Goal: Task Accomplishment & Management: Use online tool/utility

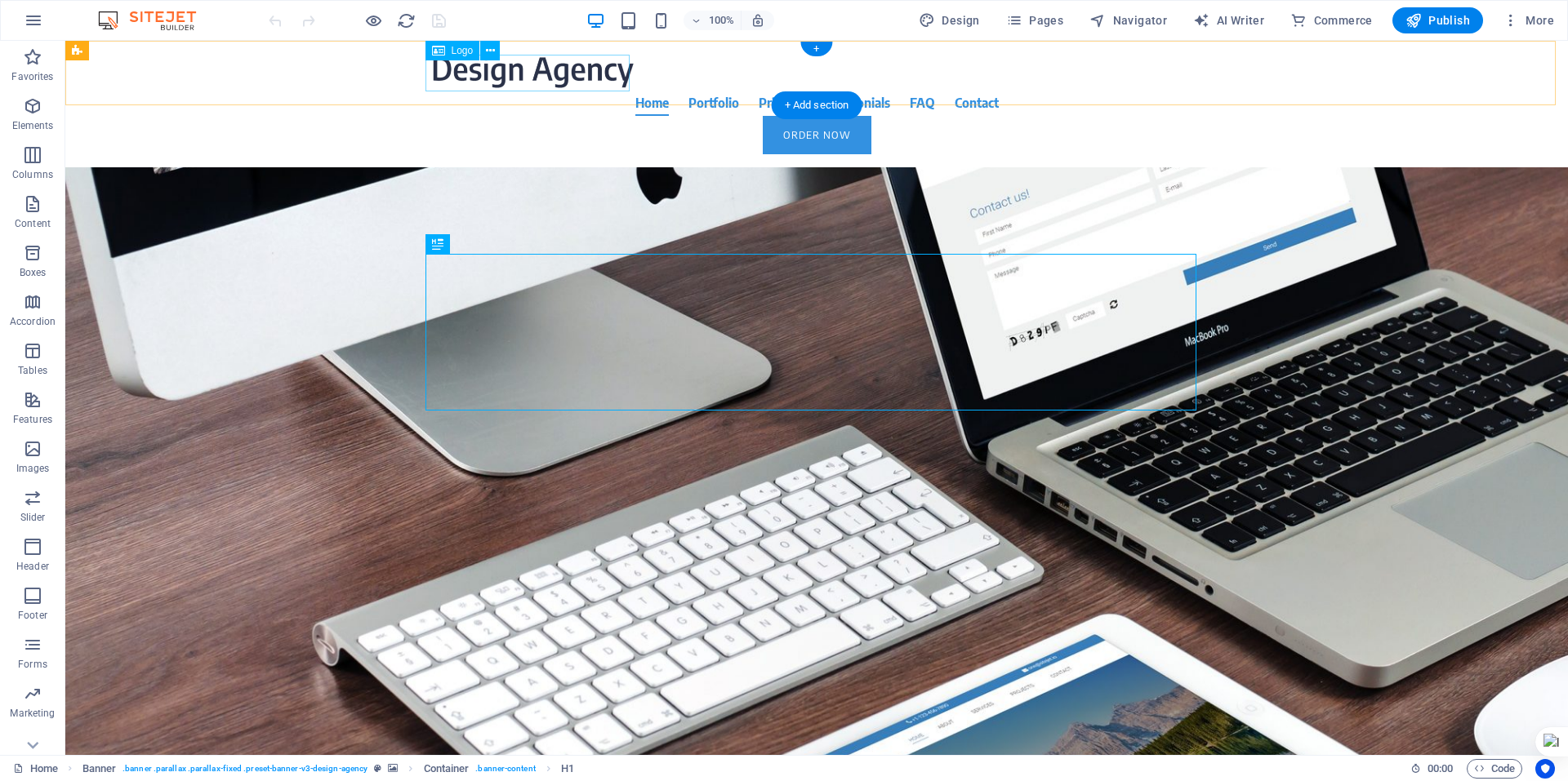
click at [548, 69] on div at bounding box center [817, 72] width 771 height 36
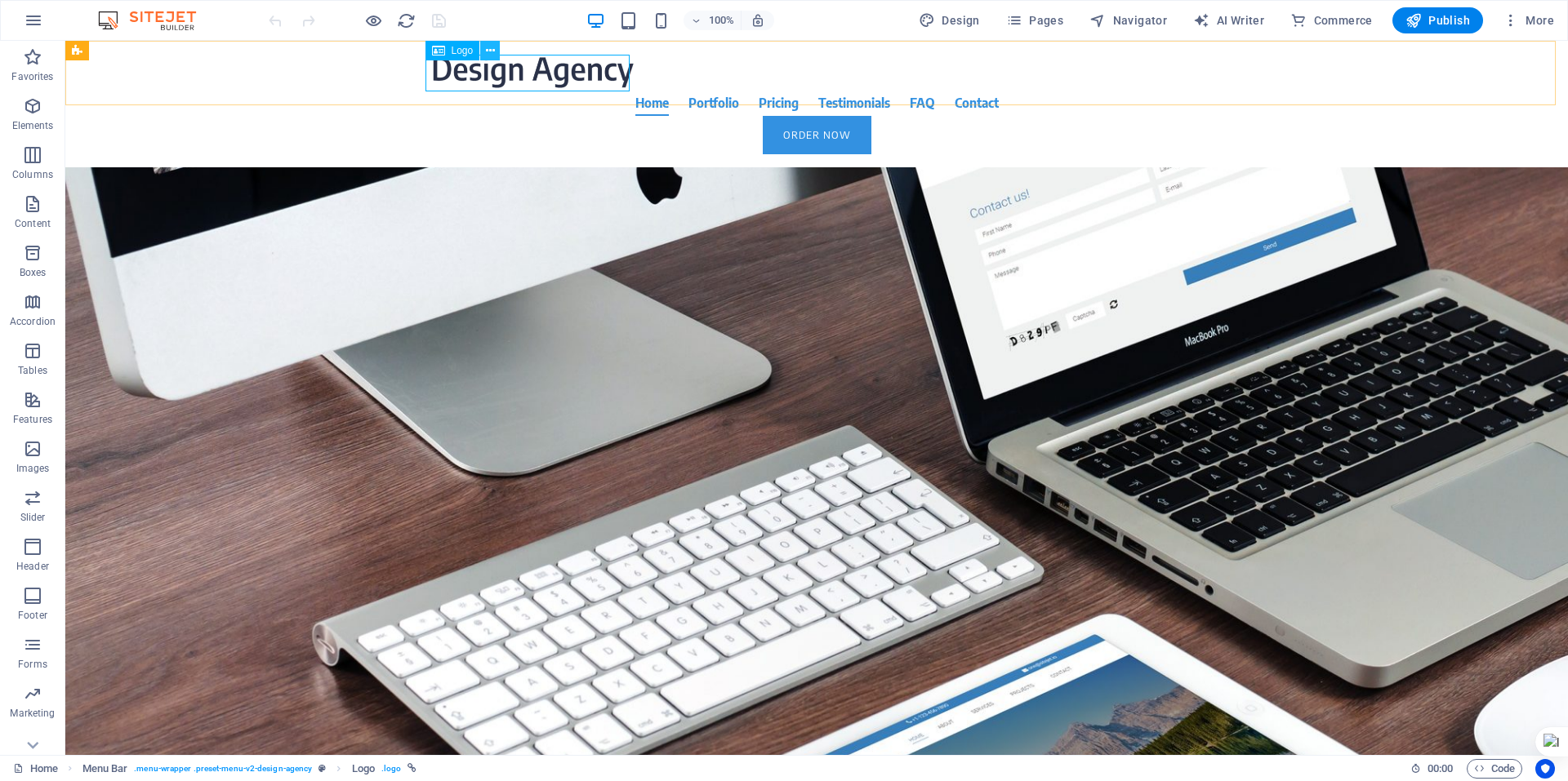
click at [489, 53] on icon at bounding box center [490, 51] width 9 height 17
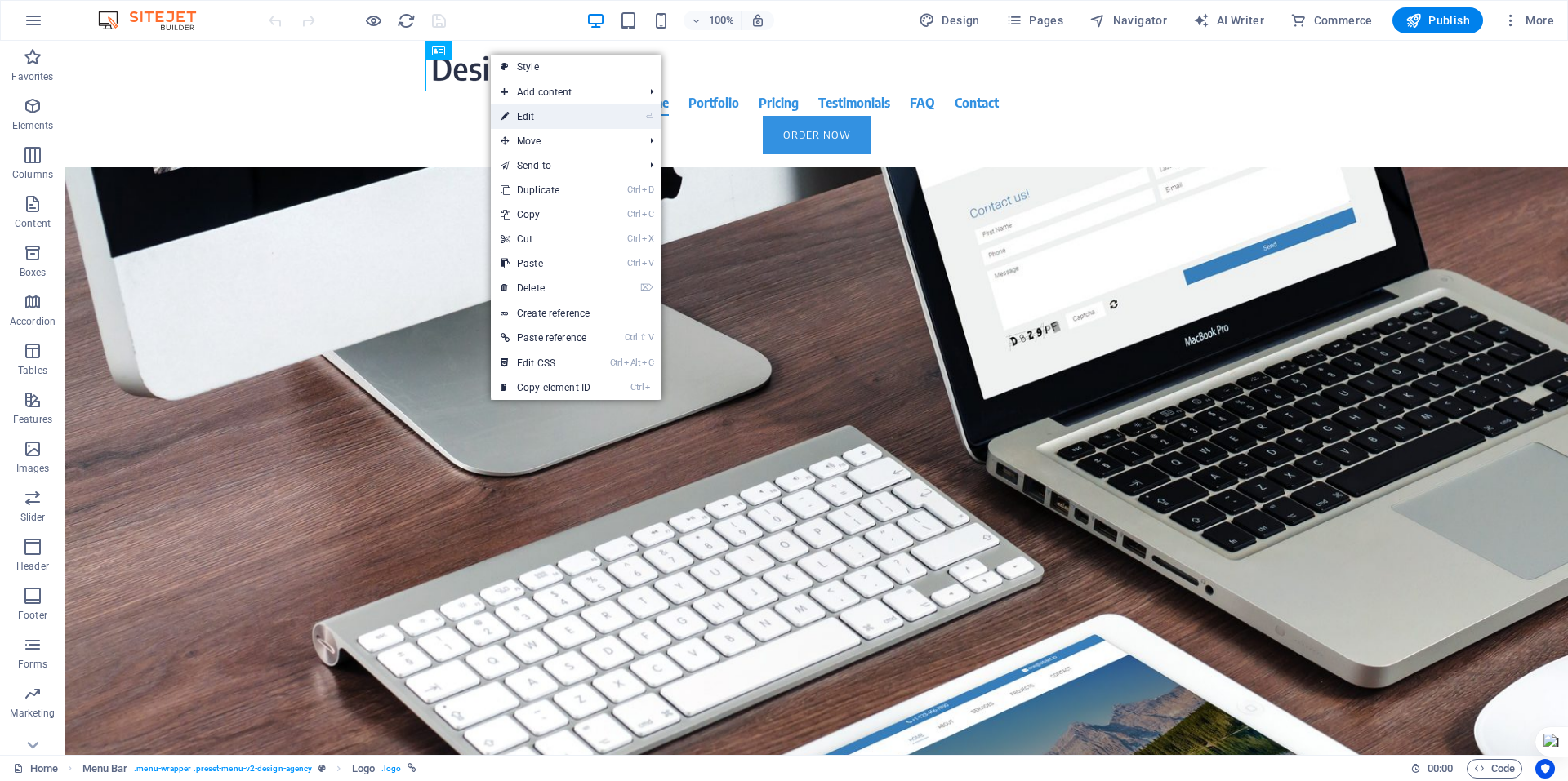
click at [554, 118] on link "⏎ Edit" at bounding box center [545, 117] width 110 height 24
select select "px"
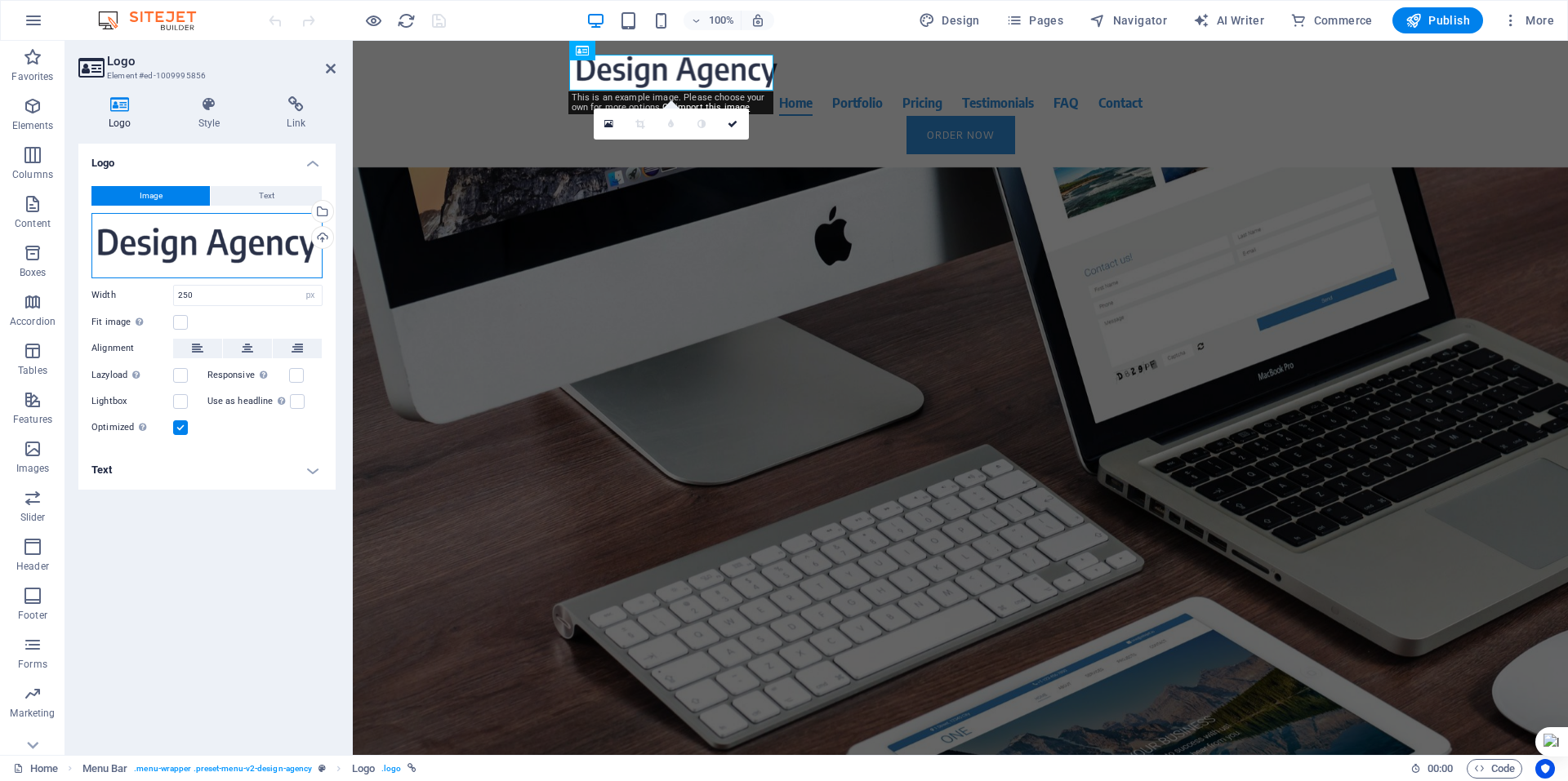
click at [228, 239] on div "Drag files here, click to choose files or select files from Files or our free s…" at bounding box center [207, 245] width 231 height 65
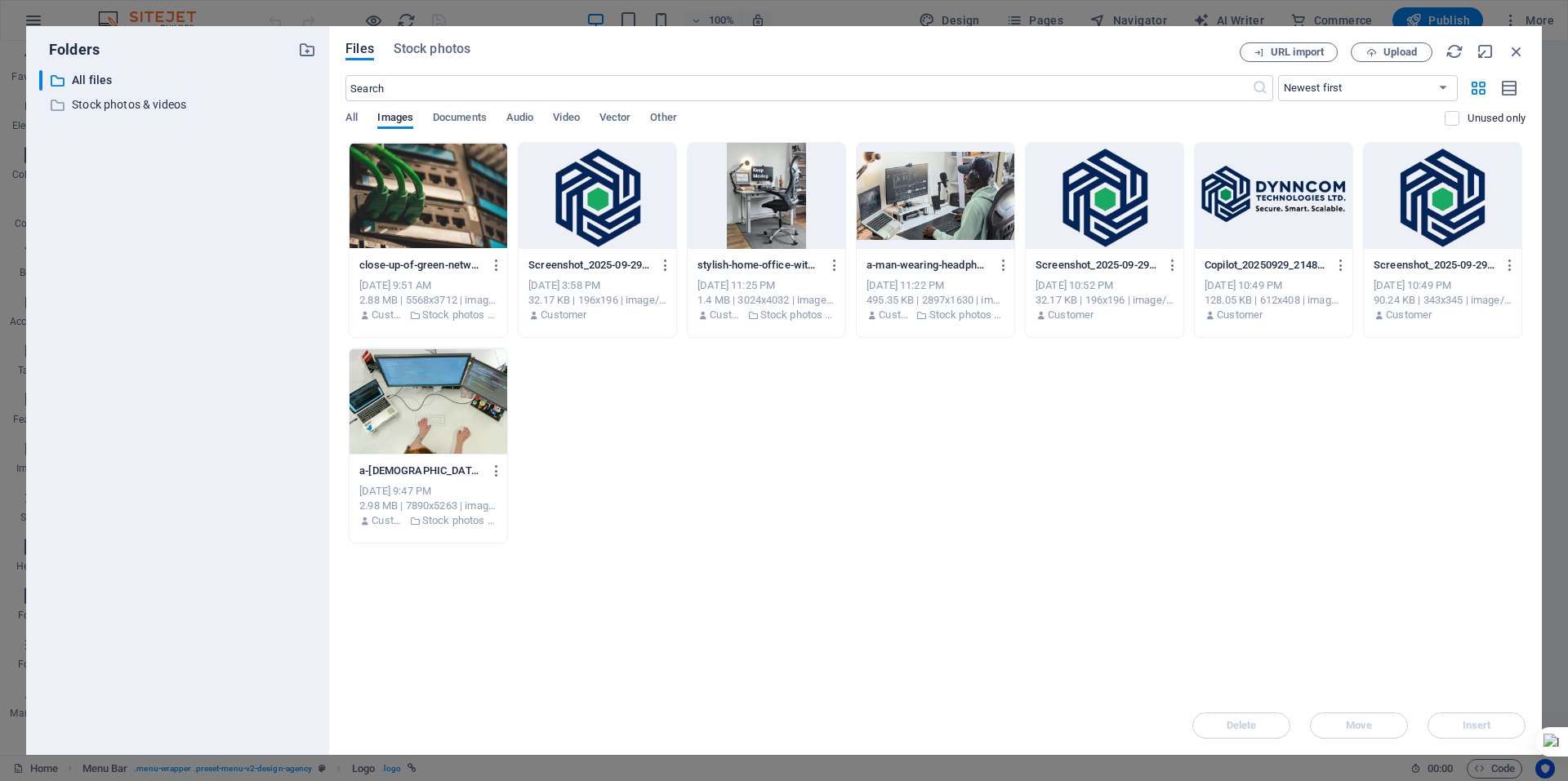
click at [1309, 214] on div at bounding box center [1273, 196] width 158 height 106
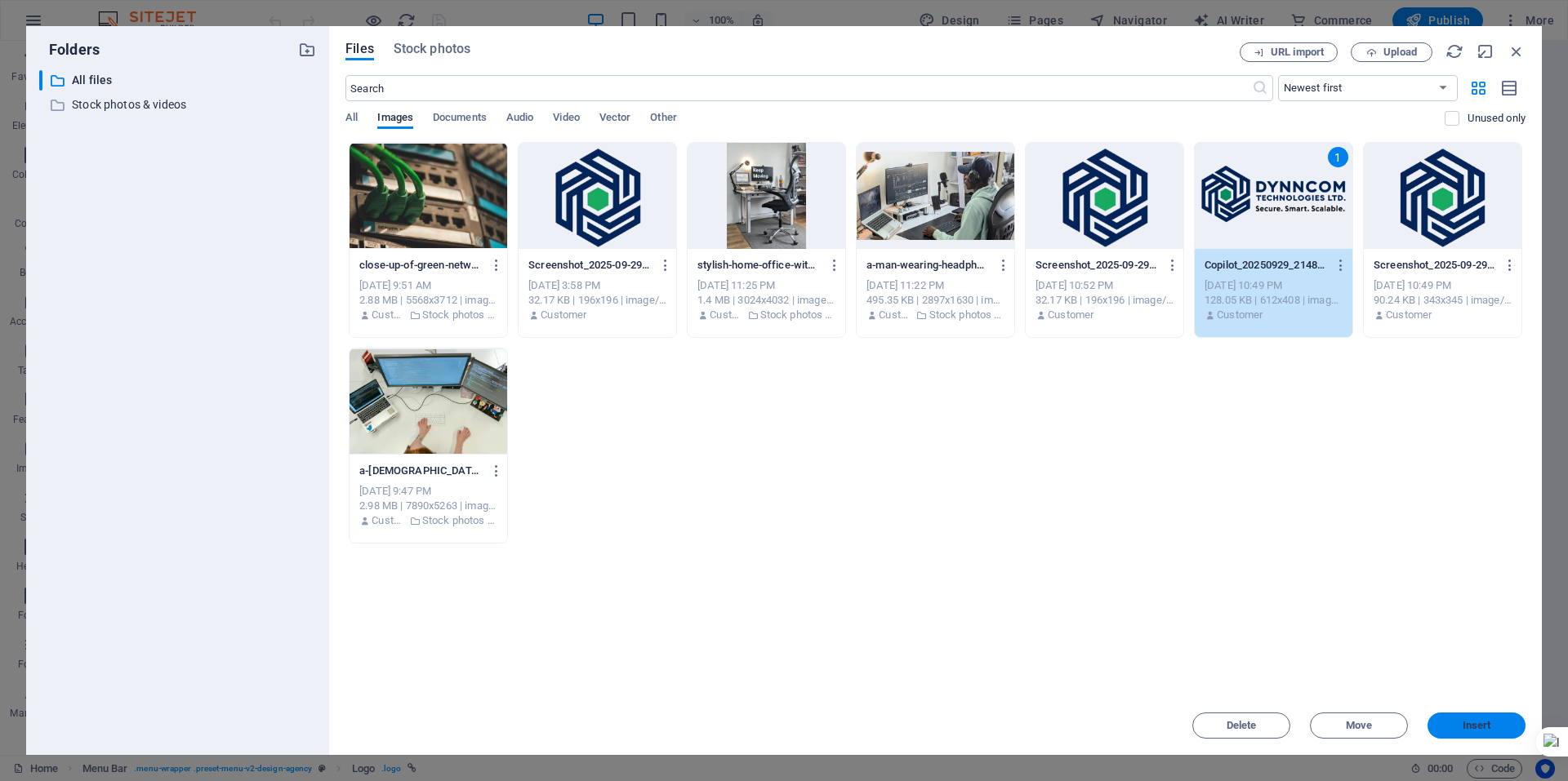
click at [1474, 725] on span "Insert" at bounding box center [1477, 726] width 29 height 10
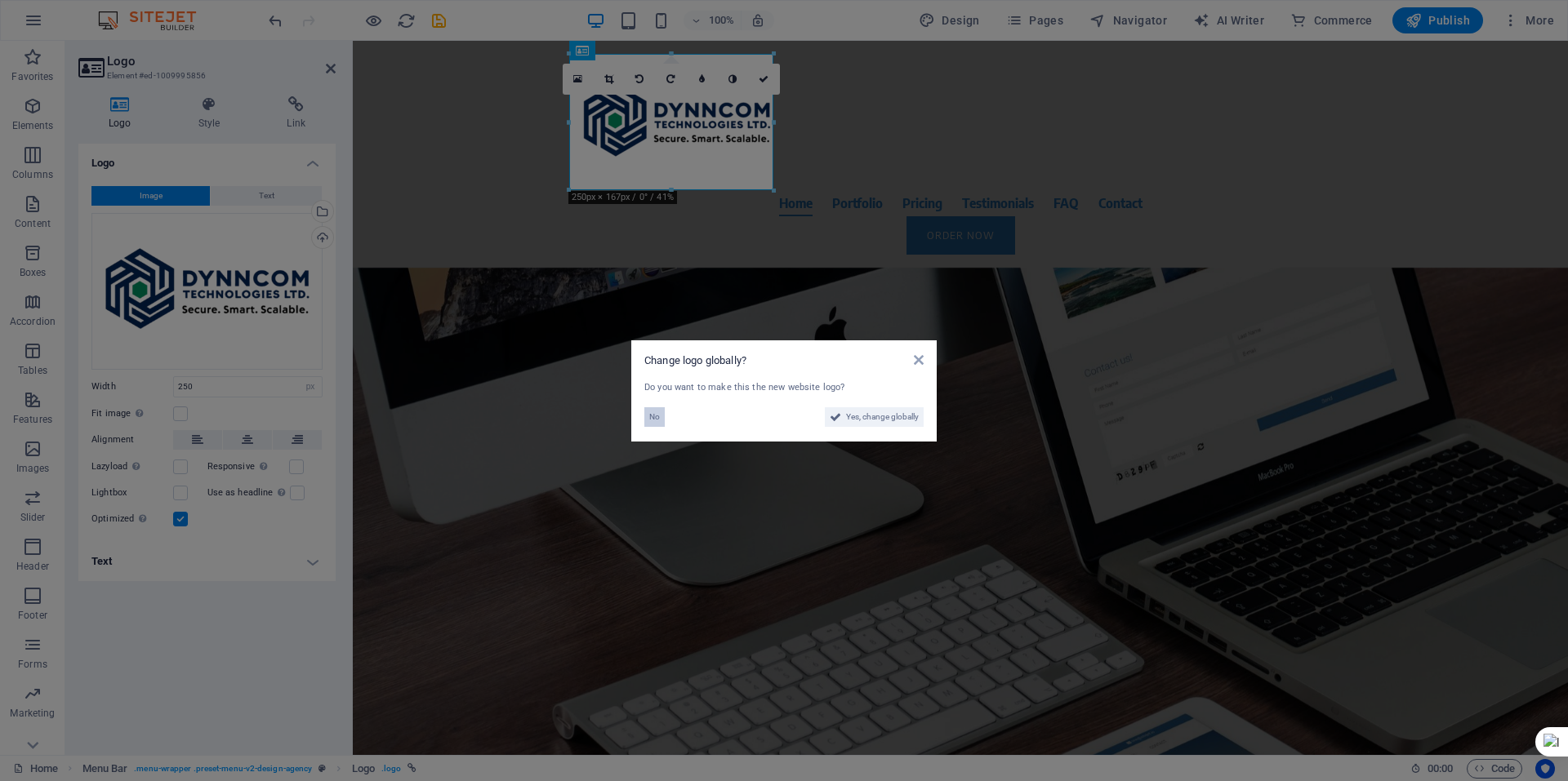
click at [651, 415] on span "No" at bounding box center [654, 417] width 11 height 19
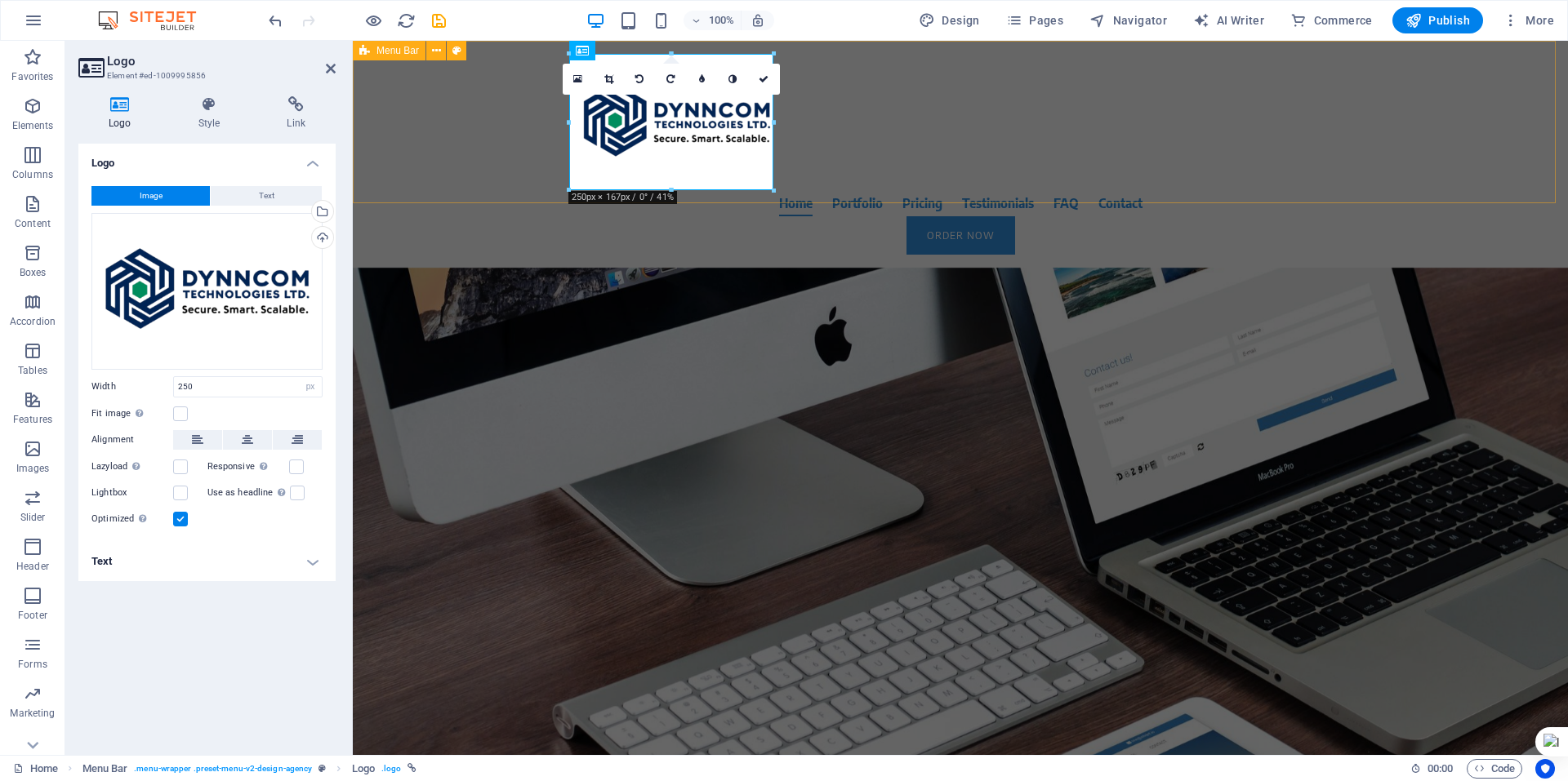
click at [855, 171] on div "Home Portfolio Pricing Testimonials FAQ Contact Order Now Menu" at bounding box center [960, 154] width 1215 height 227
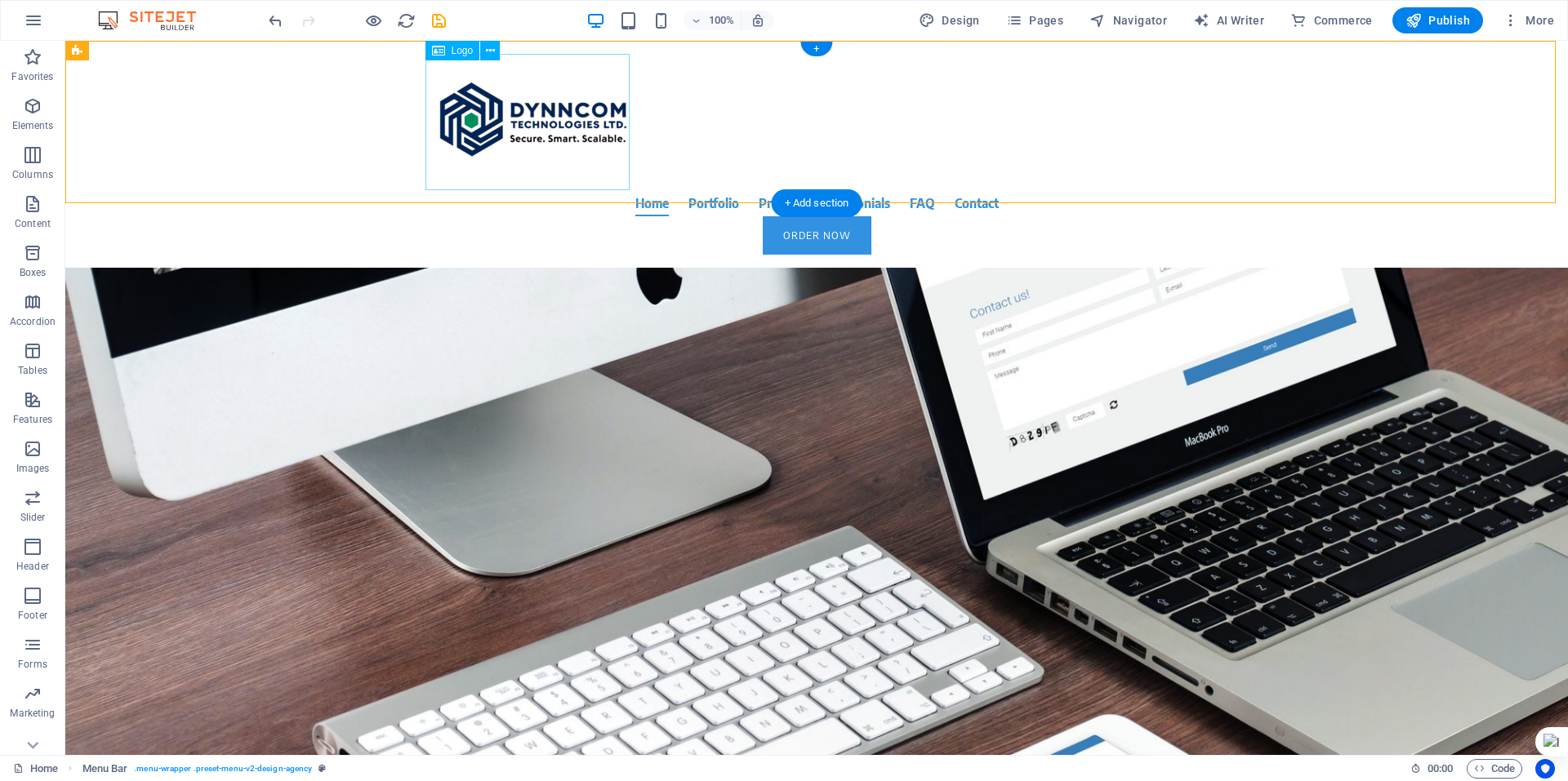
click at [496, 133] on div at bounding box center [817, 122] width 771 height 137
click at [534, 127] on div at bounding box center [817, 122] width 771 height 137
select select "px"
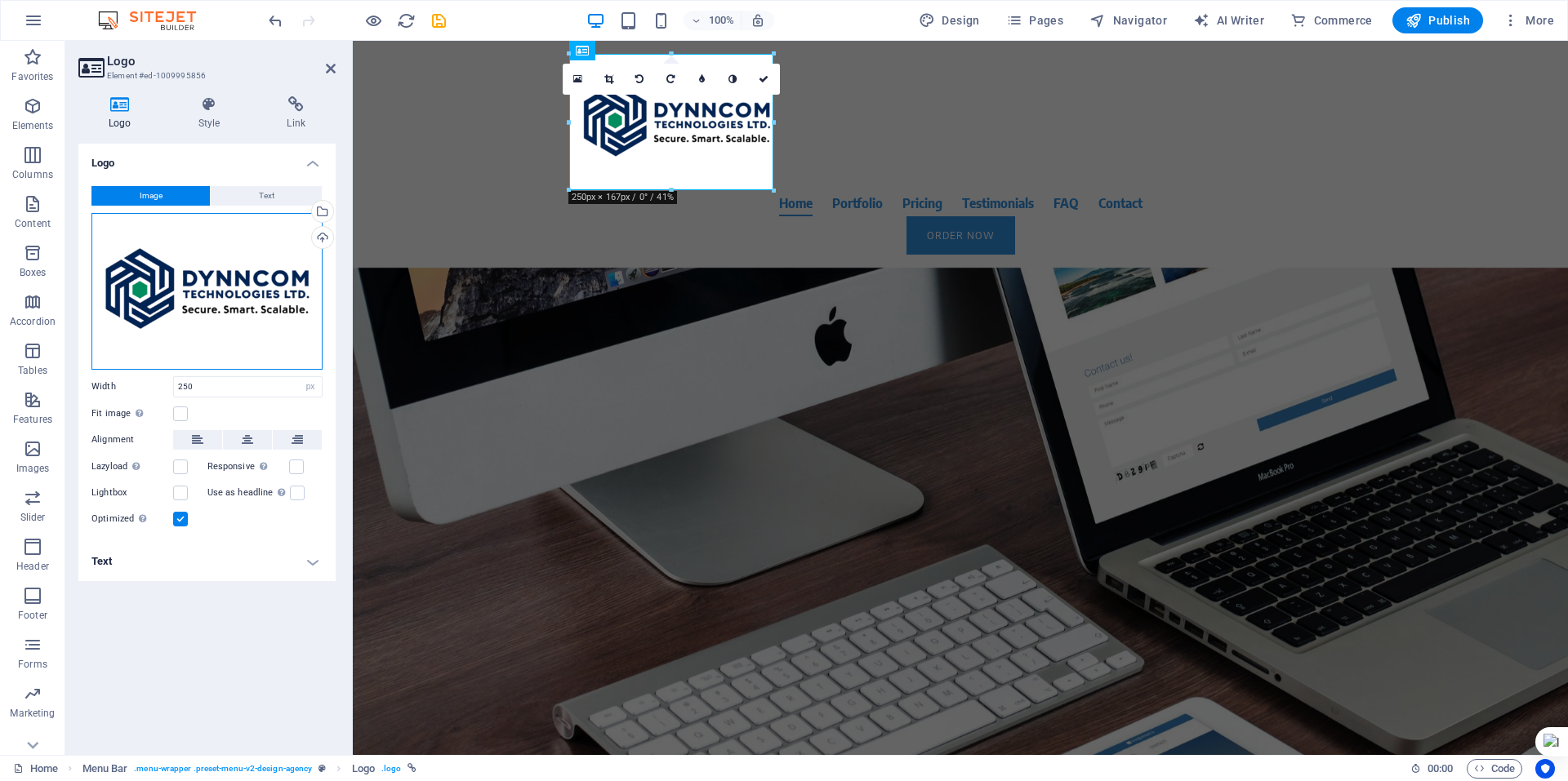
click at [189, 315] on div "Drag files here, click to choose files or select files from Files or our free s…" at bounding box center [207, 291] width 231 height 157
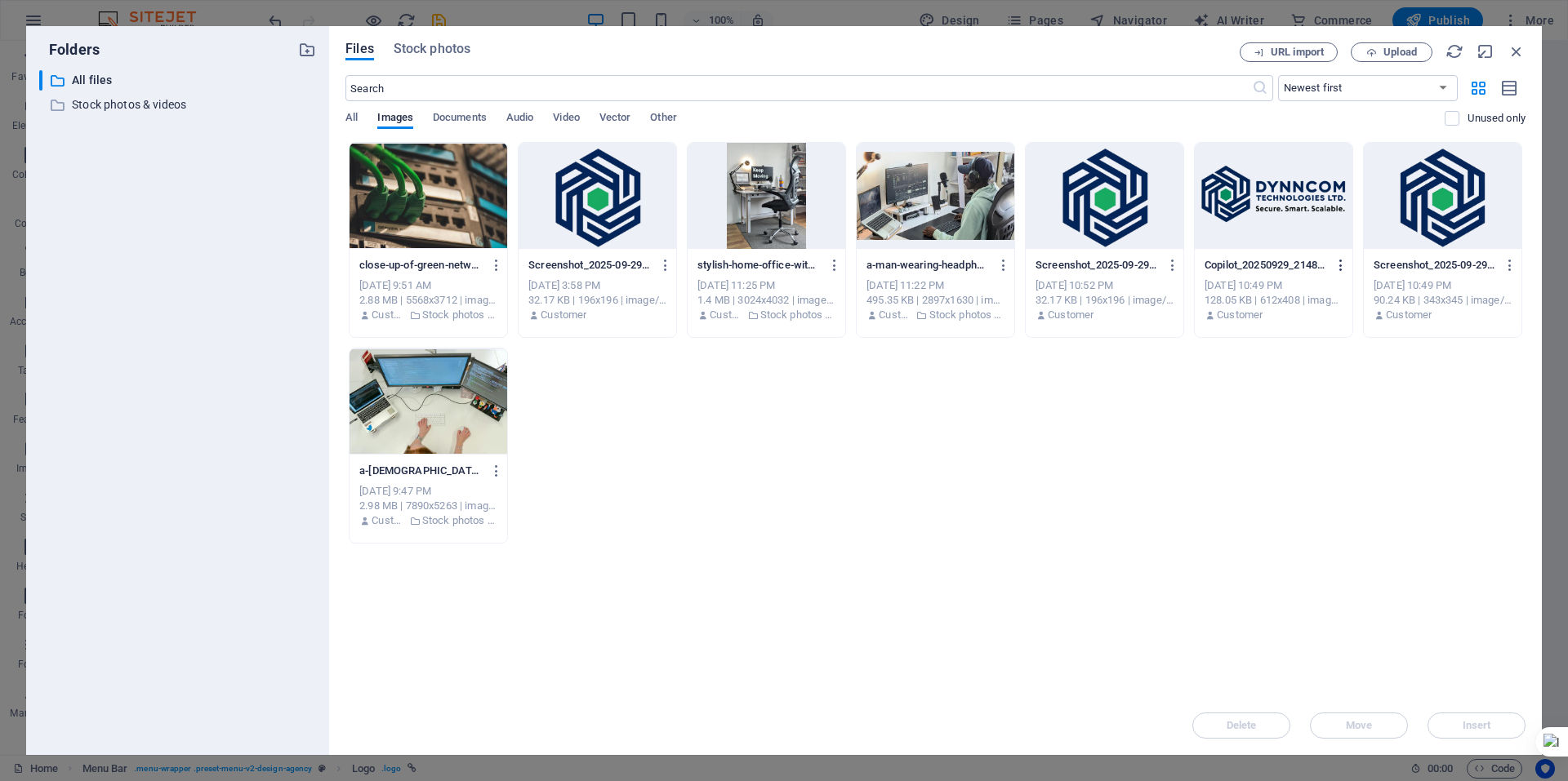
click at [1343, 265] on icon "button" at bounding box center [1341, 265] width 15 height 14
click at [1343, 306] on h6 "Preview" at bounding box center [1351, 307] width 69 height 19
click at [1516, 54] on icon "button" at bounding box center [1516, 51] width 18 height 18
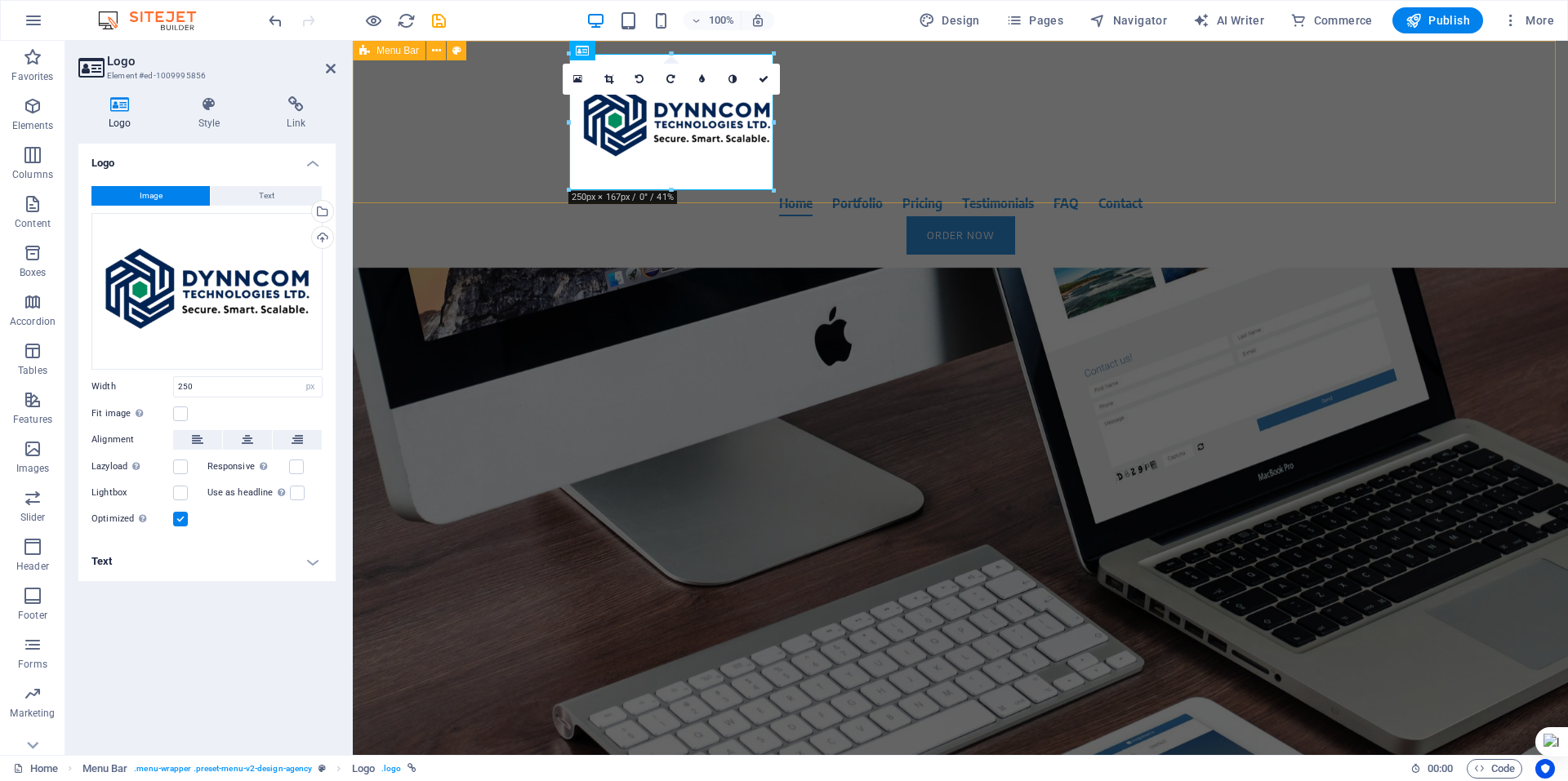
click at [1390, 143] on div "Home Portfolio Pricing Testimonials FAQ Contact Order Now Menu" at bounding box center [960, 154] width 1215 height 227
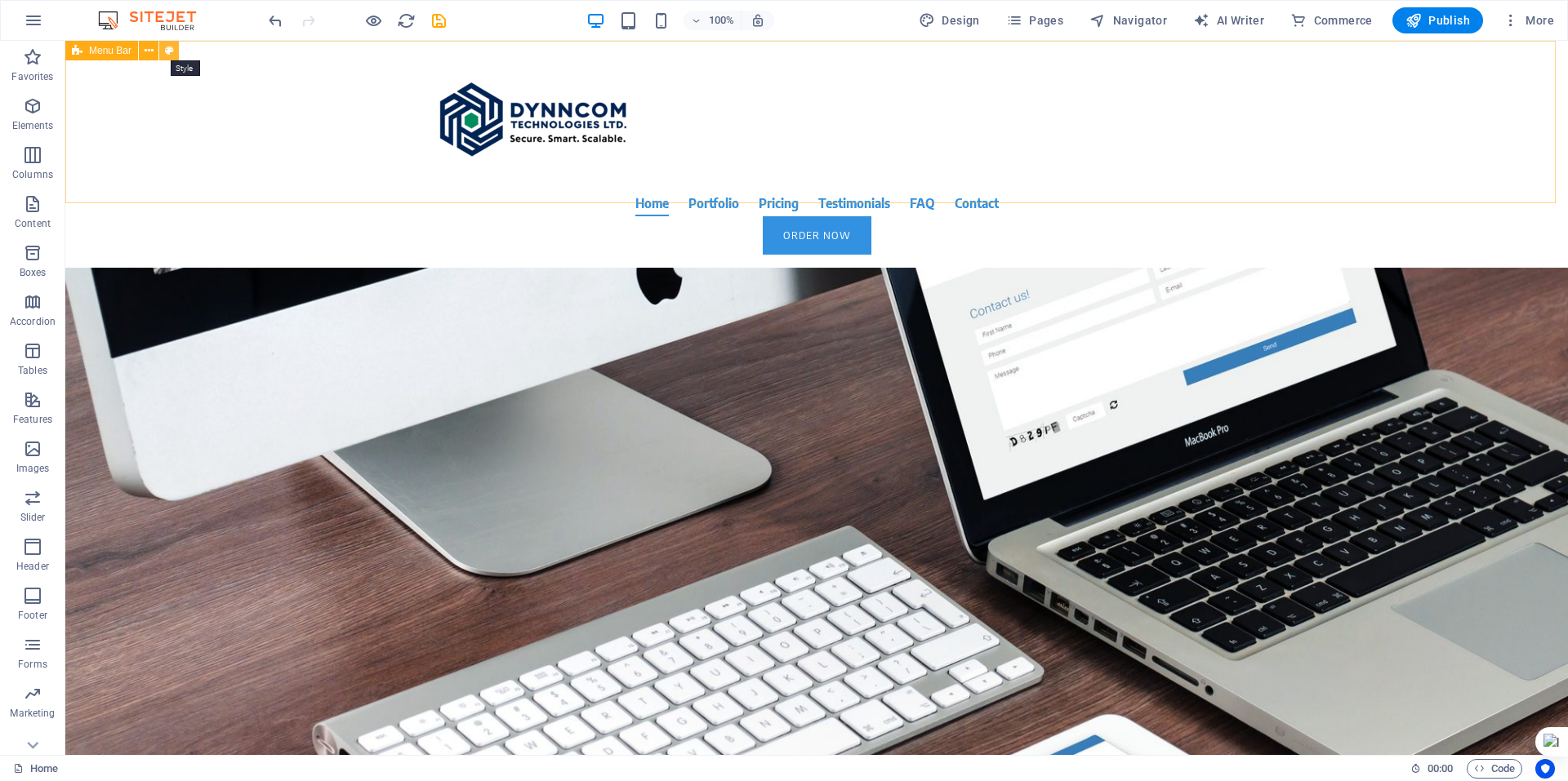
click at [175, 46] on button at bounding box center [169, 50] width 19 height 19
select select "rem"
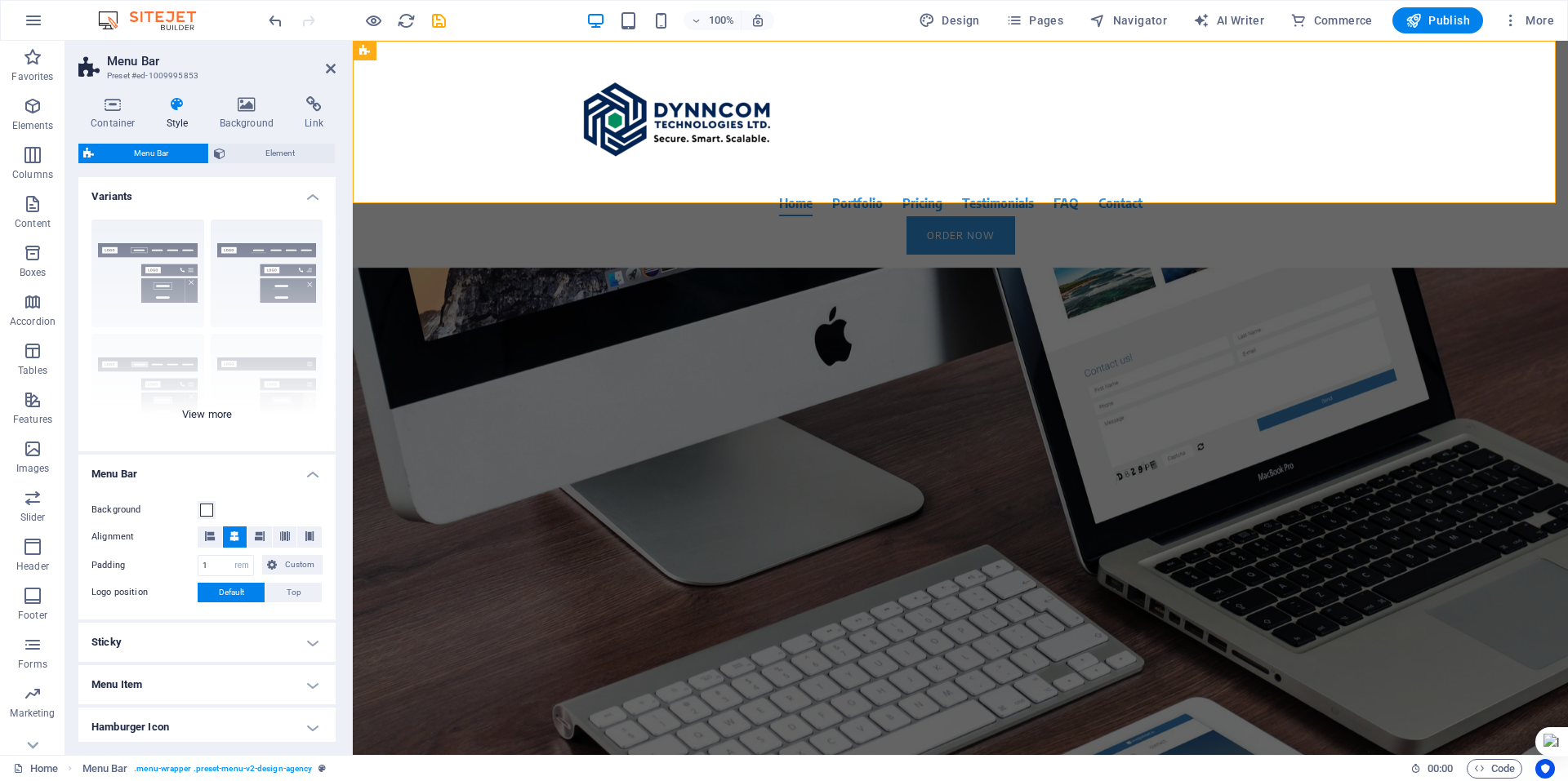
click at [259, 279] on div "Border Centered Default Fixed Loki Trigger Wide XXL" at bounding box center [207, 329] width 258 height 245
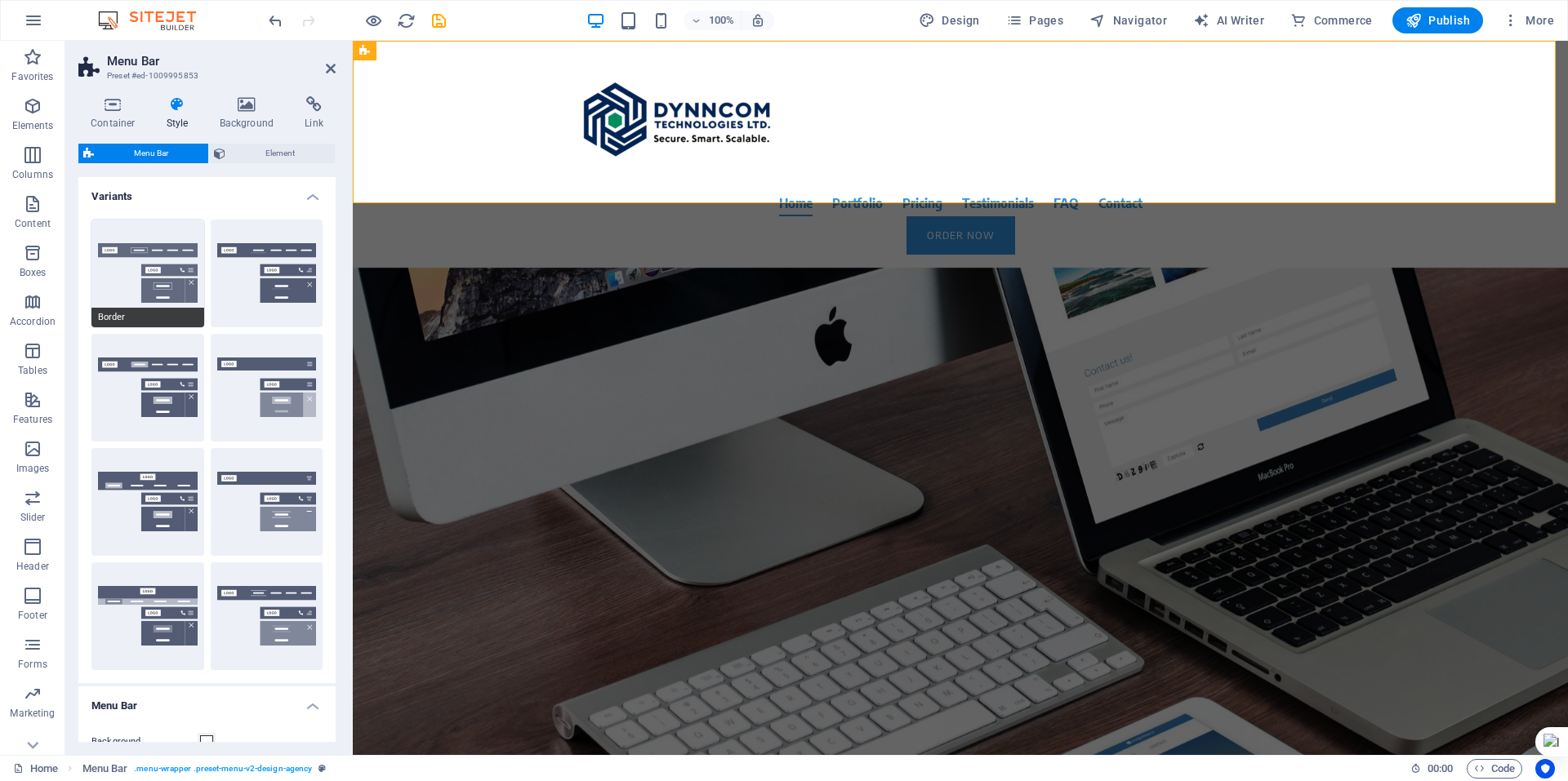
click at [175, 280] on button "Border" at bounding box center [147, 274] width 112 height 108
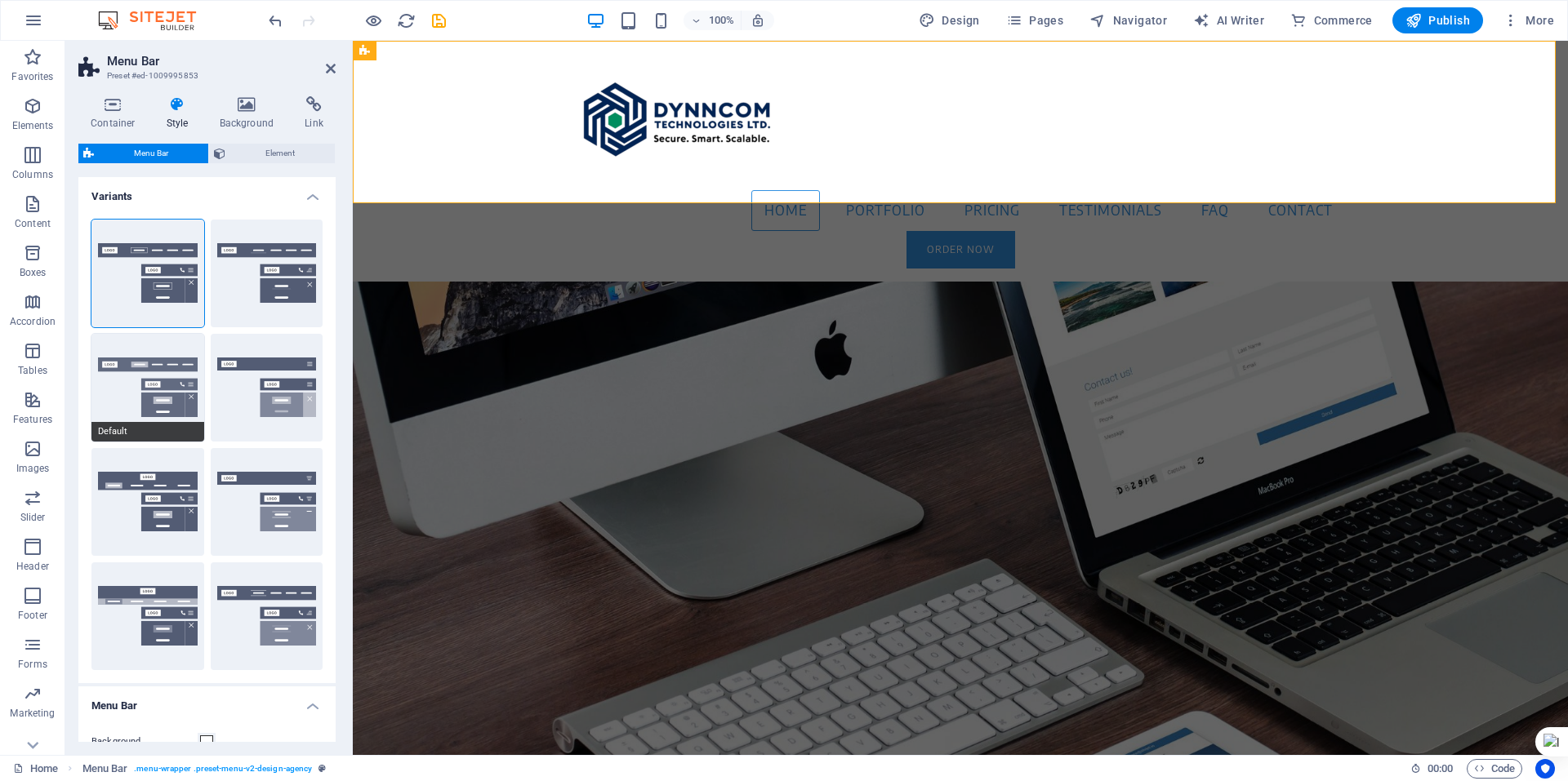
click at [147, 390] on button "Default" at bounding box center [147, 388] width 112 height 108
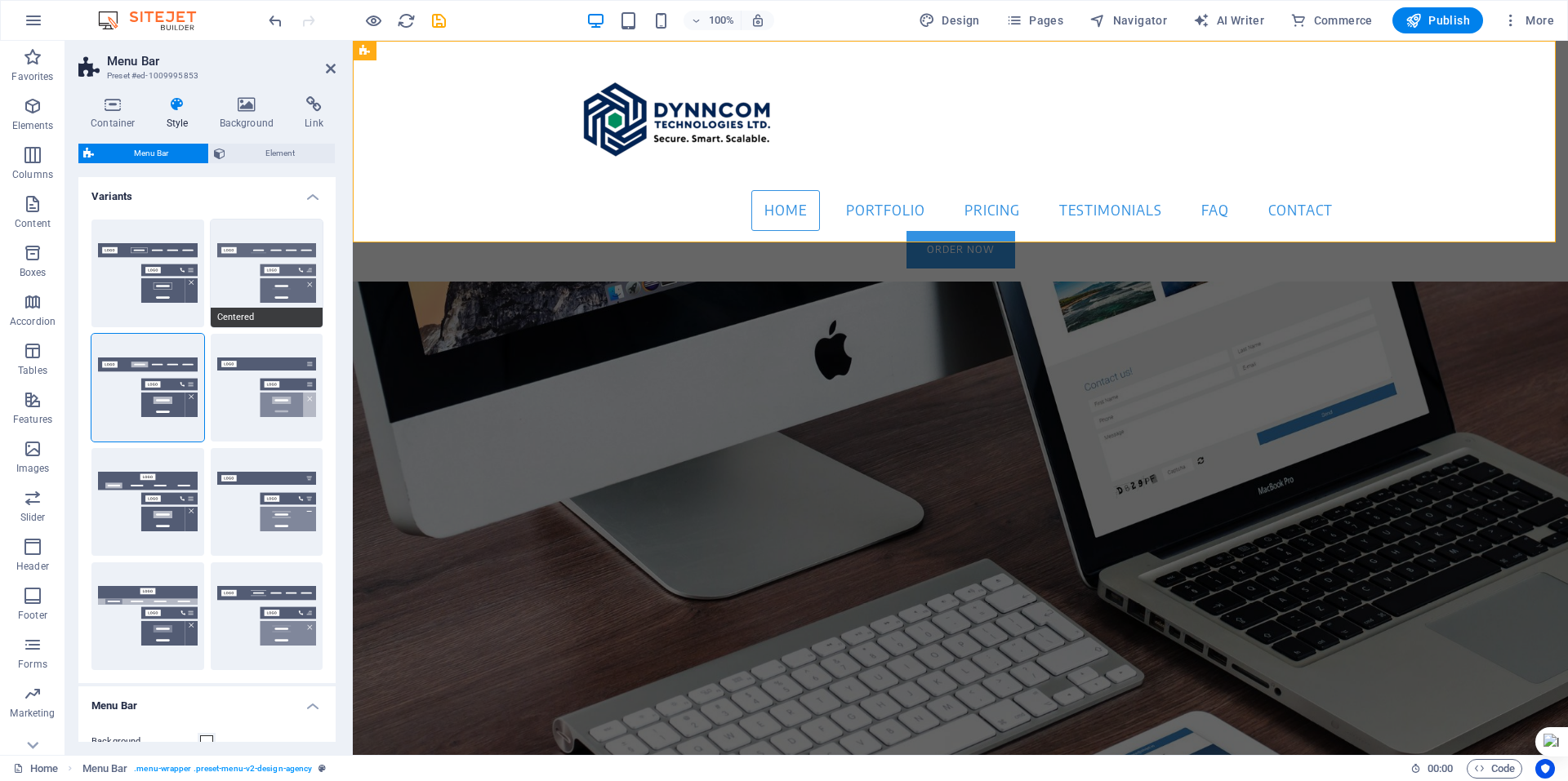
click at [253, 297] on button "Centered" at bounding box center [267, 274] width 112 height 108
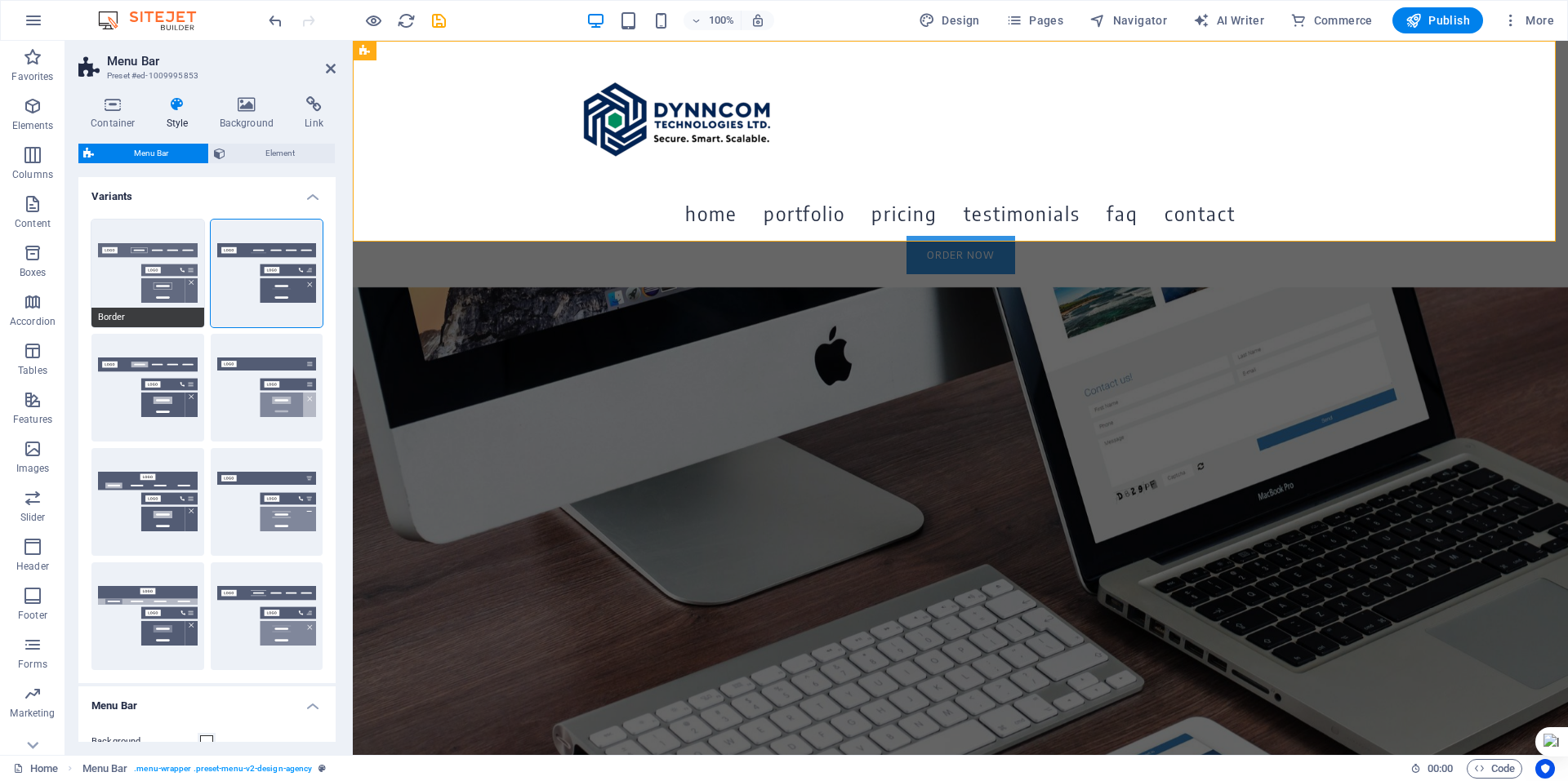
click at [146, 265] on button "Border" at bounding box center [147, 274] width 112 height 108
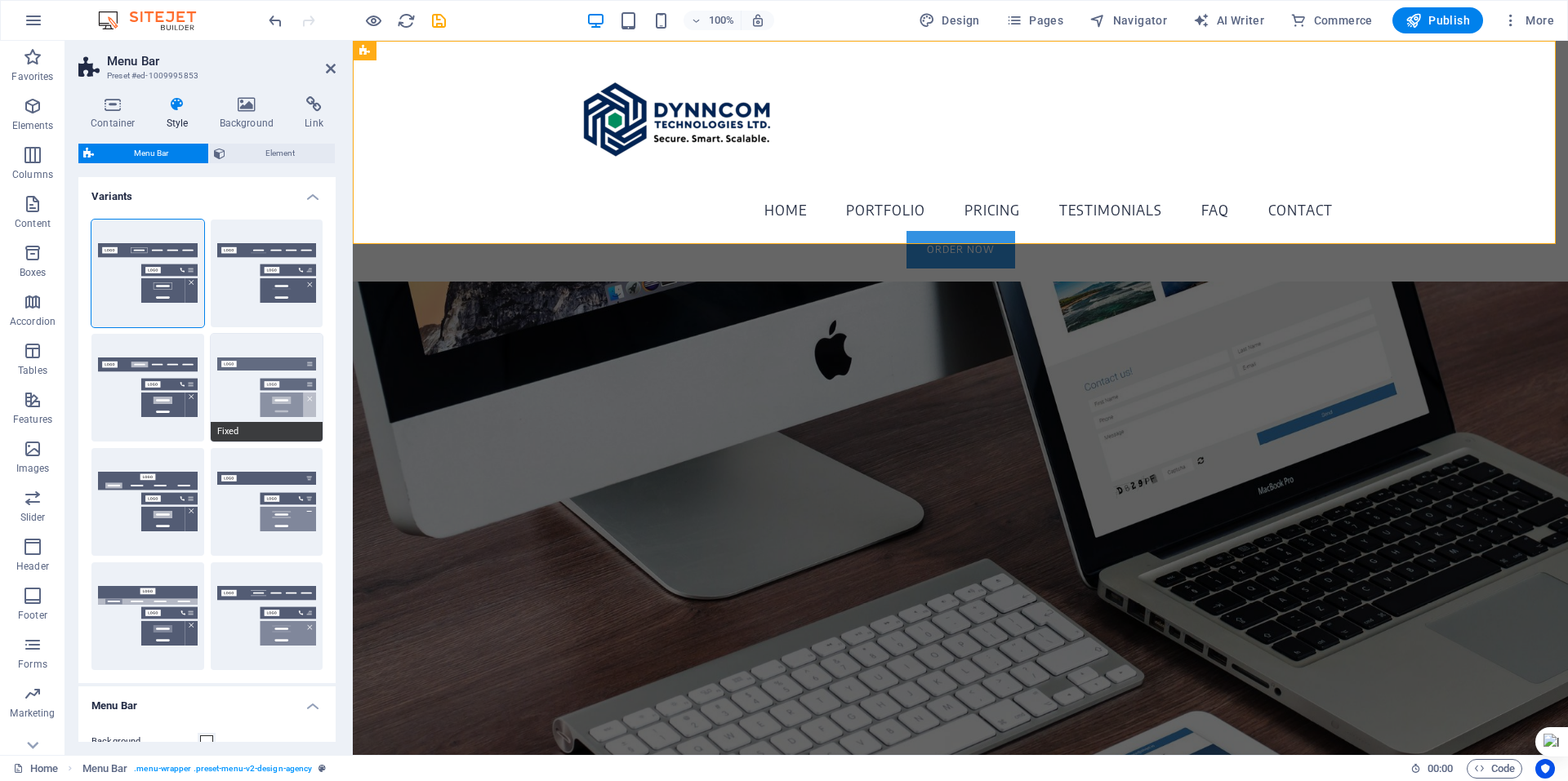
click at [290, 373] on button "Fixed" at bounding box center [267, 388] width 112 height 108
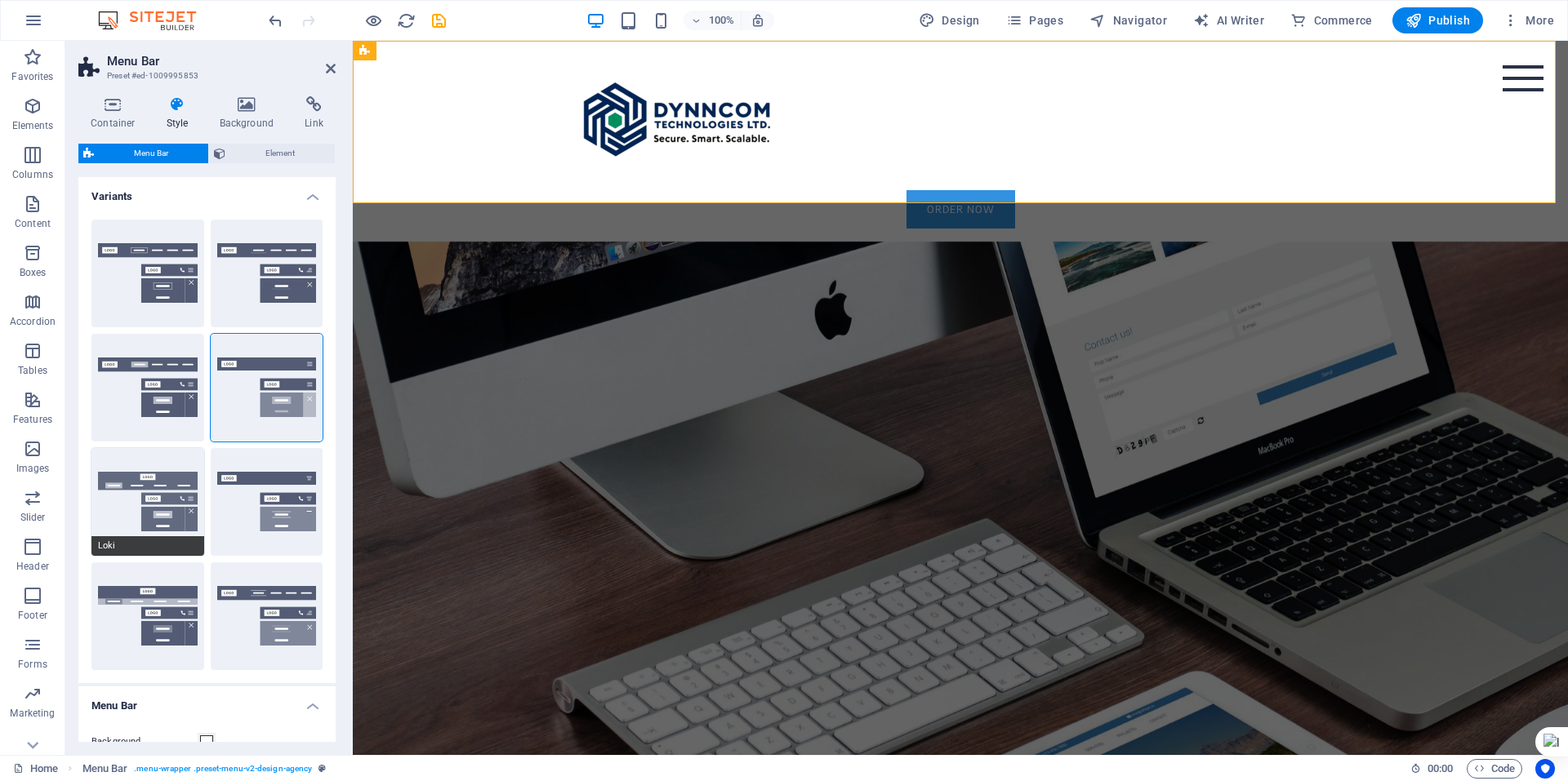
click at [163, 498] on button "Loki" at bounding box center [147, 502] width 112 height 108
type input "0"
select select "DISABLED_OPTION_VALUE"
type input "2"
type input "1"
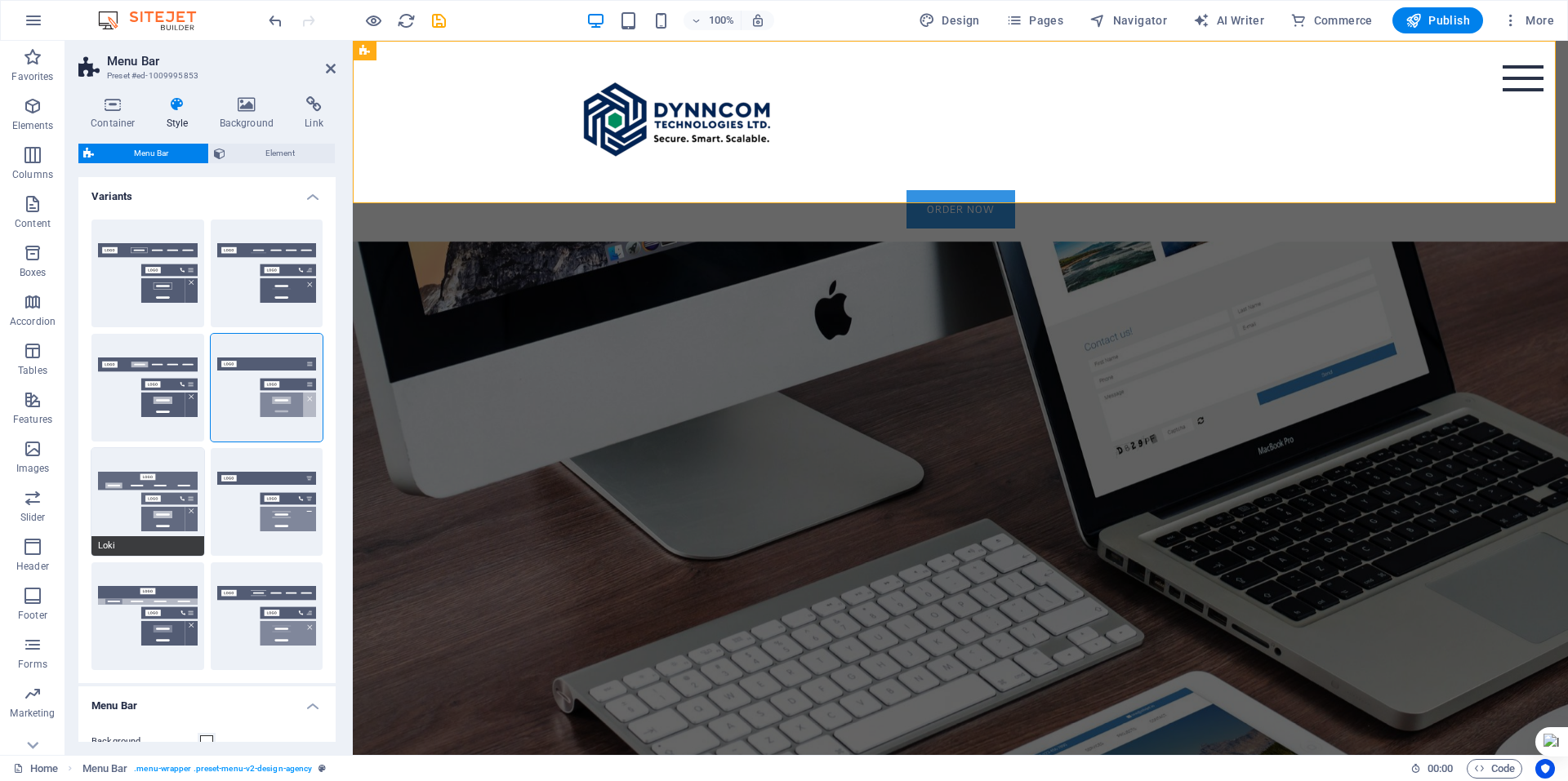
type input "1"
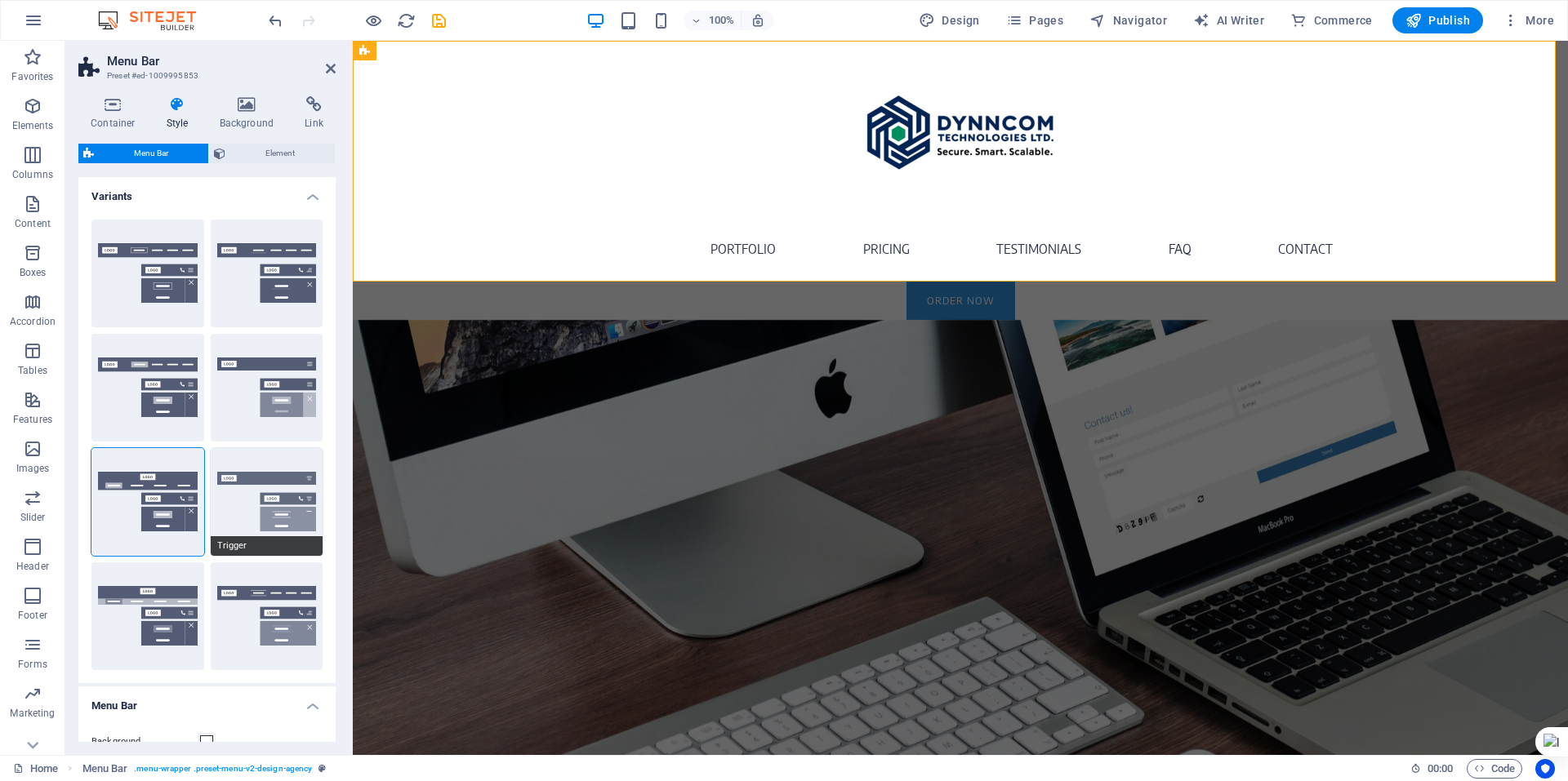
click at [296, 538] on span "Trigger" at bounding box center [267, 545] width 112 height 19
type input "1"
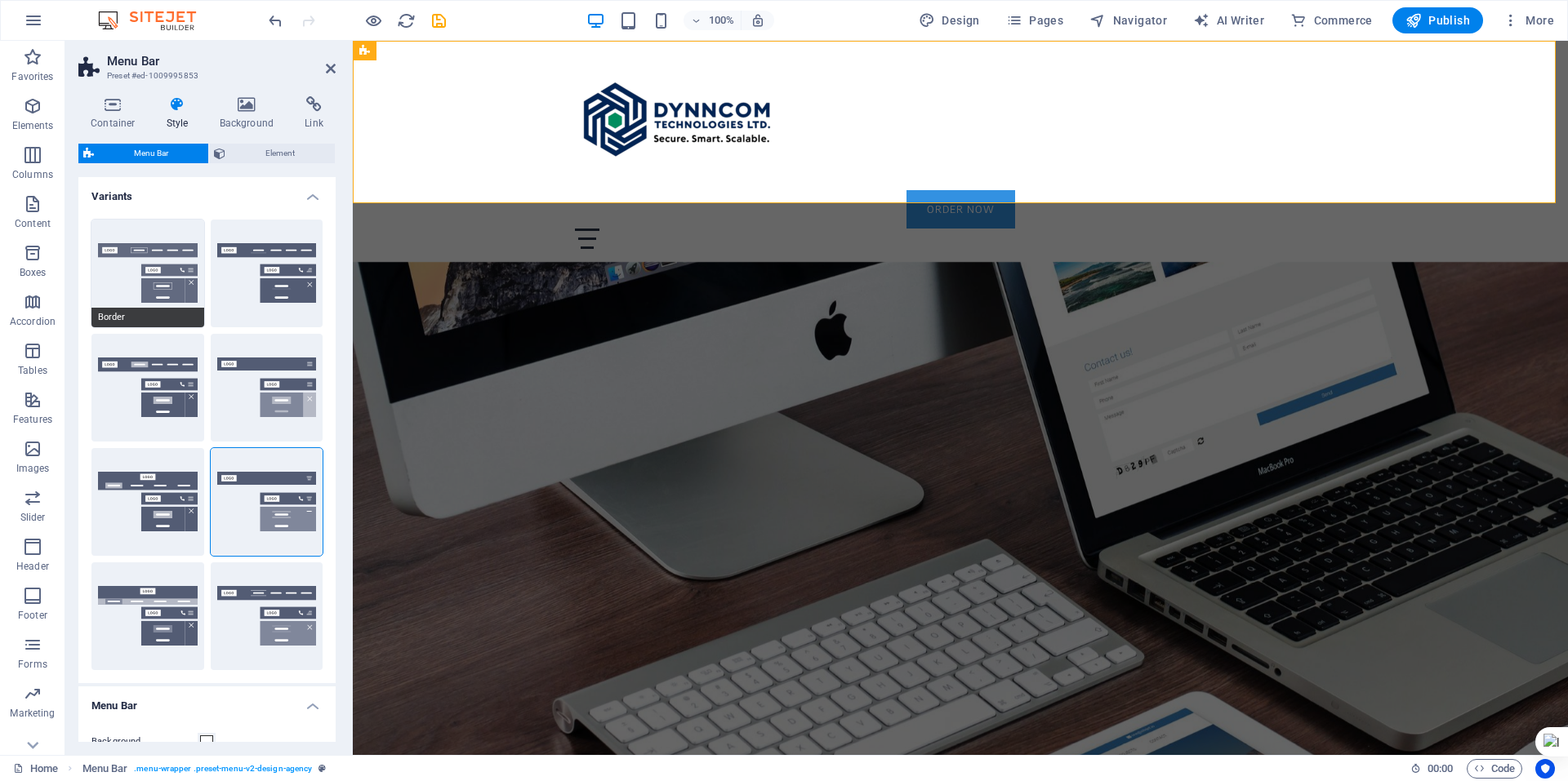
click at [145, 263] on button "Border" at bounding box center [147, 274] width 112 height 108
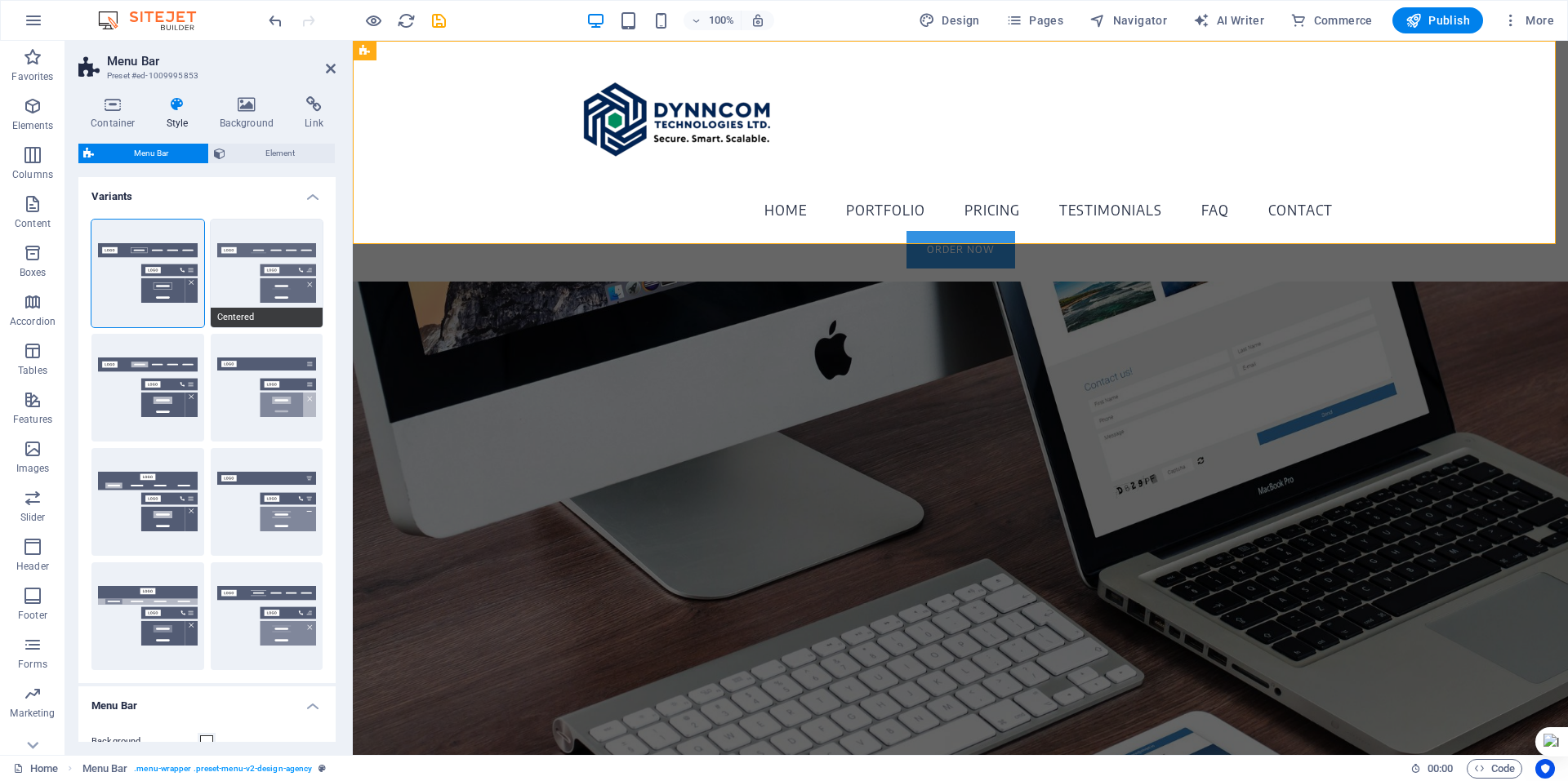
click at [265, 280] on button "Centered" at bounding box center [267, 274] width 112 height 108
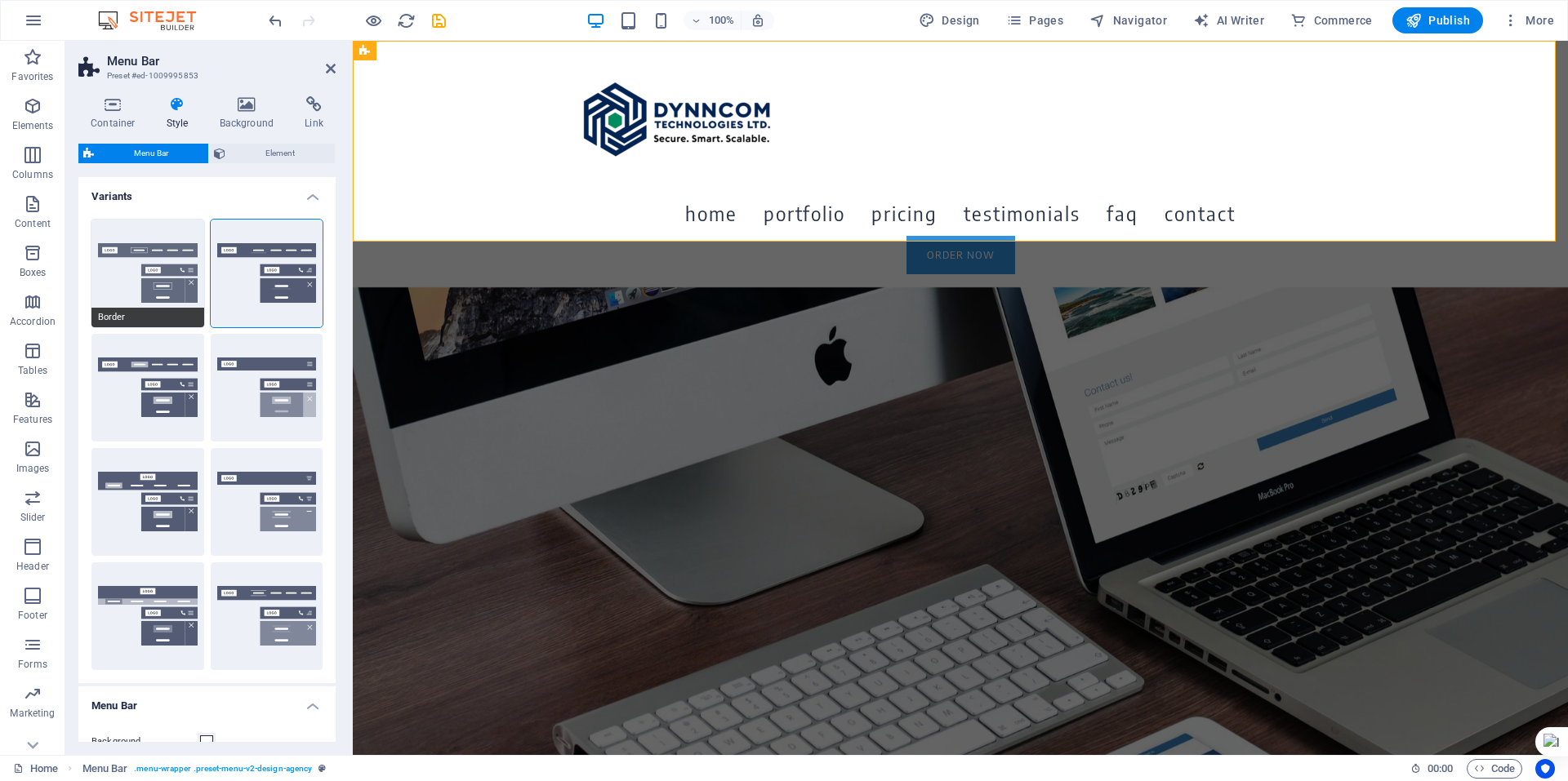
click at [158, 275] on button "Border" at bounding box center [147, 274] width 112 height 108
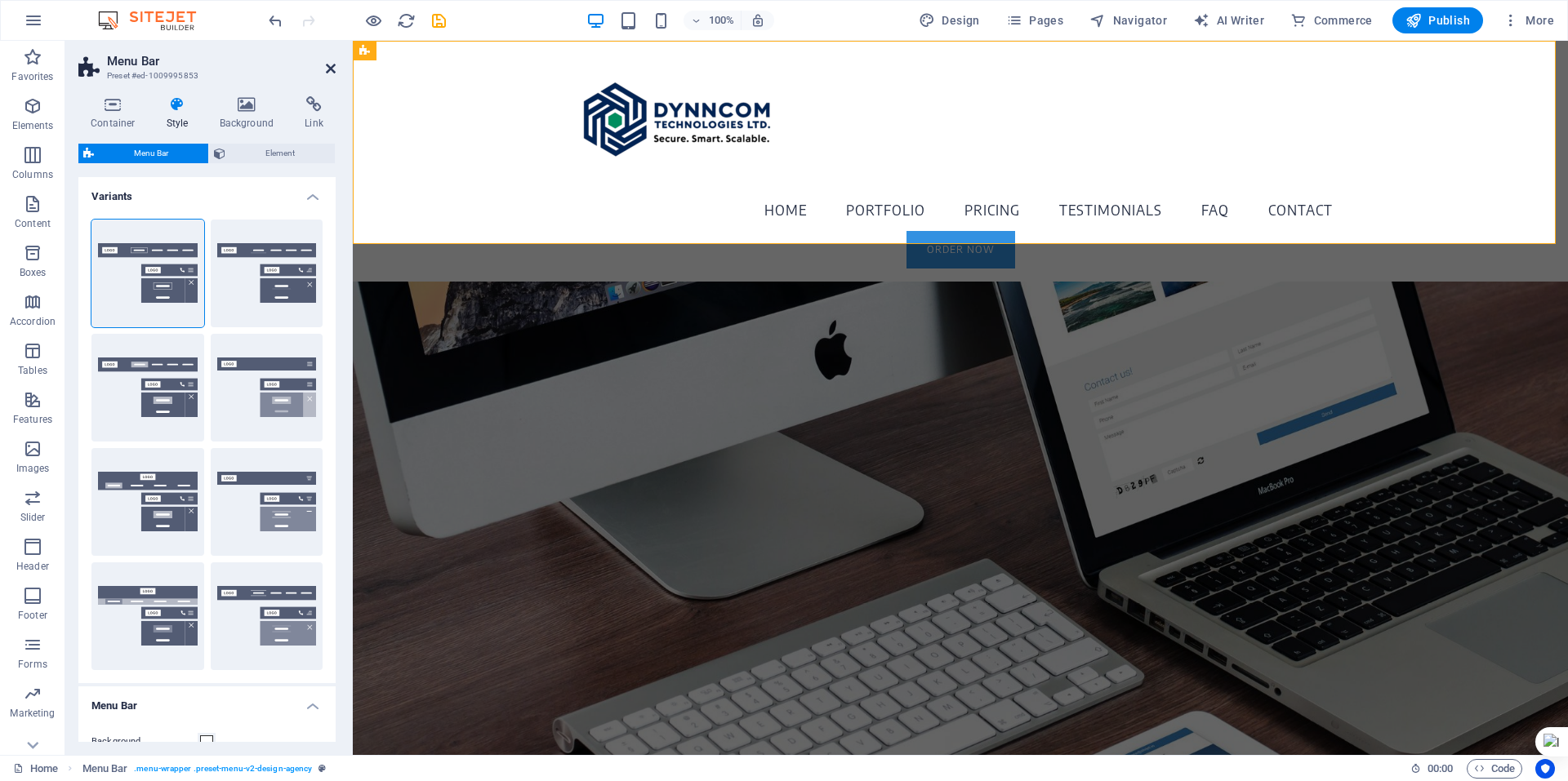
click at [334, 66] on icon at bounding box center [331, 68] width 10 height 13
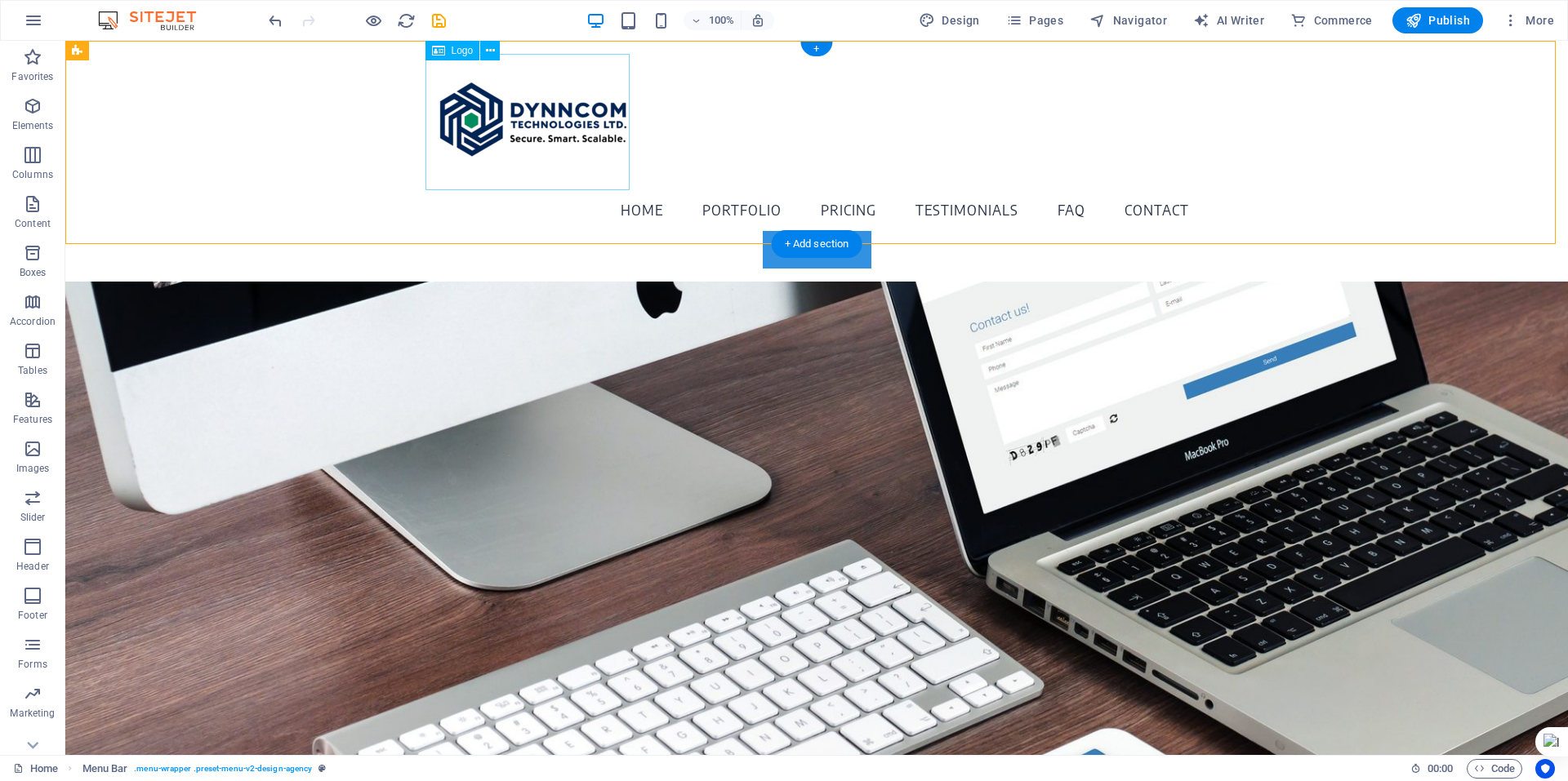
click at [547, 147] on div at bounding box center [817, 122] width 771 height 137
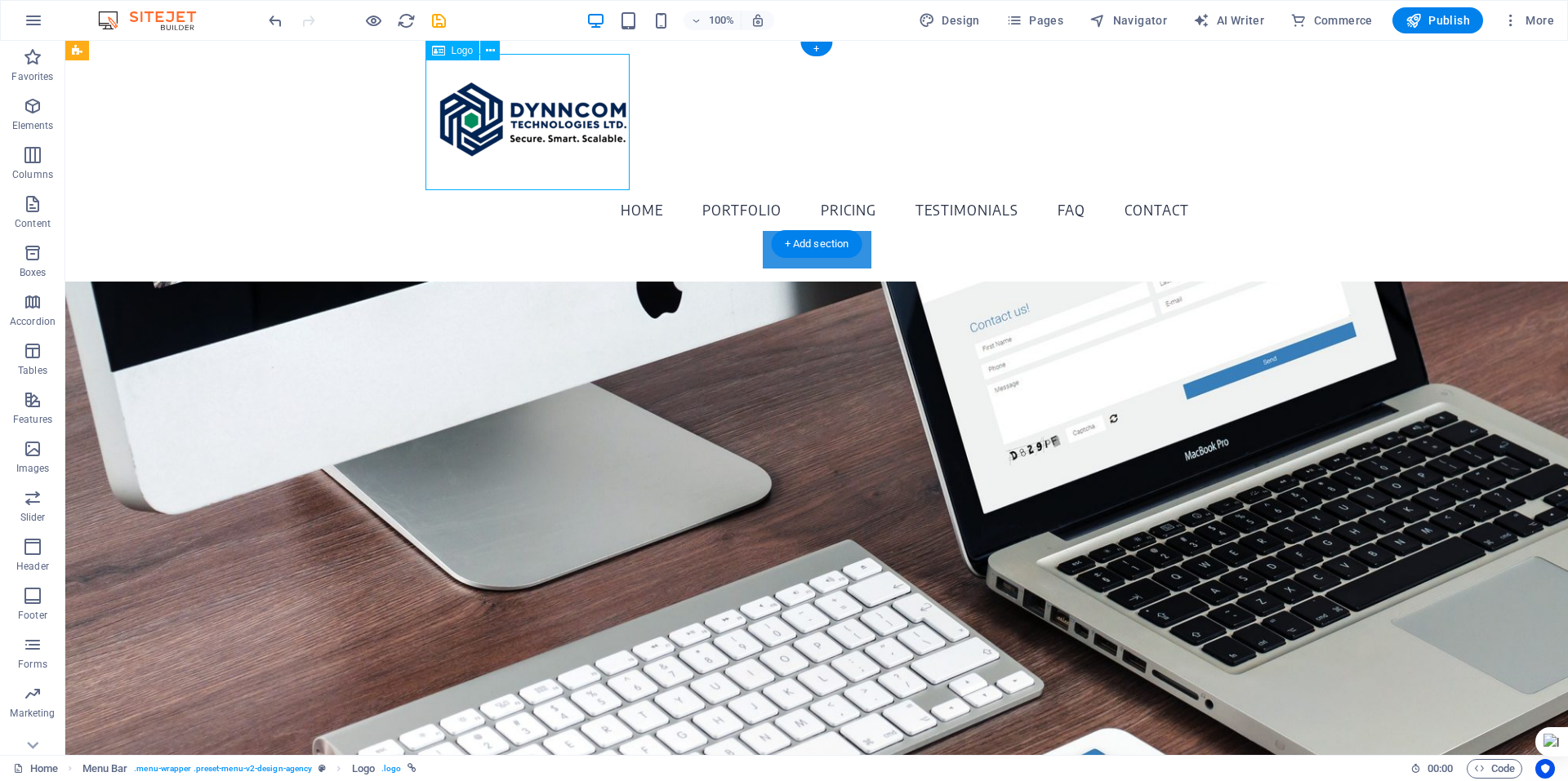
click at [547, 147] on div at bounding box center [817, 122] width 771 height 137
select select "px"
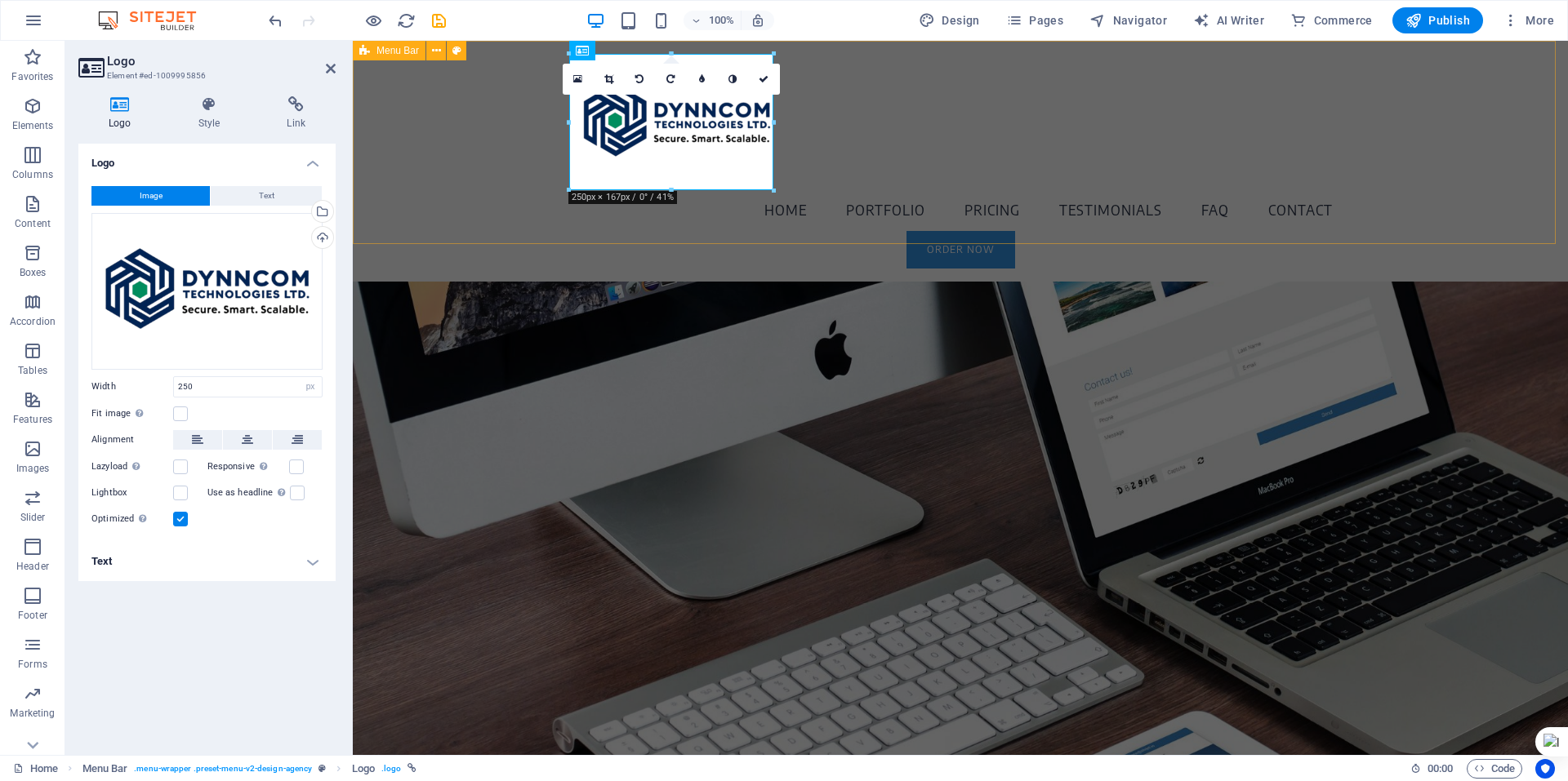
click at [811, 107] on div "Home Portfolio Pricing Testimonials FAQ Contact Order Now Menu" at bounding box center [960, 160] width 1215 height 241
select select "rem"
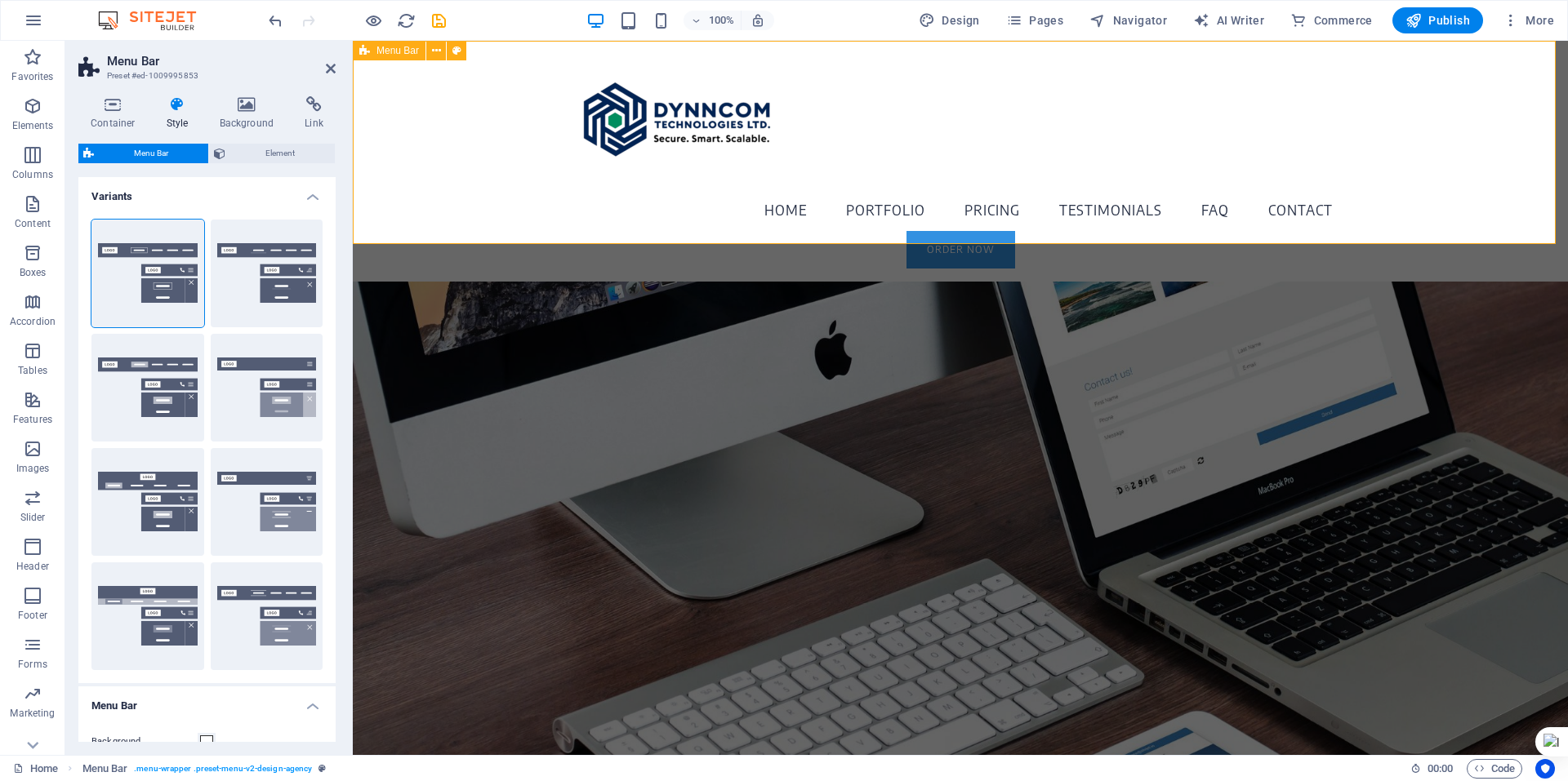
click at [811, 107] on div "Home Portfolio Pricing Testimonials FAQ Contact Order Now Menu" at bounding box center [960, 160] width 1215 height 241
click at [262, 291] on button "Centered" at bounding box center [267, 274] width 112 height 108
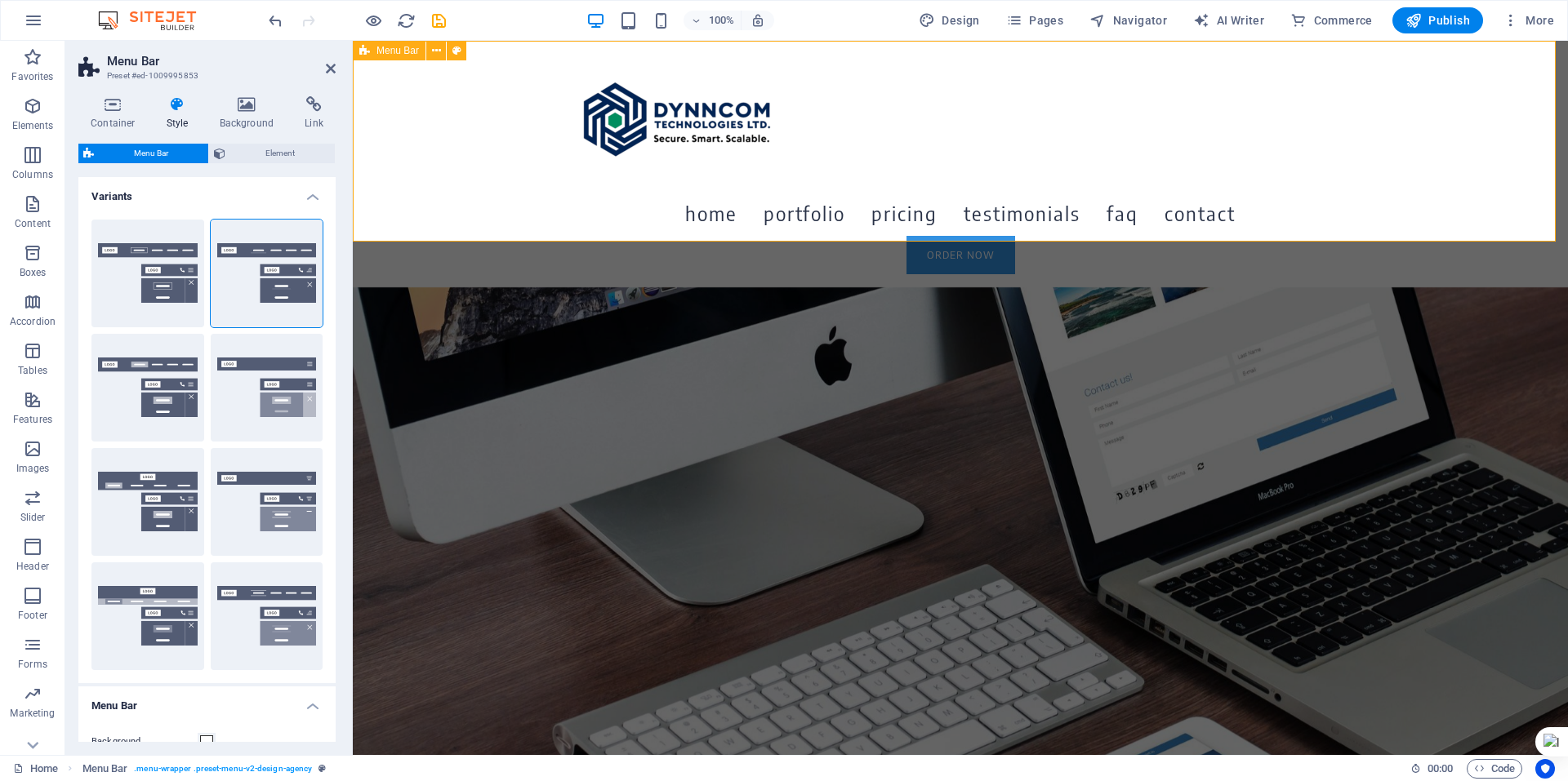
click at [479, 146] on div "Home Portfolio Pricing Testimonials FAQ Contact Order Now Menu" at bounding box center [960, 164] width 1215 height 247
click at [330, 63] on icon at bounding box center [331, 68] width 10 height 13
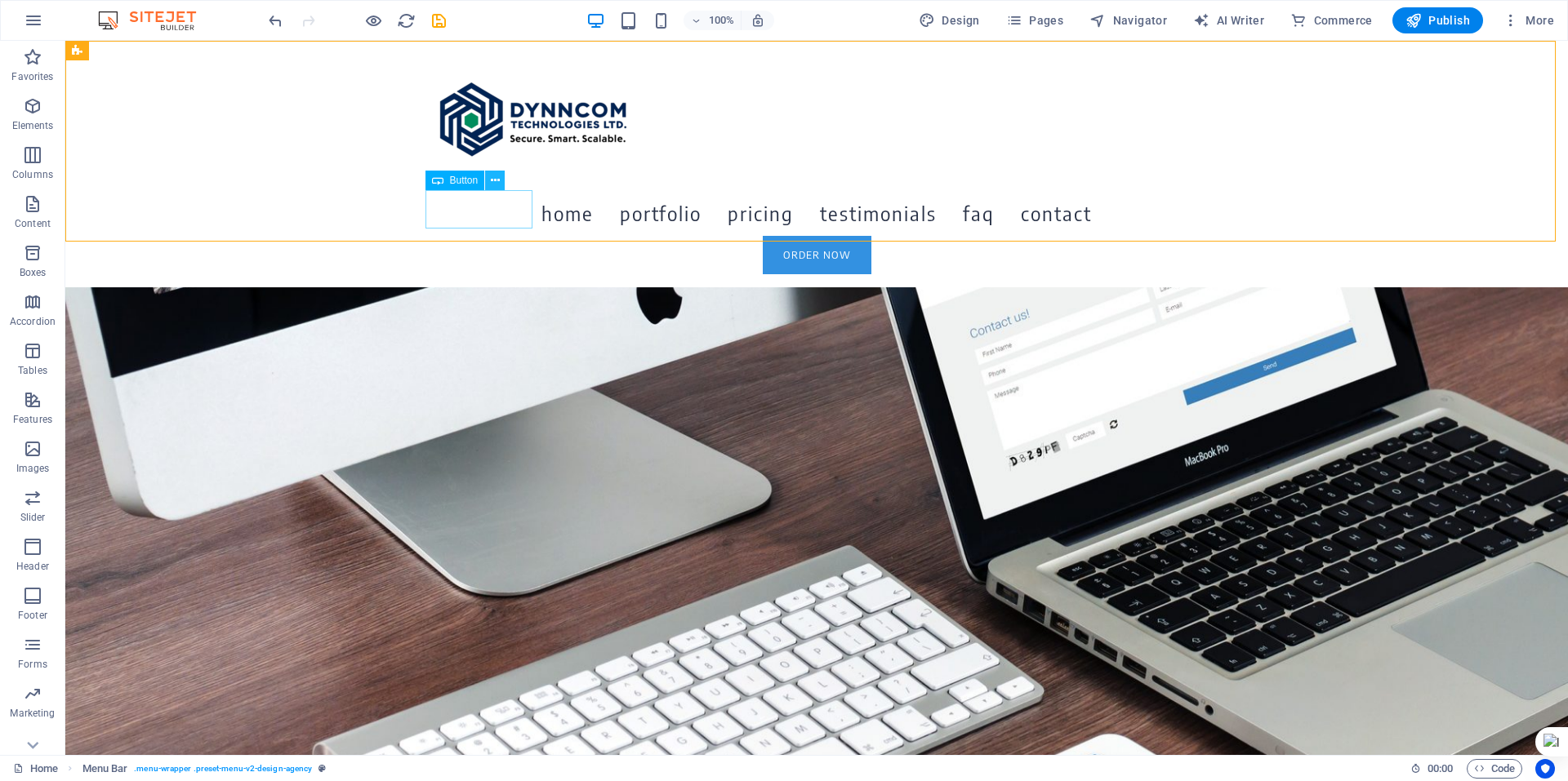
click at [501, 182] on button at bounding box center [494, 180] width 19 height 19
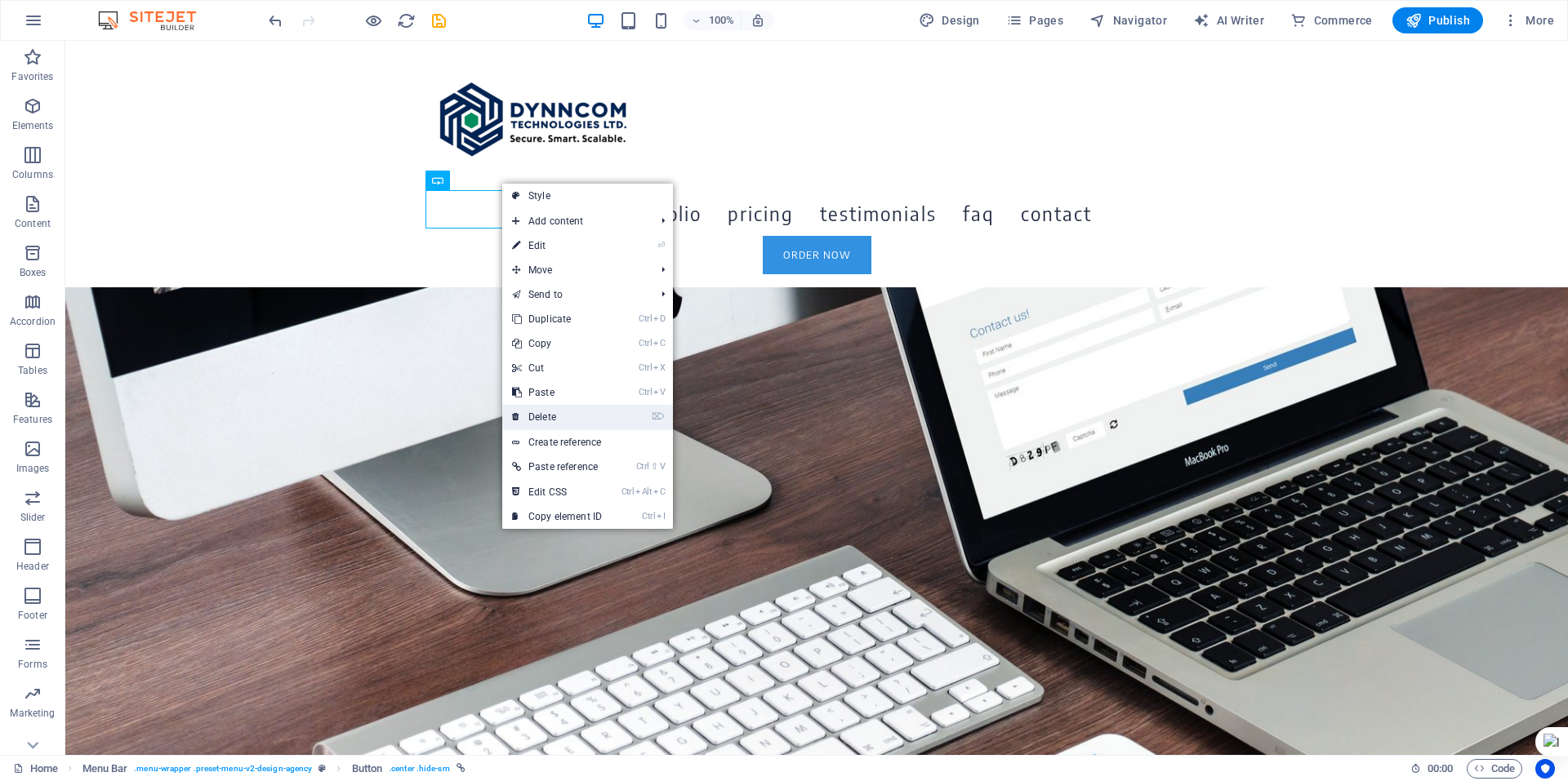
click at [576, 415] on link "⌦ Delete" at bounding box center [557, 417] width 110 height 24
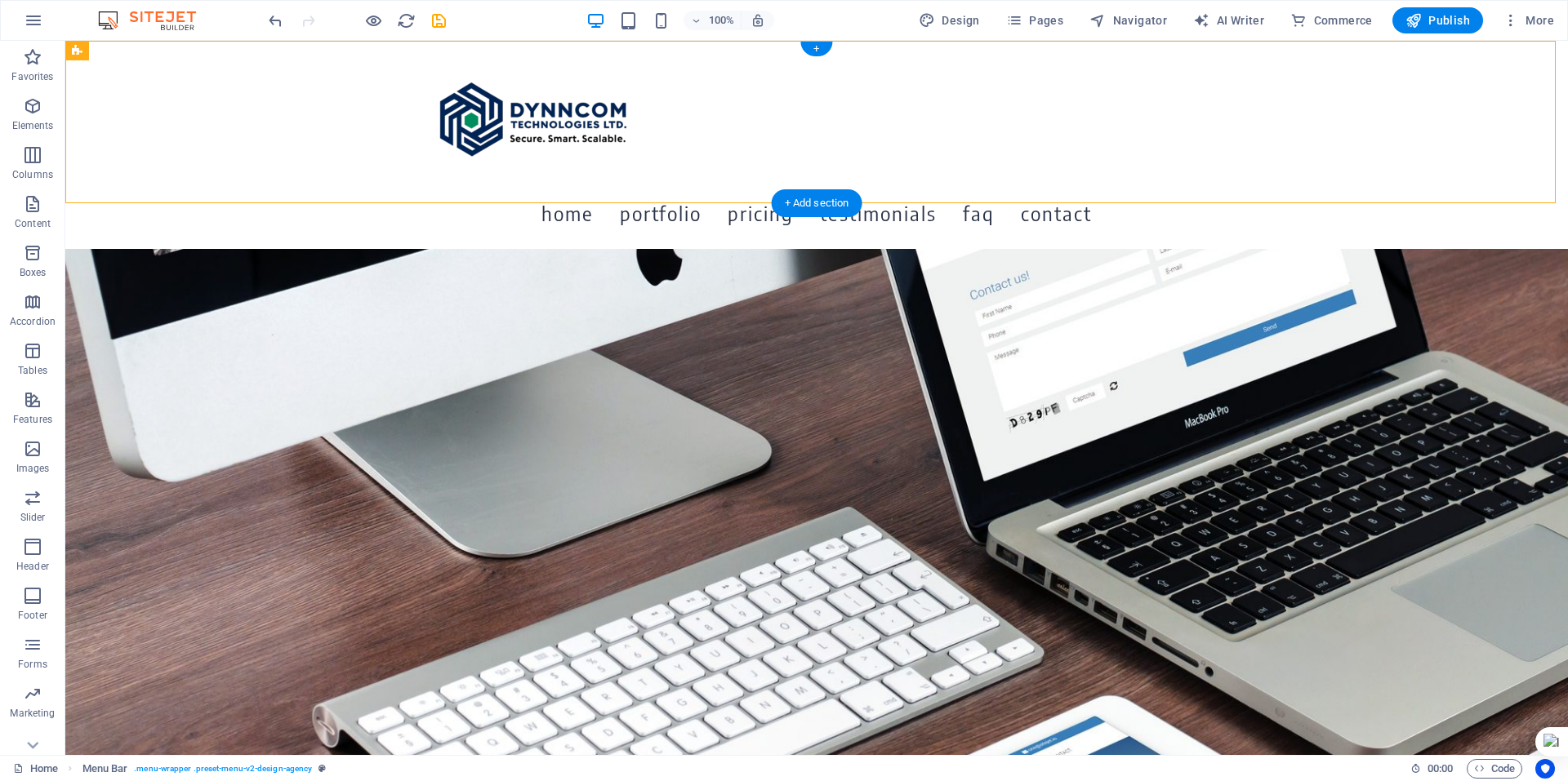
drag, startPoint x: 501, startPoint y: 111, endPoint x: 336, endPoint y: 115, distance: 165.0
click at [336, 115] on div "Home Portfolio Pricing Testimonials FAQ Contact Menu" at bounding box center [816, 144] width 1502 height 209
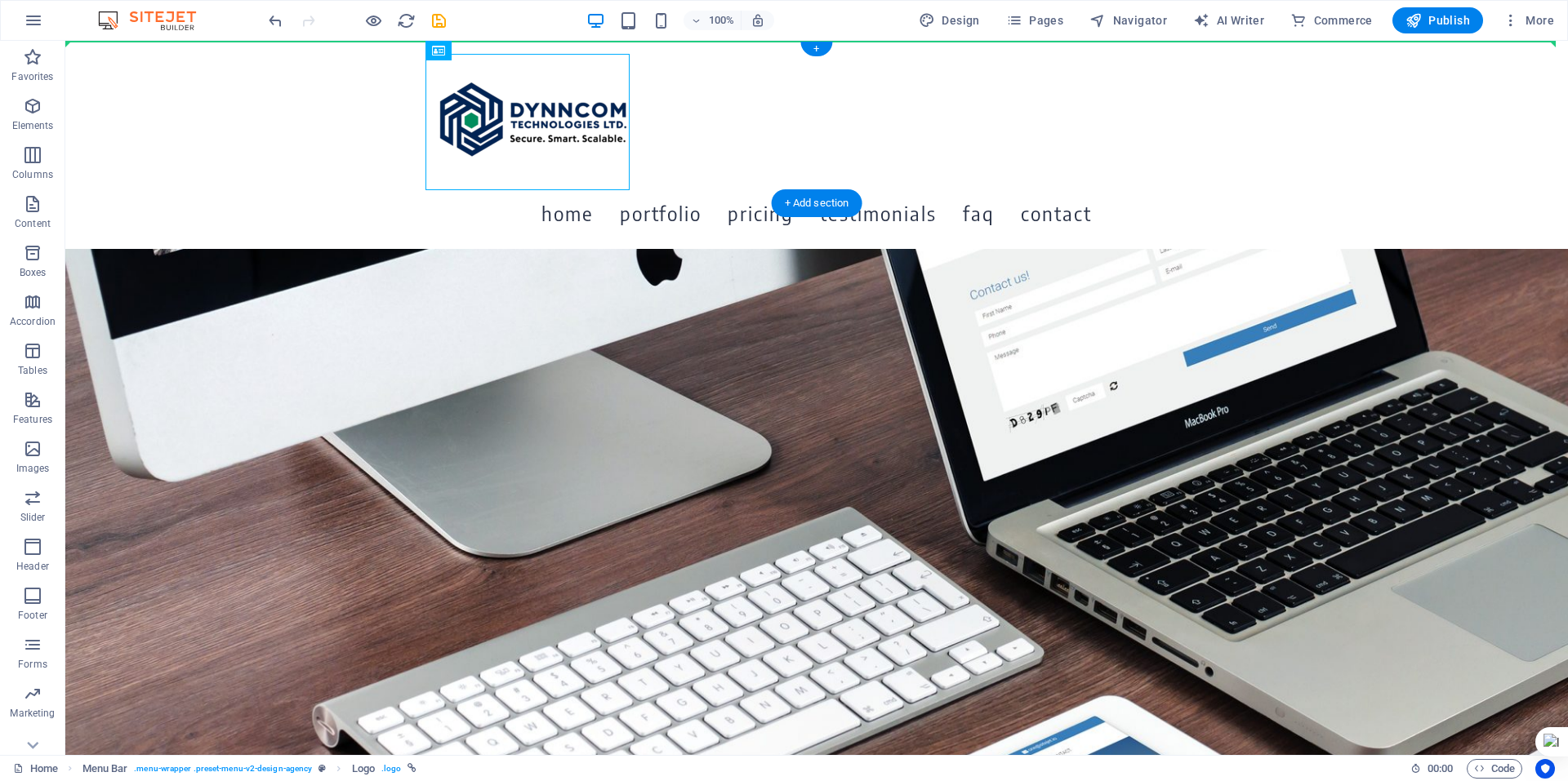
drag, startPoint x: 530, startPoint y: 87, endPoint x: 372, endPoint y: 52, distance: 161.8
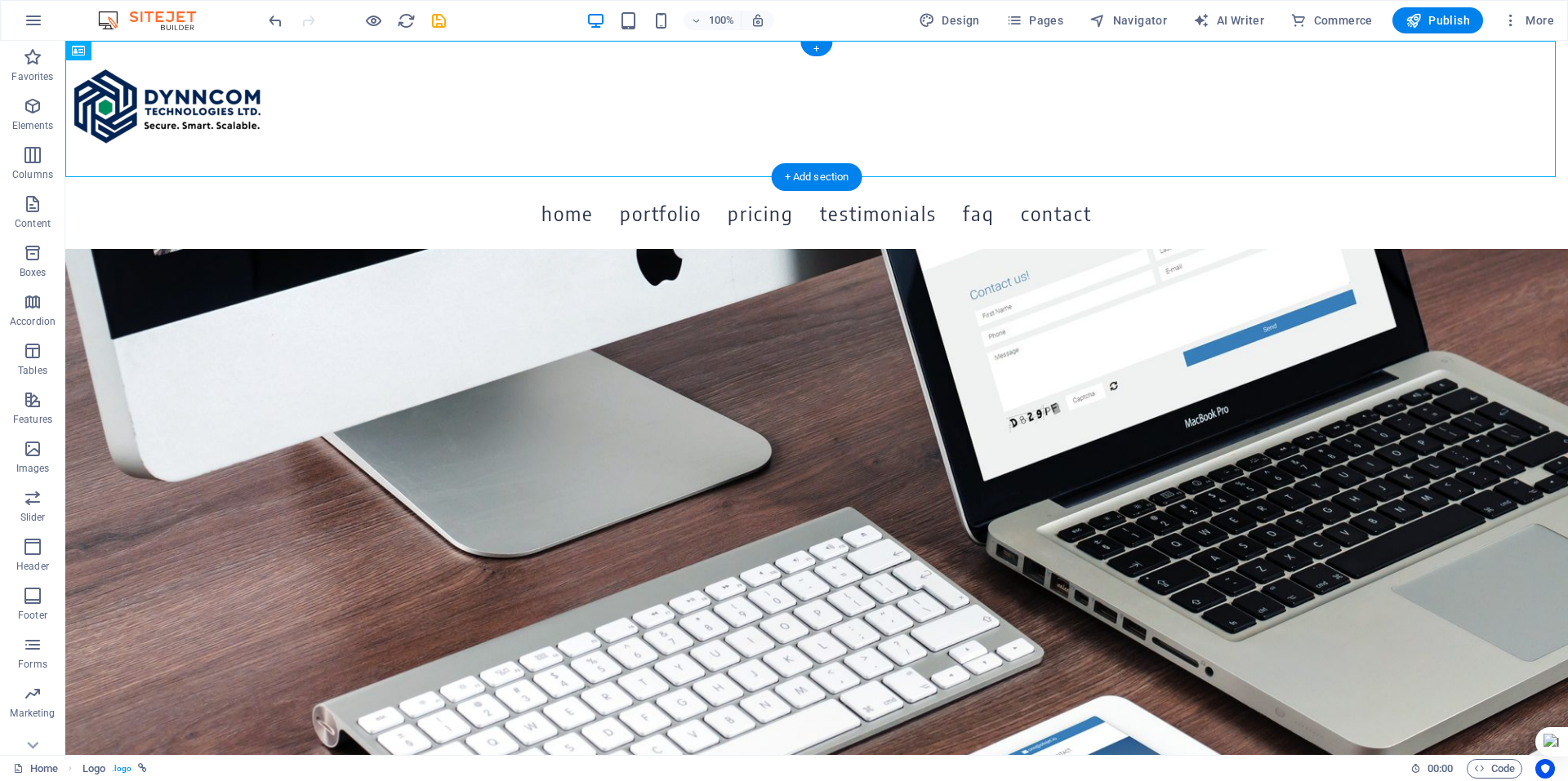
drag, startPoint x: 145, startPoint y: 93, endPoint x: 236, endPoint y: 55, distance: 98.6
drag, startPoint x: 142, startPoint y: 90, endPoint x: 421, endPoint y: 63, distance: 280.3
drag, startPoint x: 157, startPoint y: 92, endPoint x: 539, endPoint y: 111, distance: 382.5
click at [539, 111] on div at bounding box center [816, 109] width 1502 height 137
click at [86, 57] on div "Logo" at bounding box center [92, 50] width 55 height 19
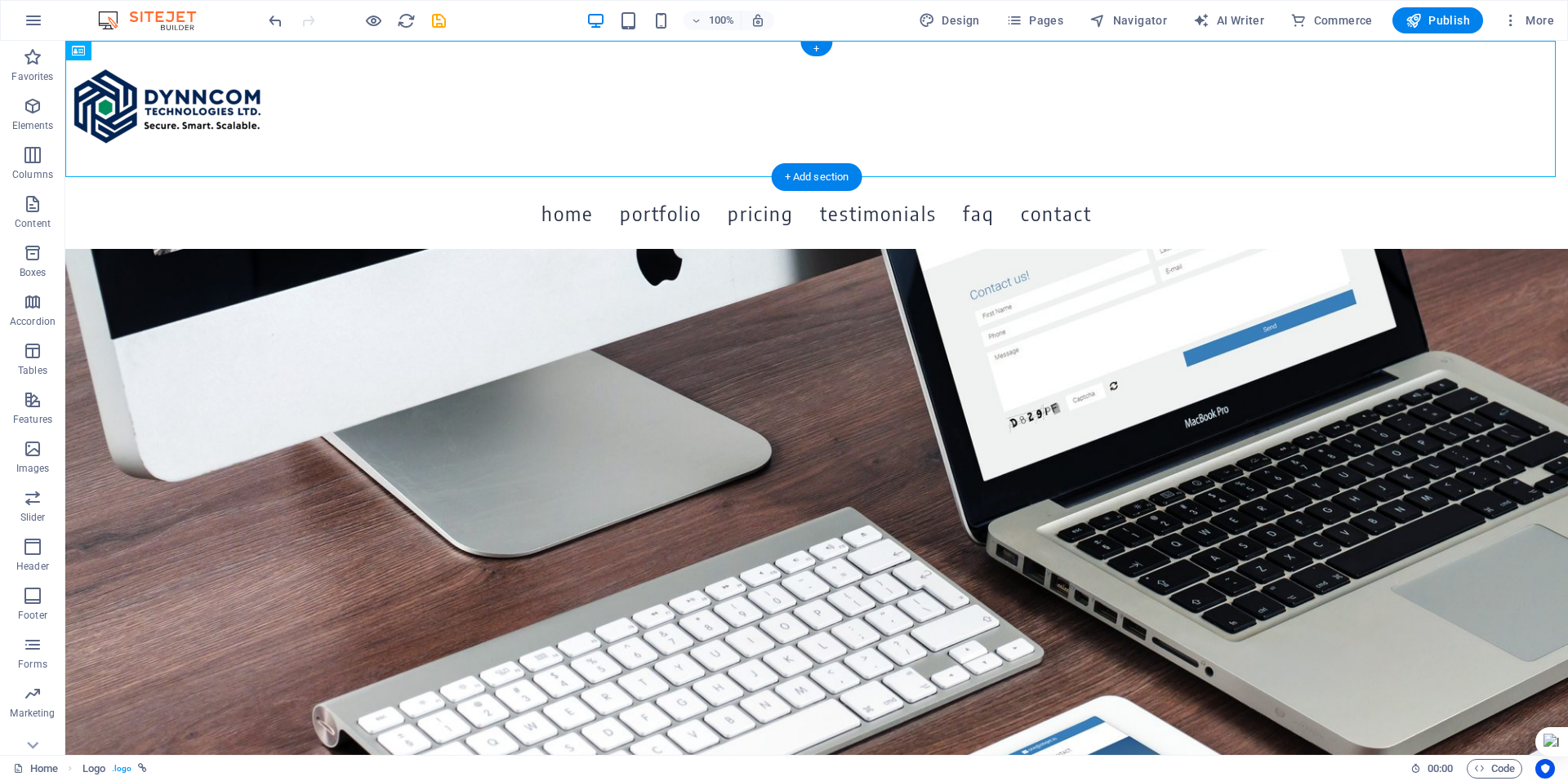
drag, startPoint x: 160, startPoint y: 95, endPoint x: 768, endPoint y: 79, distance: 608.2
click at [280, 26] on icon "undo" at bounding box center [275, 21] width 19 height 19
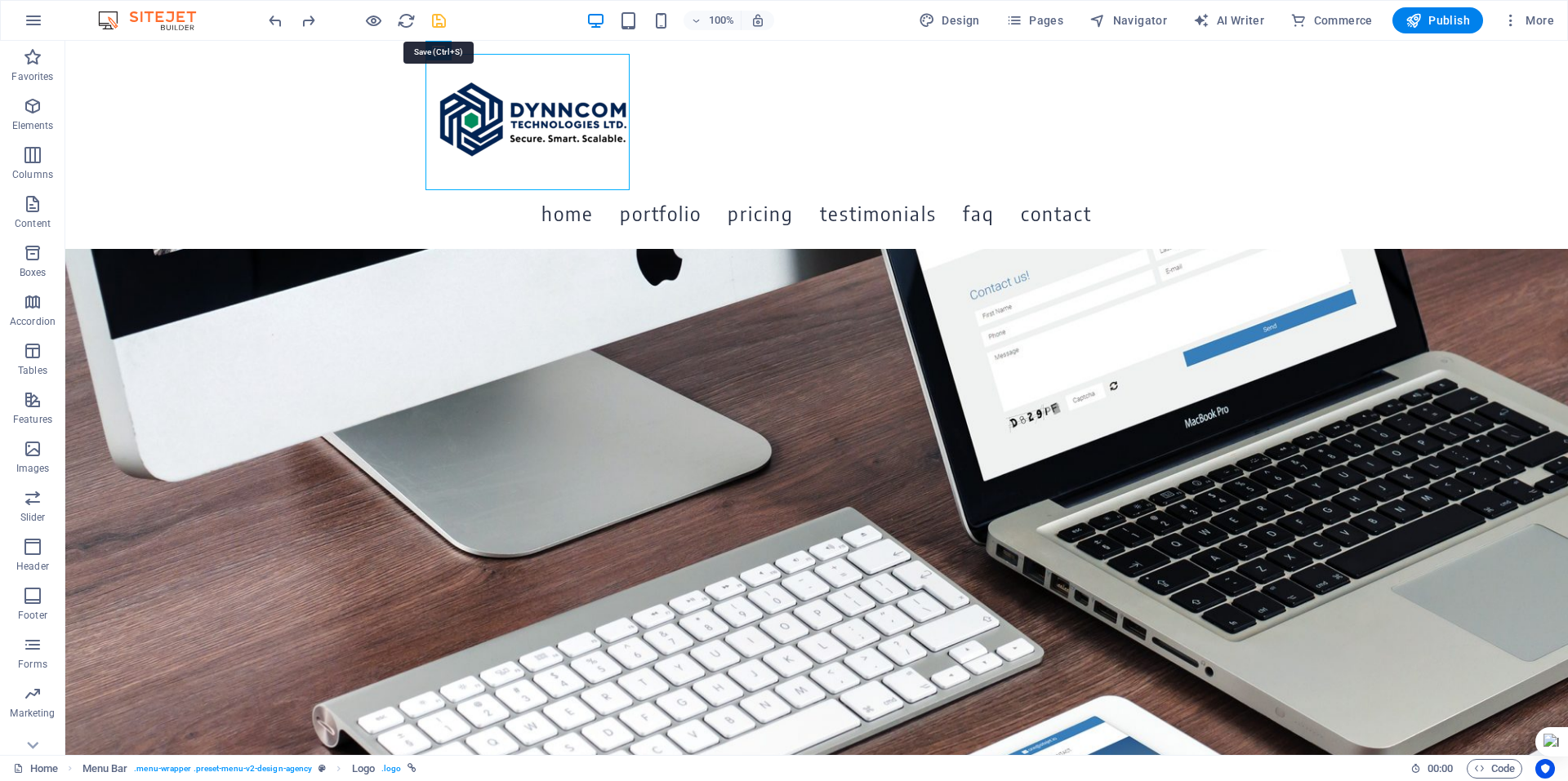
click at [439, 24] on icon "save" at bounding box center [439, 21] width 19 height 19
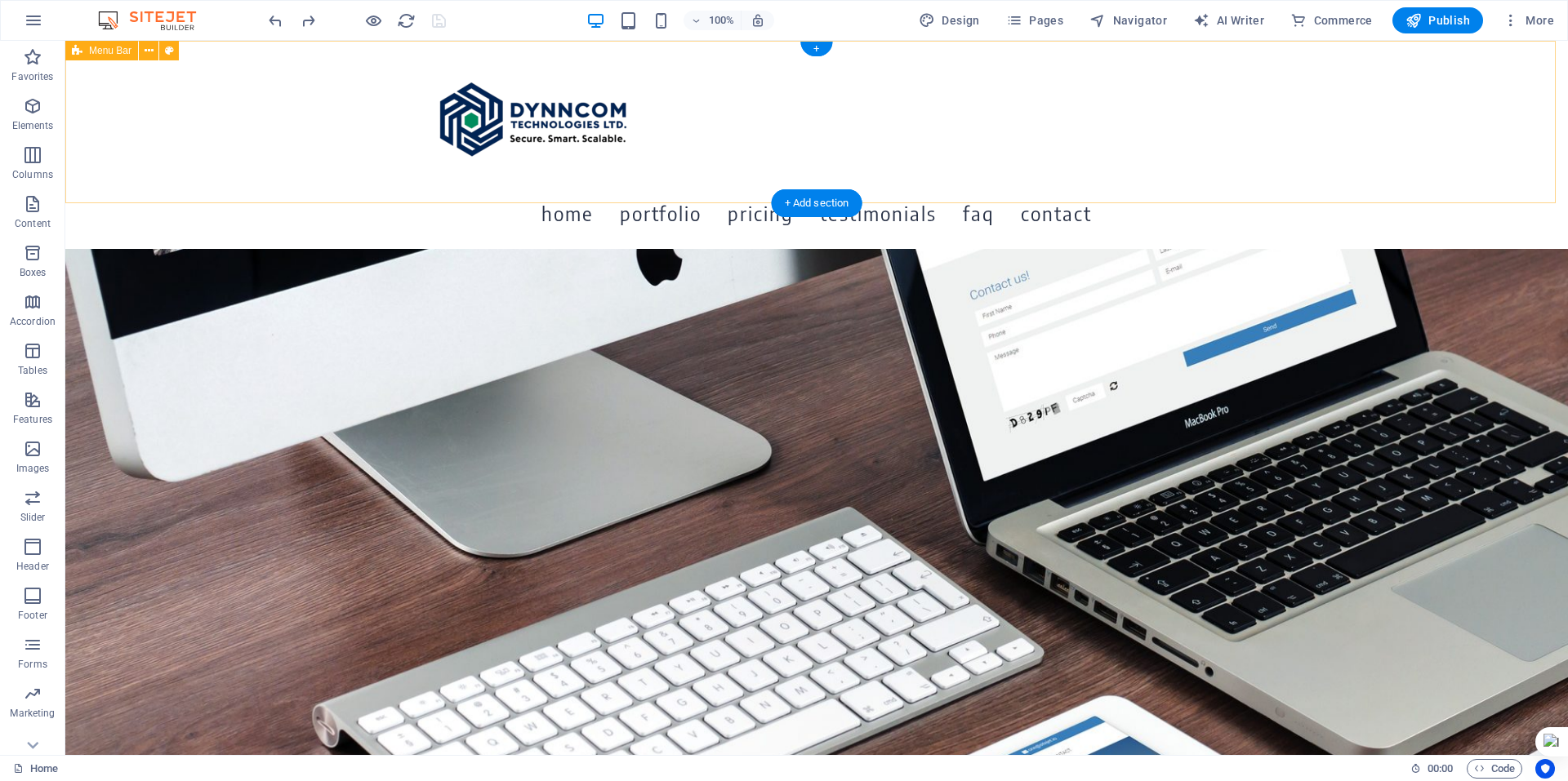
click at [304, 126] on div "Home Portfolio Pricing Testimonials FAQ Contact Menu" at bounding box center [816, 144] width 1502 height 209
click at [170, 51] on icon at bounding box center [169, 51] width 9 height 17
select select "rem"
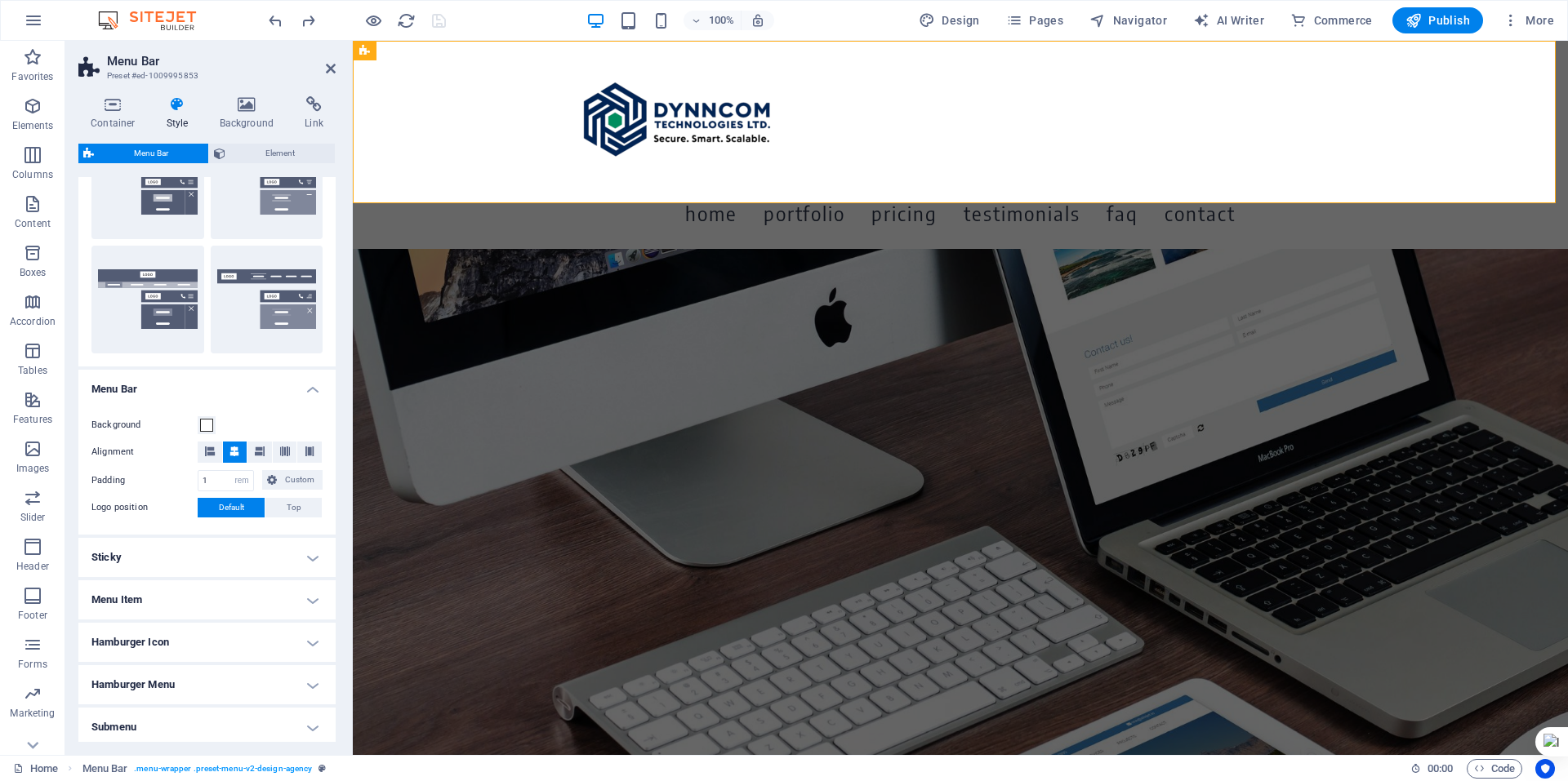
scroll to position [319, 0]
click at [207, 444] on icon at bounding box center [210, 449] width 10 height 10
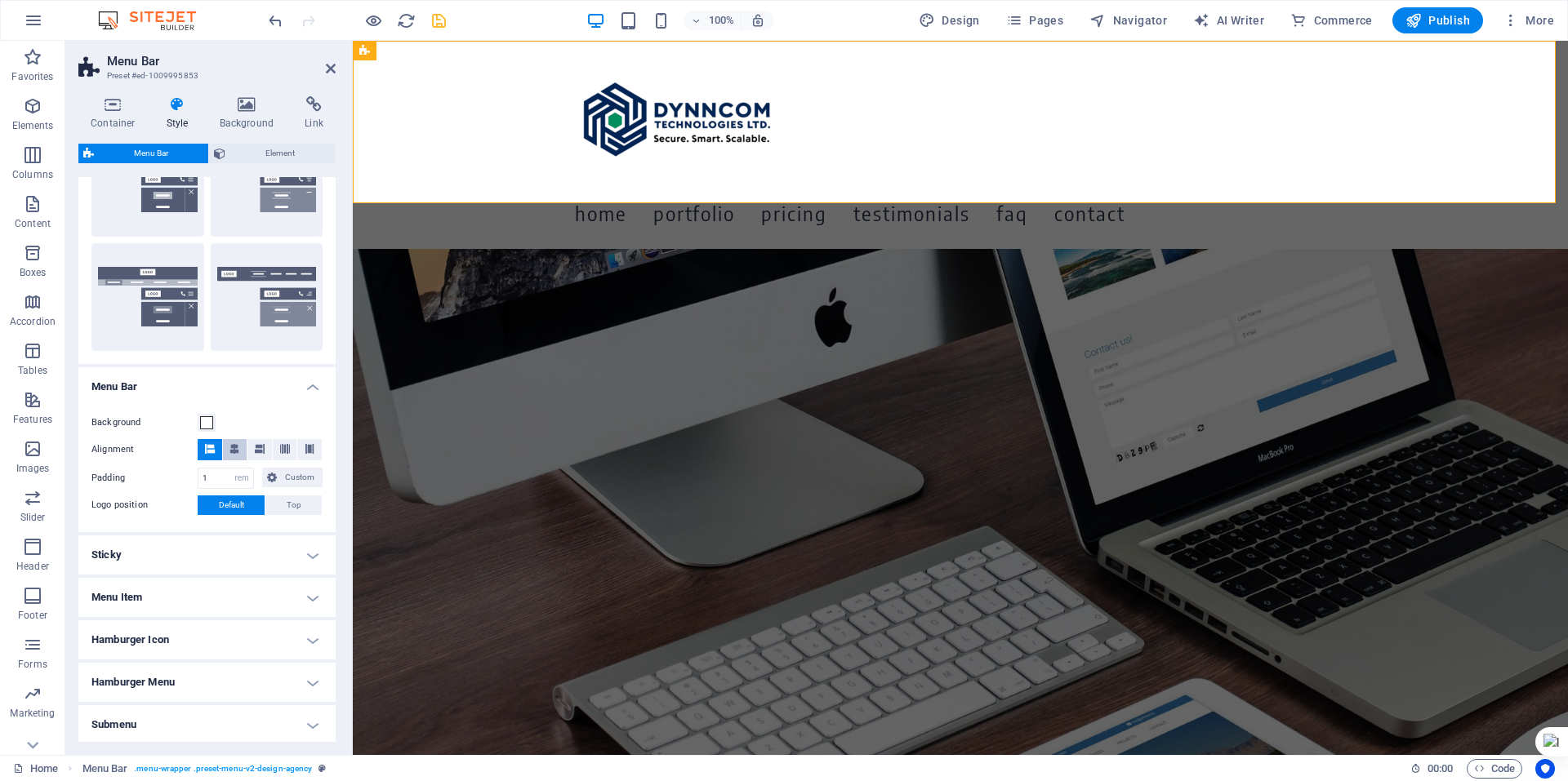
click at [231, 451] on icon at bounding box center [235, 449] width 10 height 10
click at [260, 447] on icon at bounding box center [260, 449] width 10 height 10
click at [282, 447] on icon at bounding box center [285, 449] width 10 height 10
click at [310, 448] on icon at bounding box center [310, 449] width 10 height 10
click at [281, 448] on icon at bounding box center [285, 449] width 10 height 10
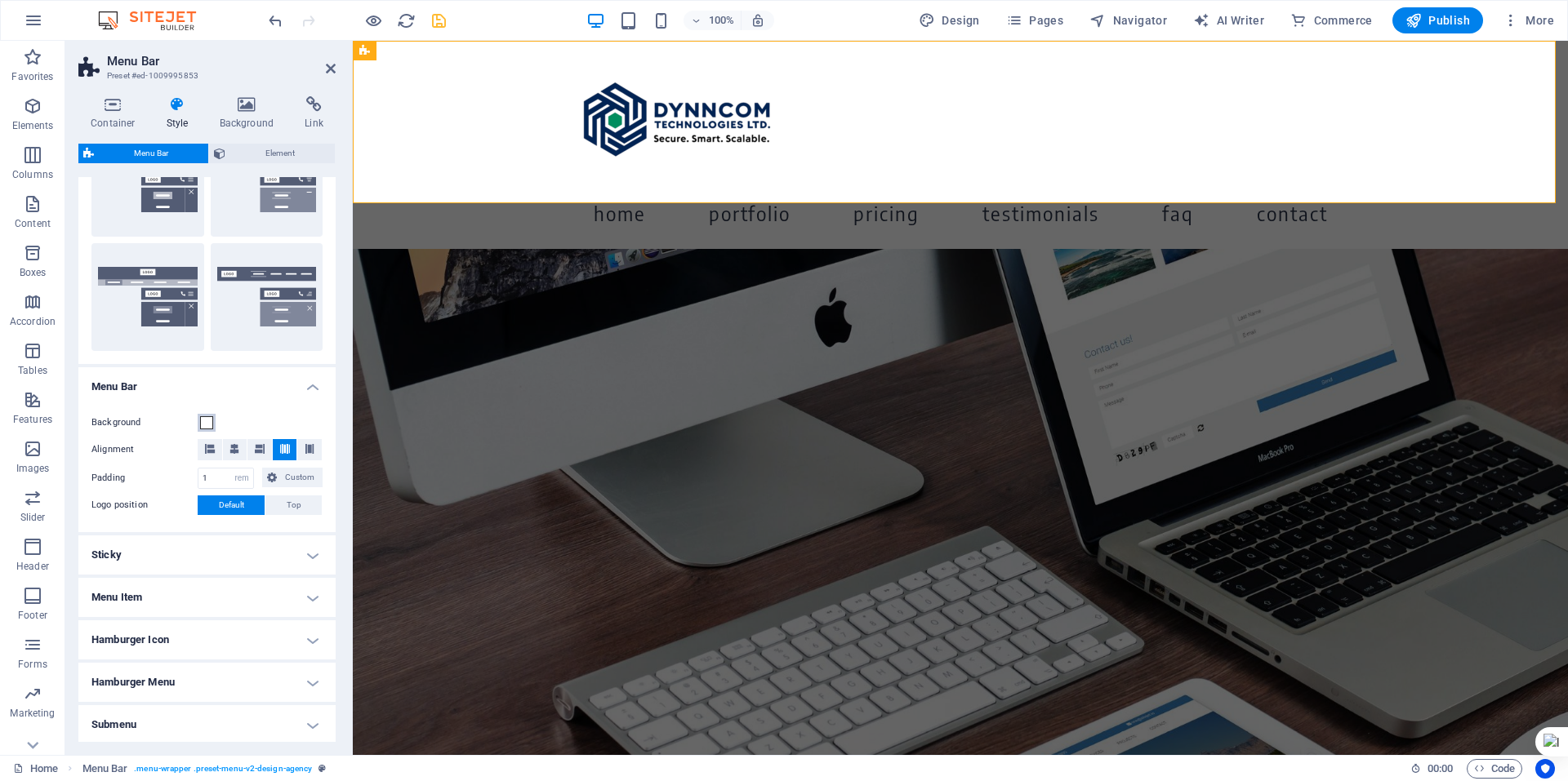
click at [207, 421] on span at bounding box center [206, 422] width 13 height 13
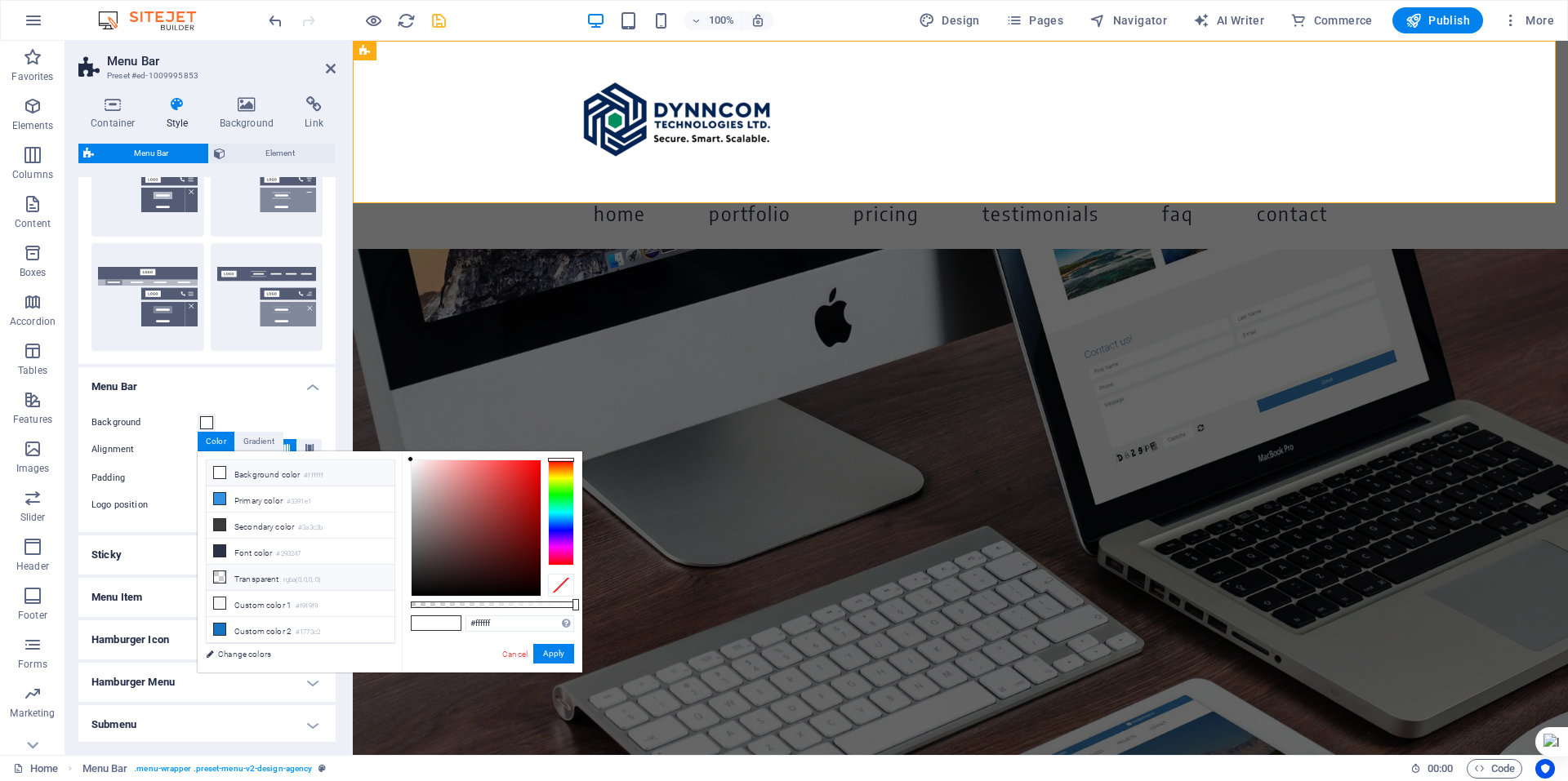
click at [239, 573] on li "Transparent rgba(0,0,0,.0)" at bounding box center [301, 578] width 187 height 26
click at [221, 578] on icon at bounding box center [220, 578] width 12 height 12
click at [559, 657] on button "Apply" at bounding box center [554, 654] width 41 height 19
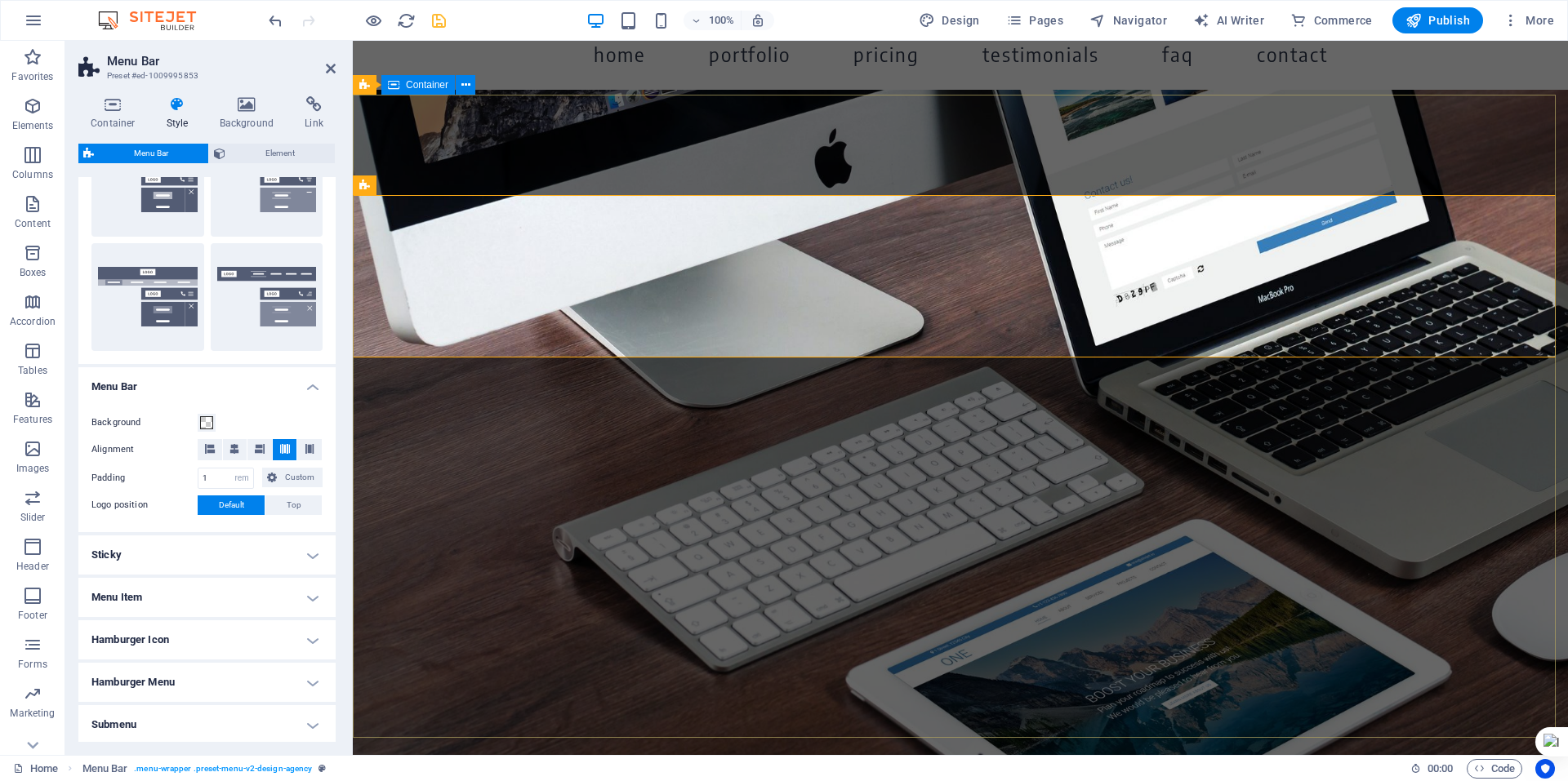
scroll to position [0, 0]
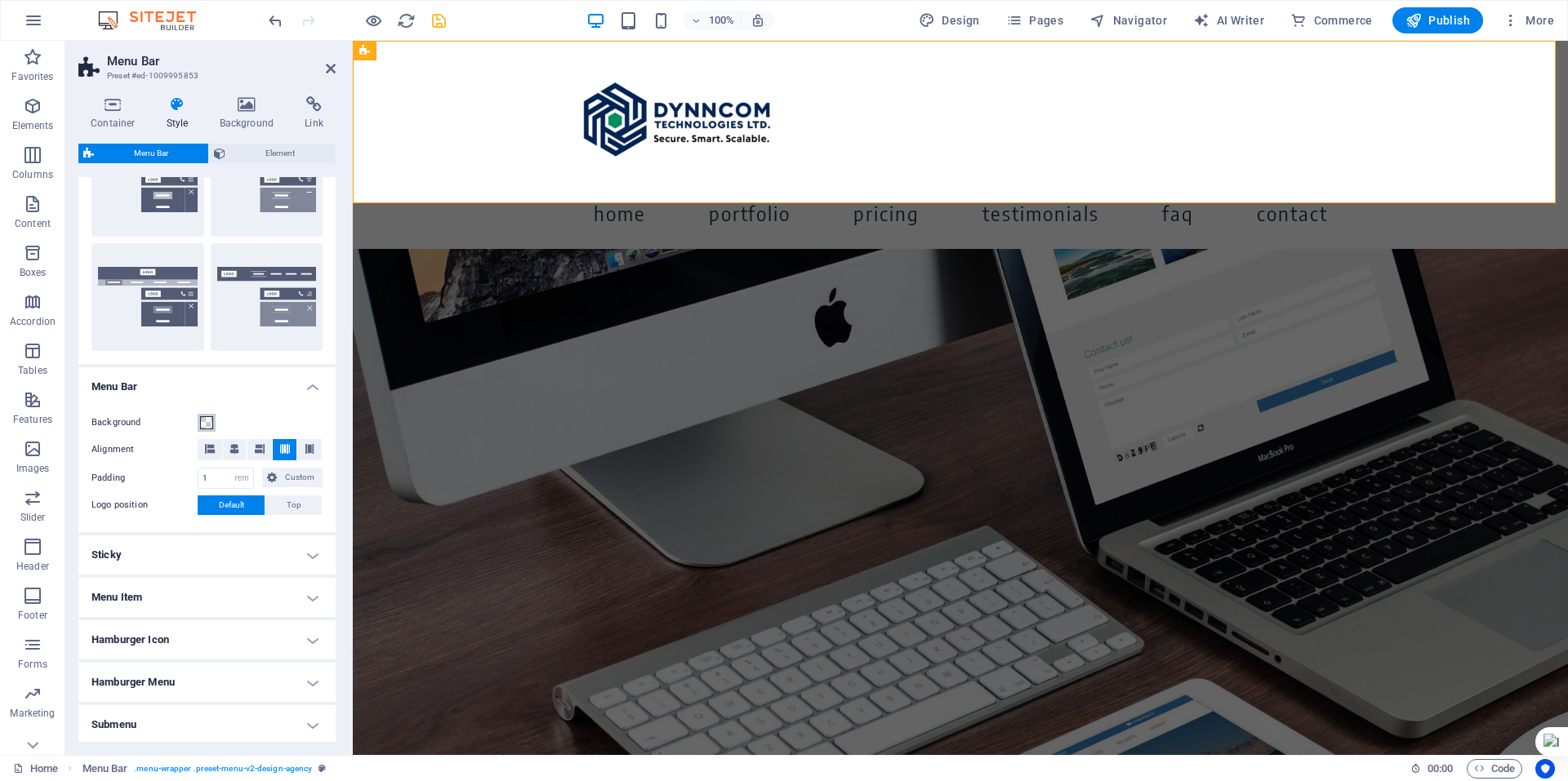
click at [205, 420] on span at bounding box center [206, 422] width 13 height 13
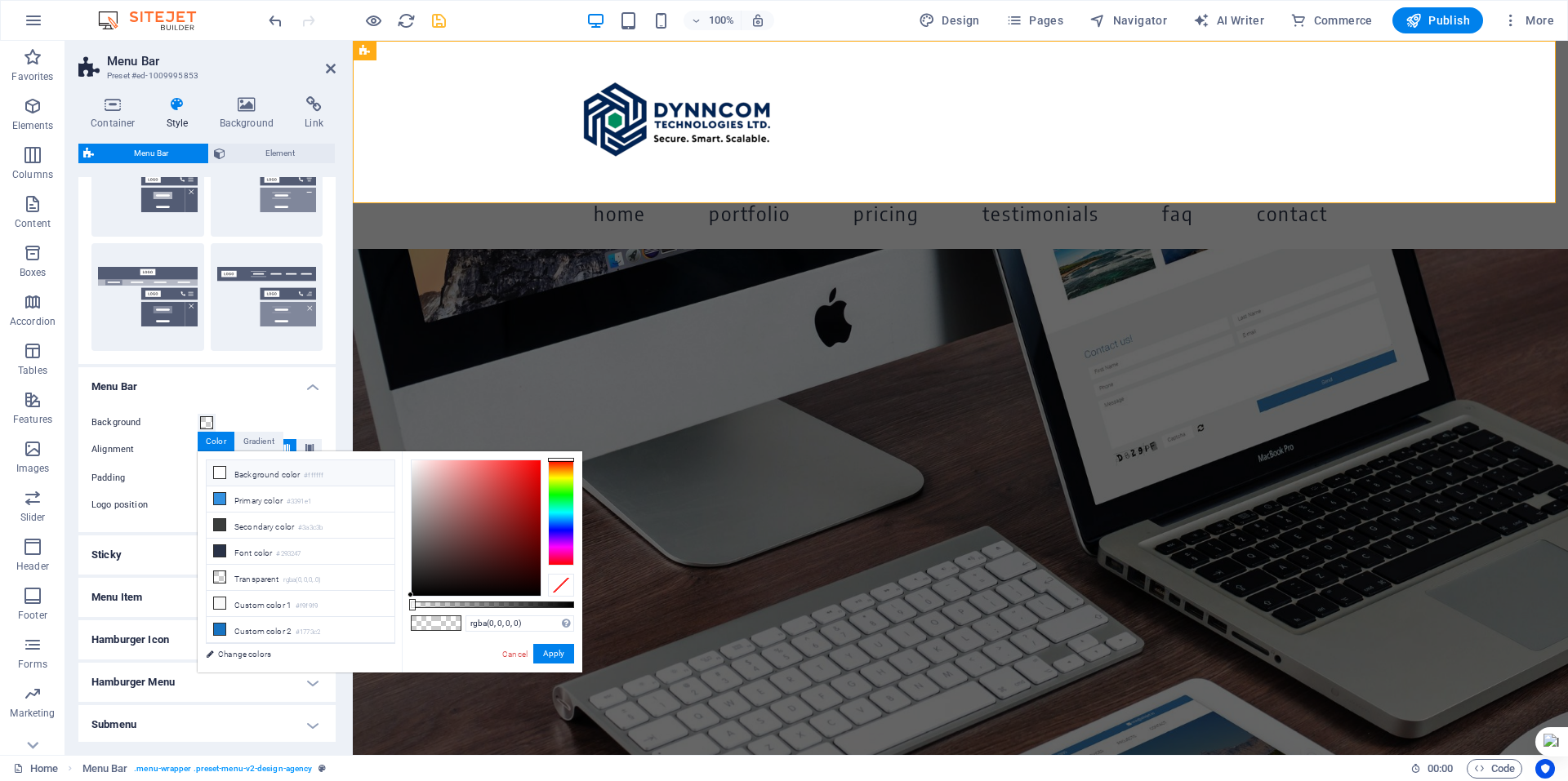
click at [220, 469] on icon at bounding box center [220, 473] width 12 height 12
type input "#ffffff"
click at [562, 651] on button "Apply" at bounding box center [554, 654] width 41 height 19
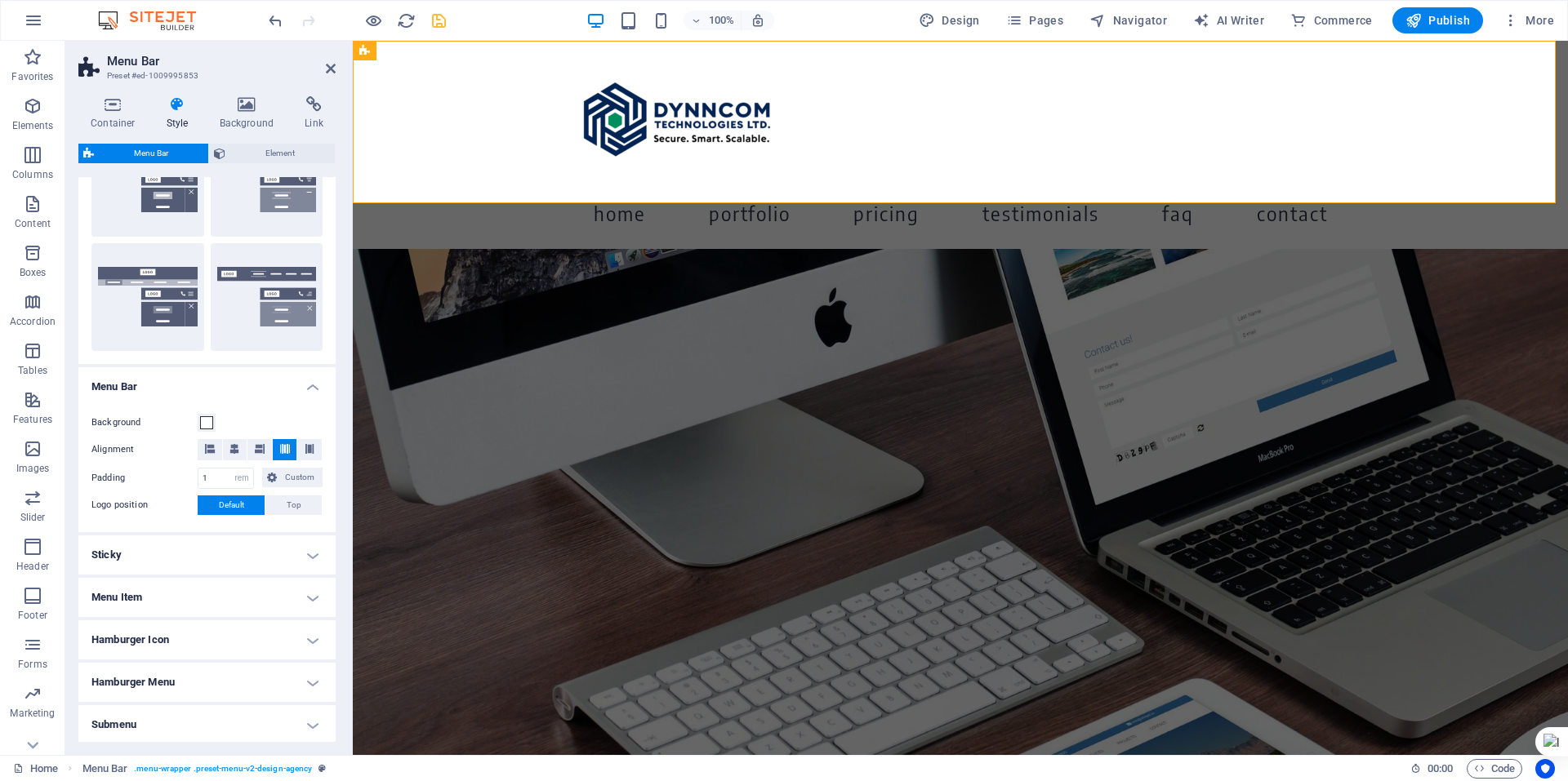
scroll to position [337, 0]
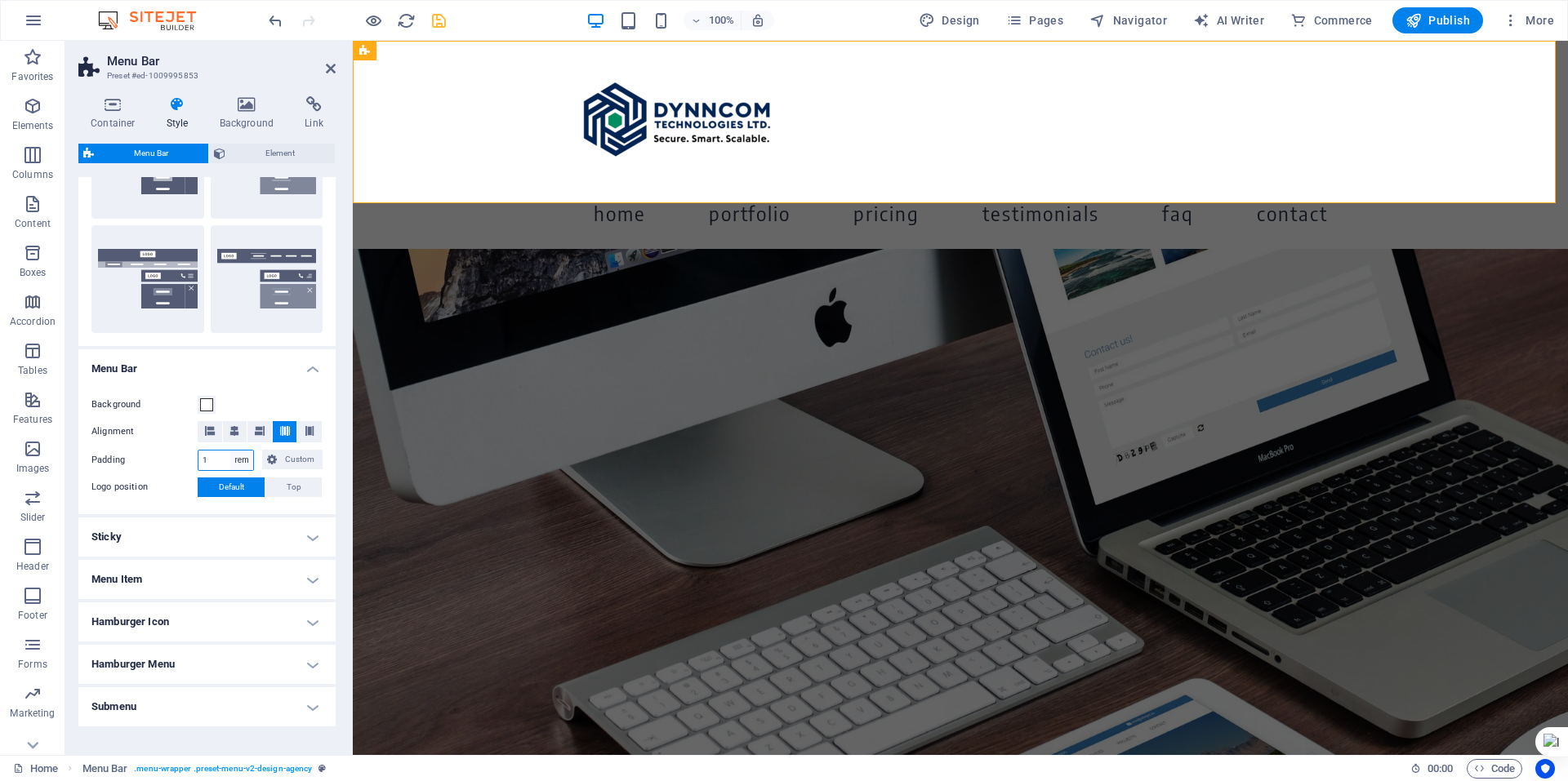
click at [238, 456] on select "px rem % vh vw Custom" at bounding box center [241, 460] width 23 height 19
click at [282, 467] on span "Custom" at bounding box center [300, 459] width 36 height 19
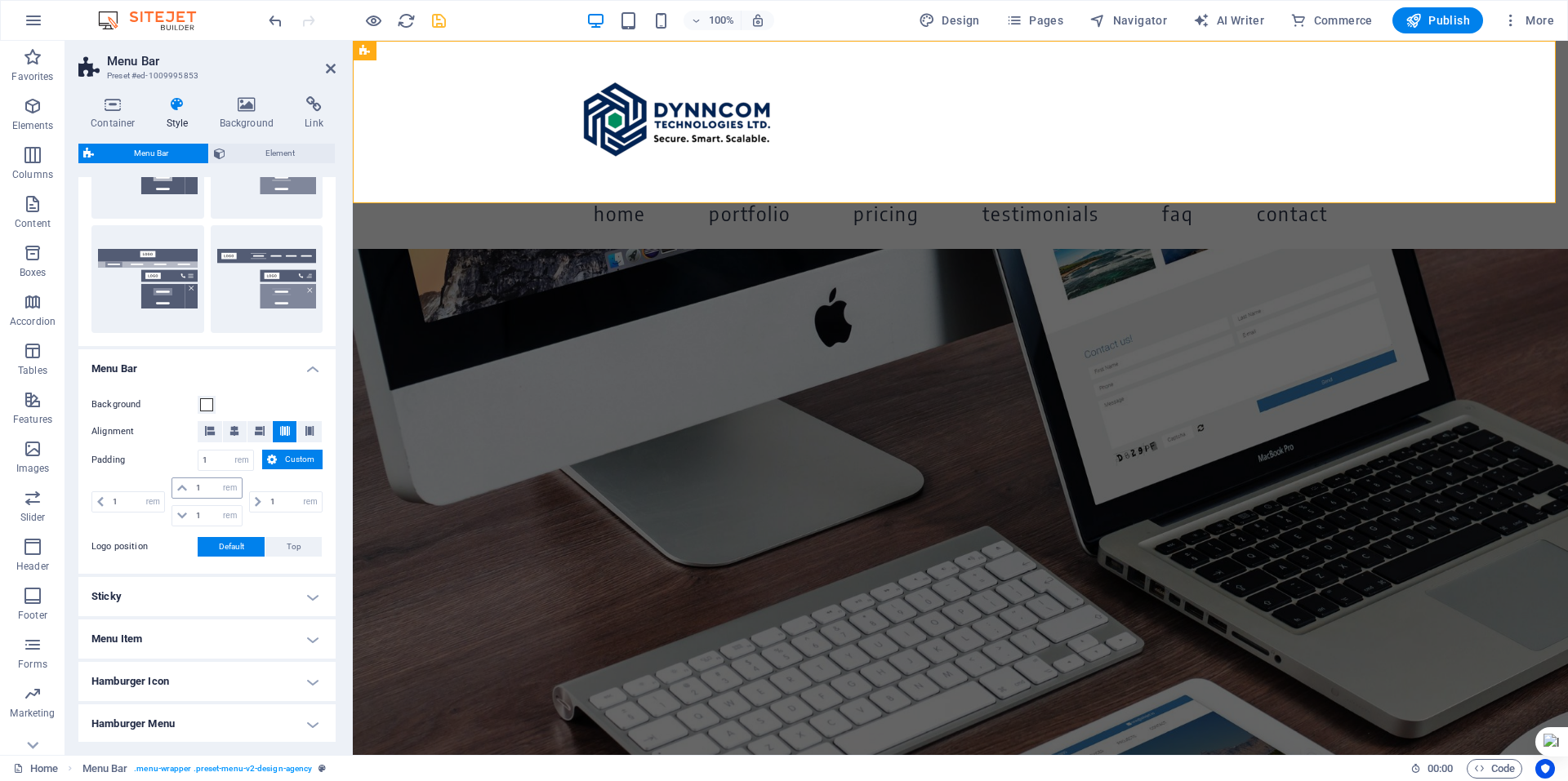
click at [182, 485] on icon at bounding box center [182, 489] width 10 height 10
click at [186, 488] on icon at bounding box center [182, 489] width 10 height 10
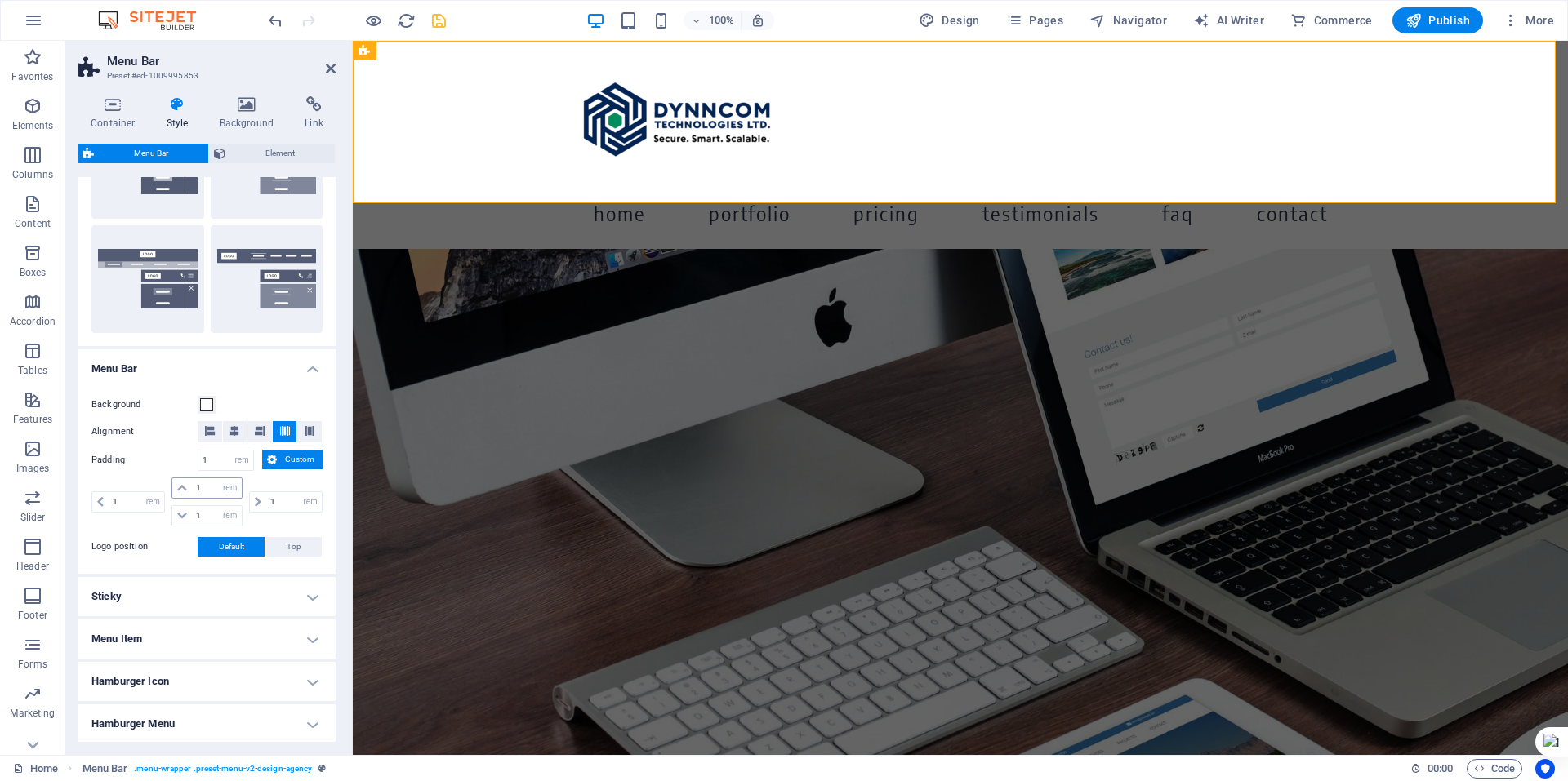
click at [186, 488] on icon at bounding box center [182, 489] width 10 height 10
click at [203, 488] on input "1" at bounding box center [216, 488] width 49 height 19
type input "5"
select select "DISABLED_OPTION_VALUE"
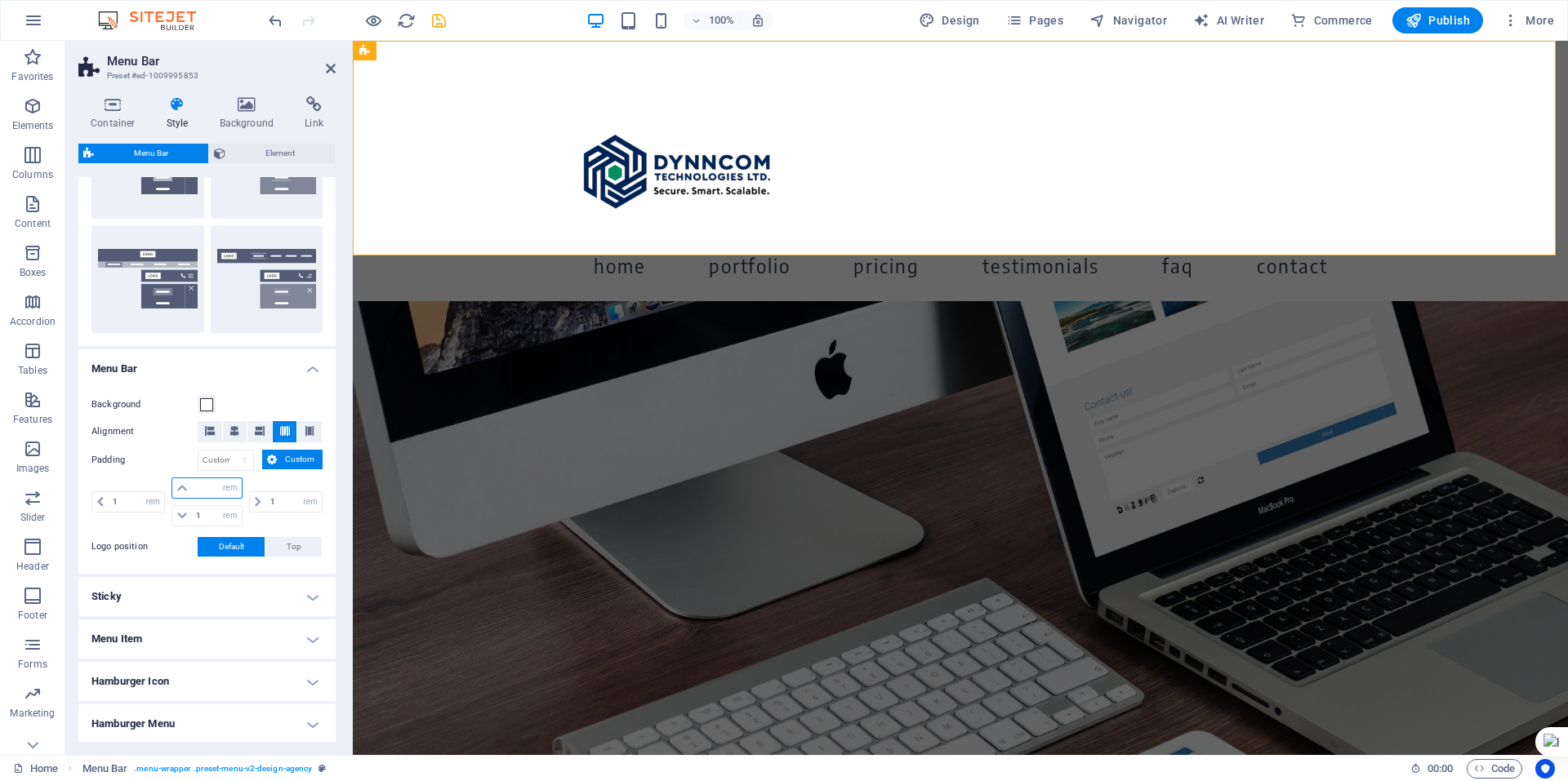
type input "1"
select select "rem"
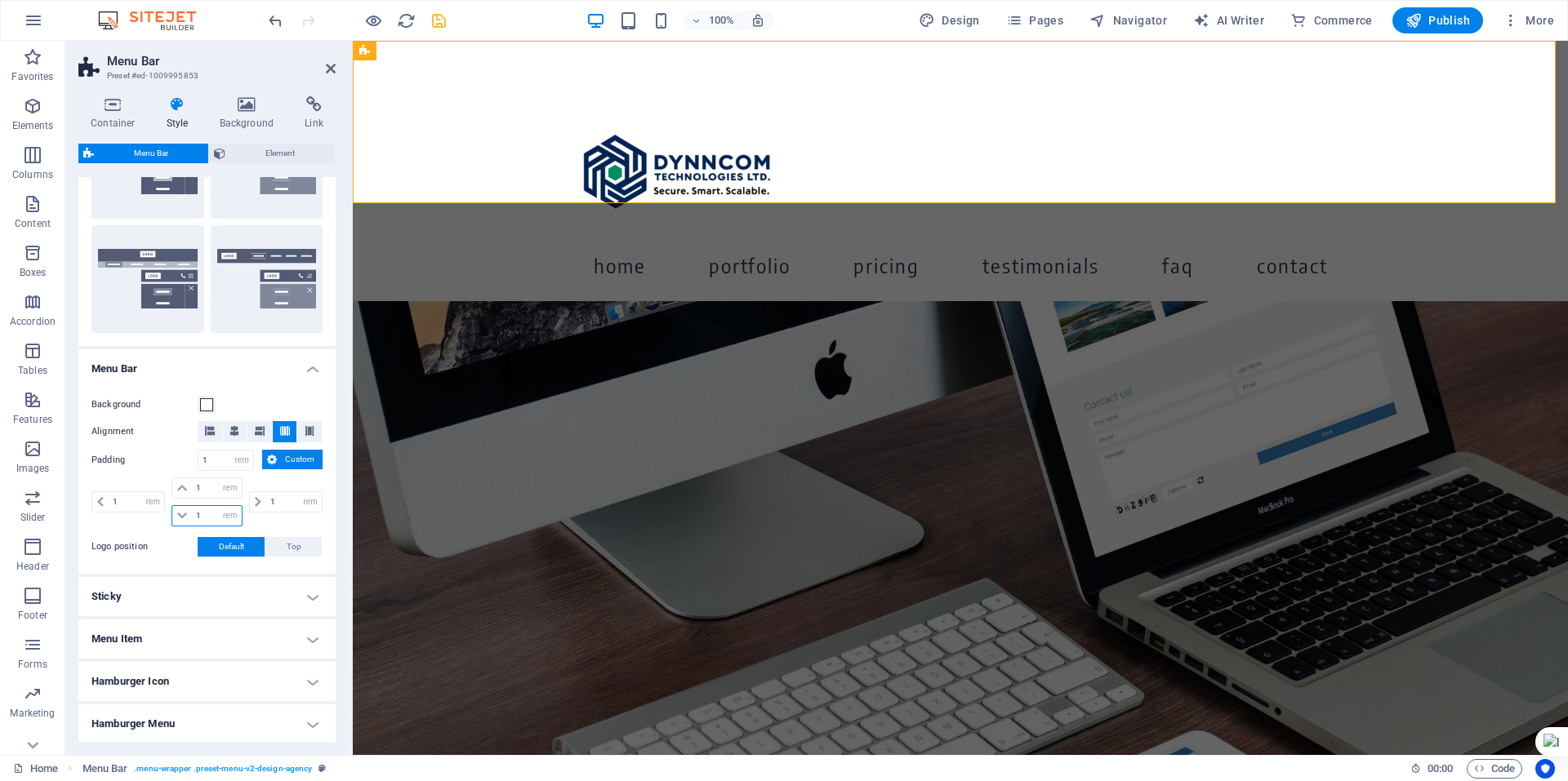
drag, startPoint x: 201, startPoint y: 518, endPoint x: 191, endPoint y: 518, distance: 10.0
click at [192, 518] on input "1" at bounding box center [216, 516] width 49 height 19
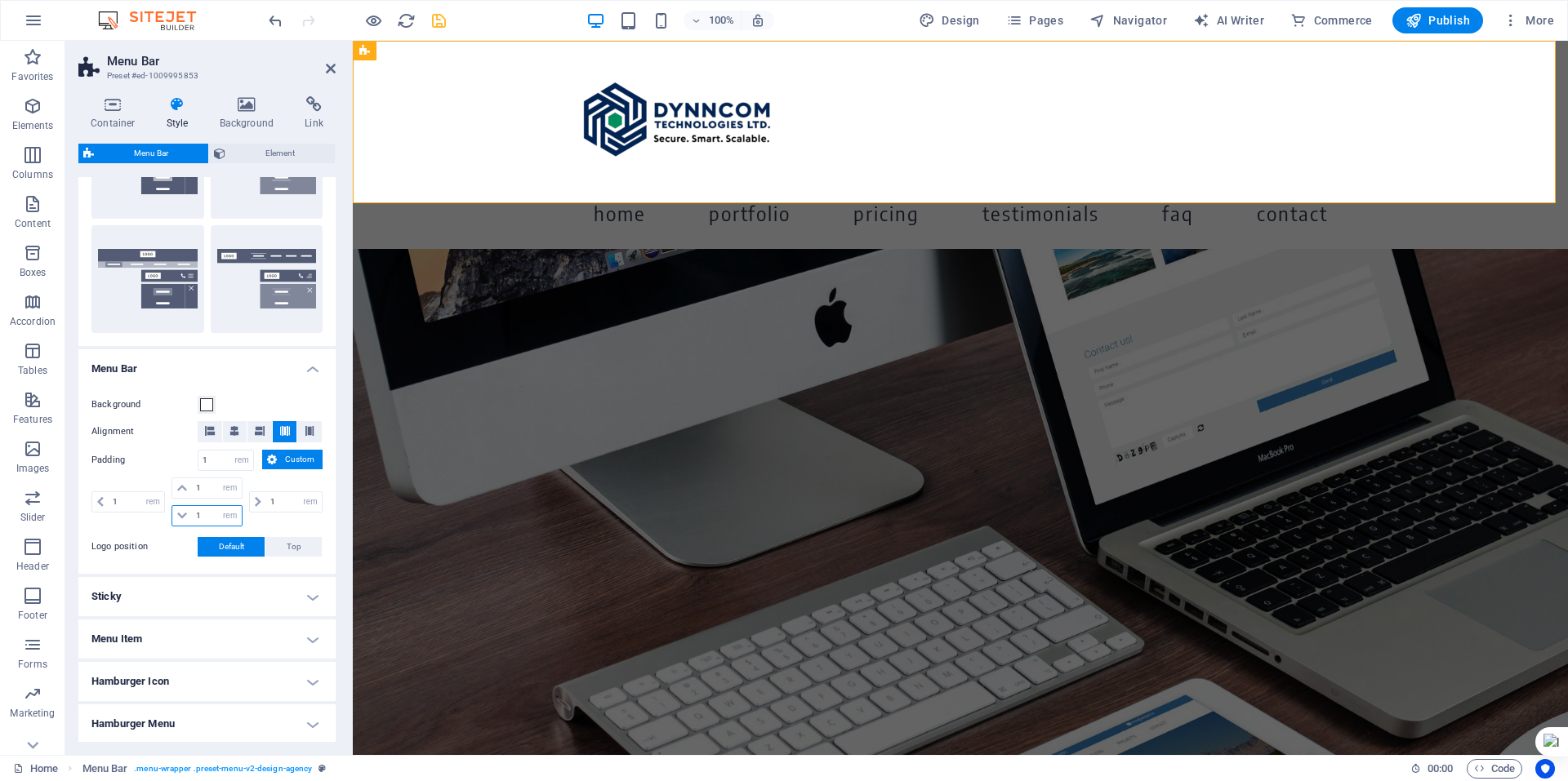
type input "5"
select select "DISABLED_OPTION_VALUE"
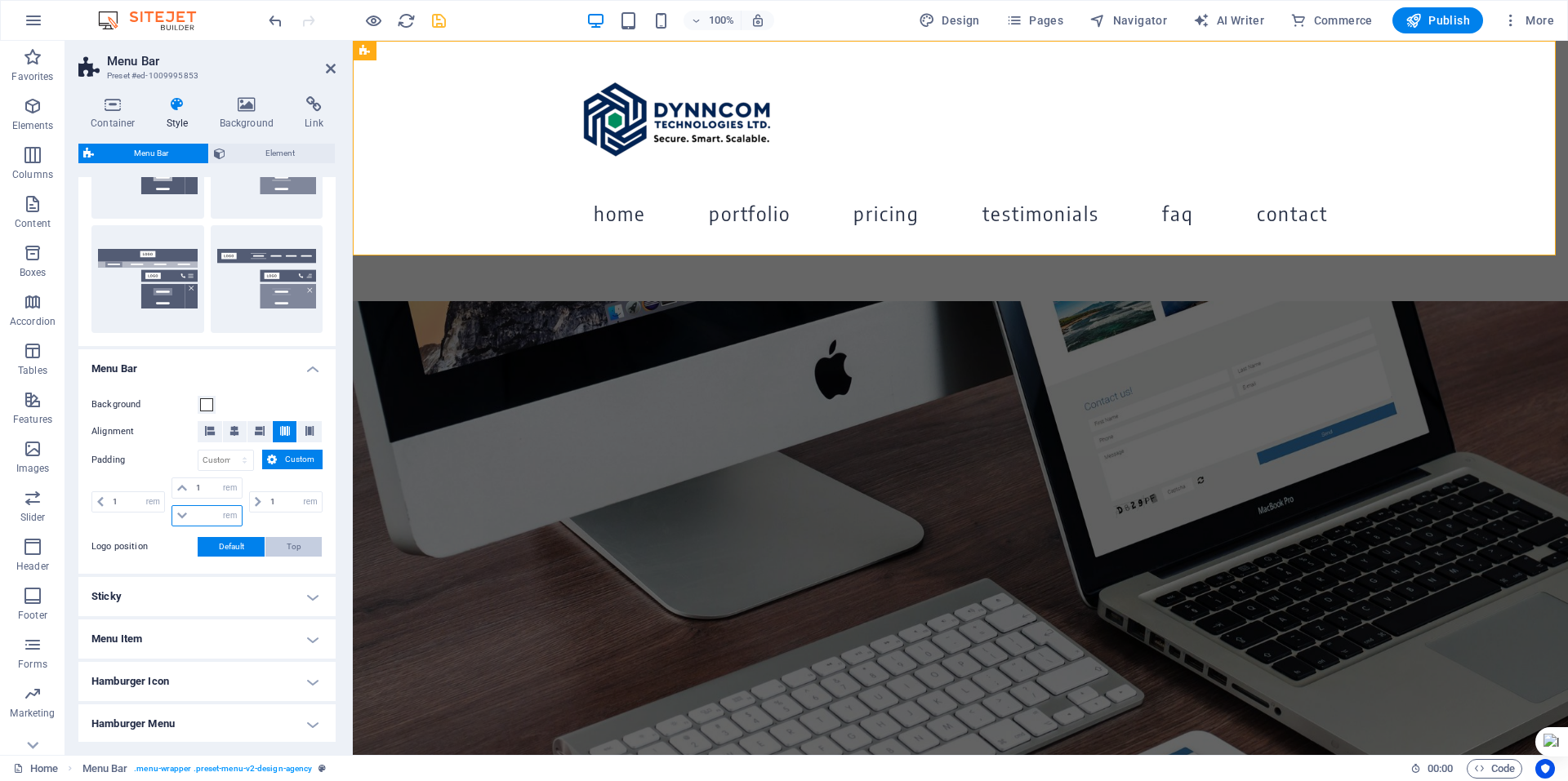
type input "5"
type input "1"
select select "rem"
type input "0"
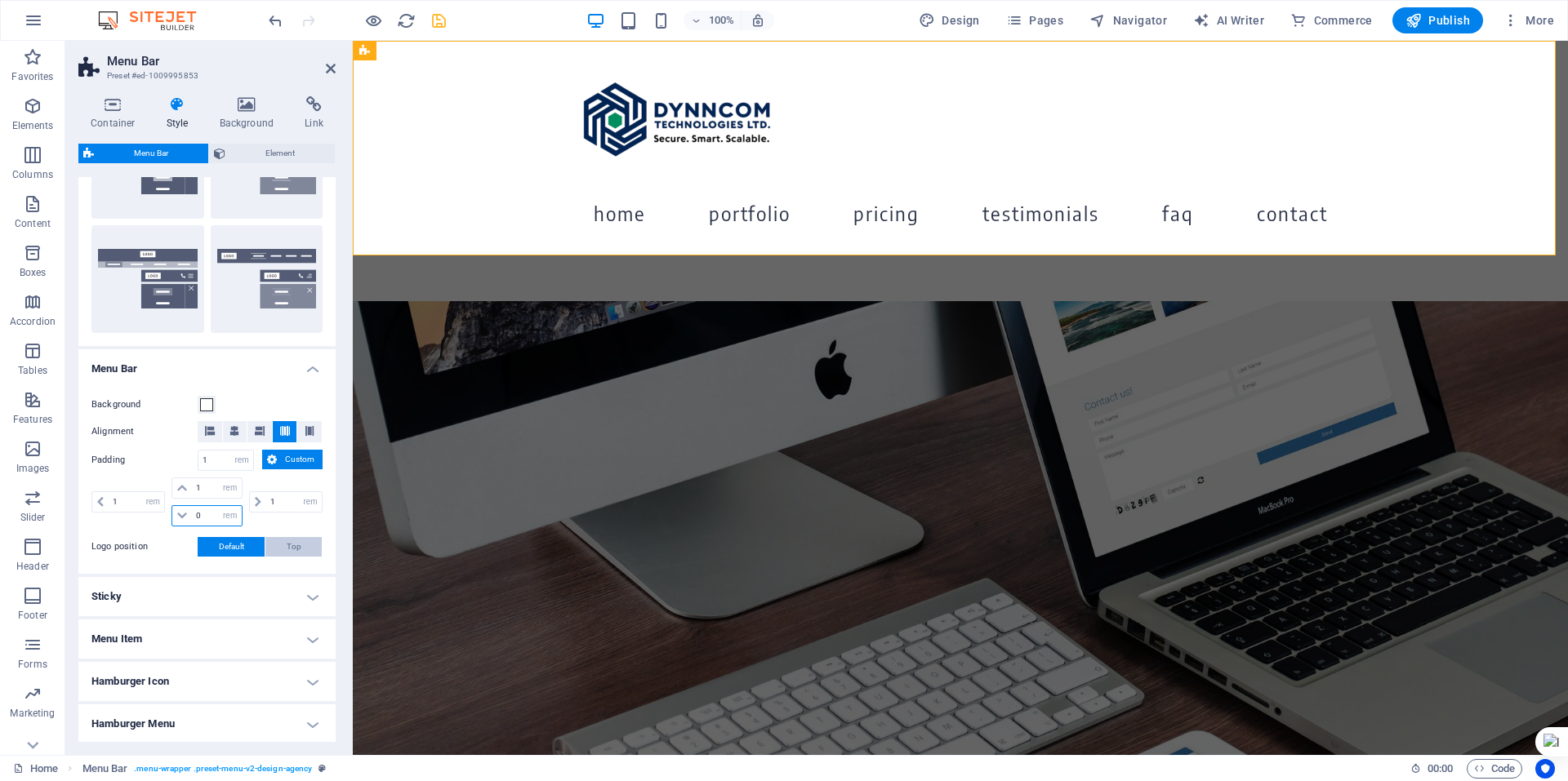
select select "DISABLED_OPTION_VALUE"
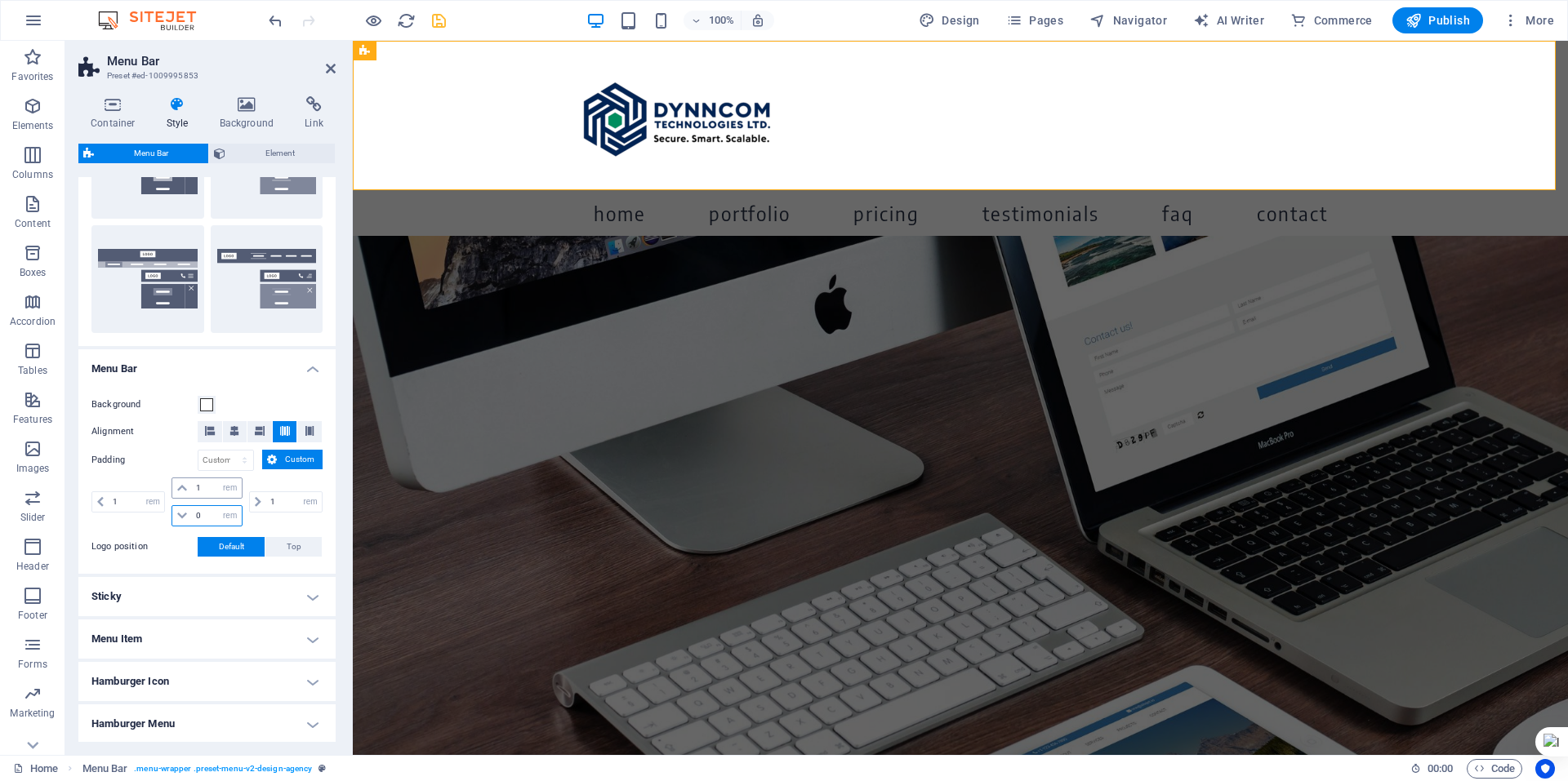
type input "0"
drag, startPoint x: 201, startPoint y: 492, endPoint x: 190, endPoint y: 489, distance: 11.4
click at [190, 489] on div "1 px rem % vh vw" at bounding box center [206, 488] width 70 height 21
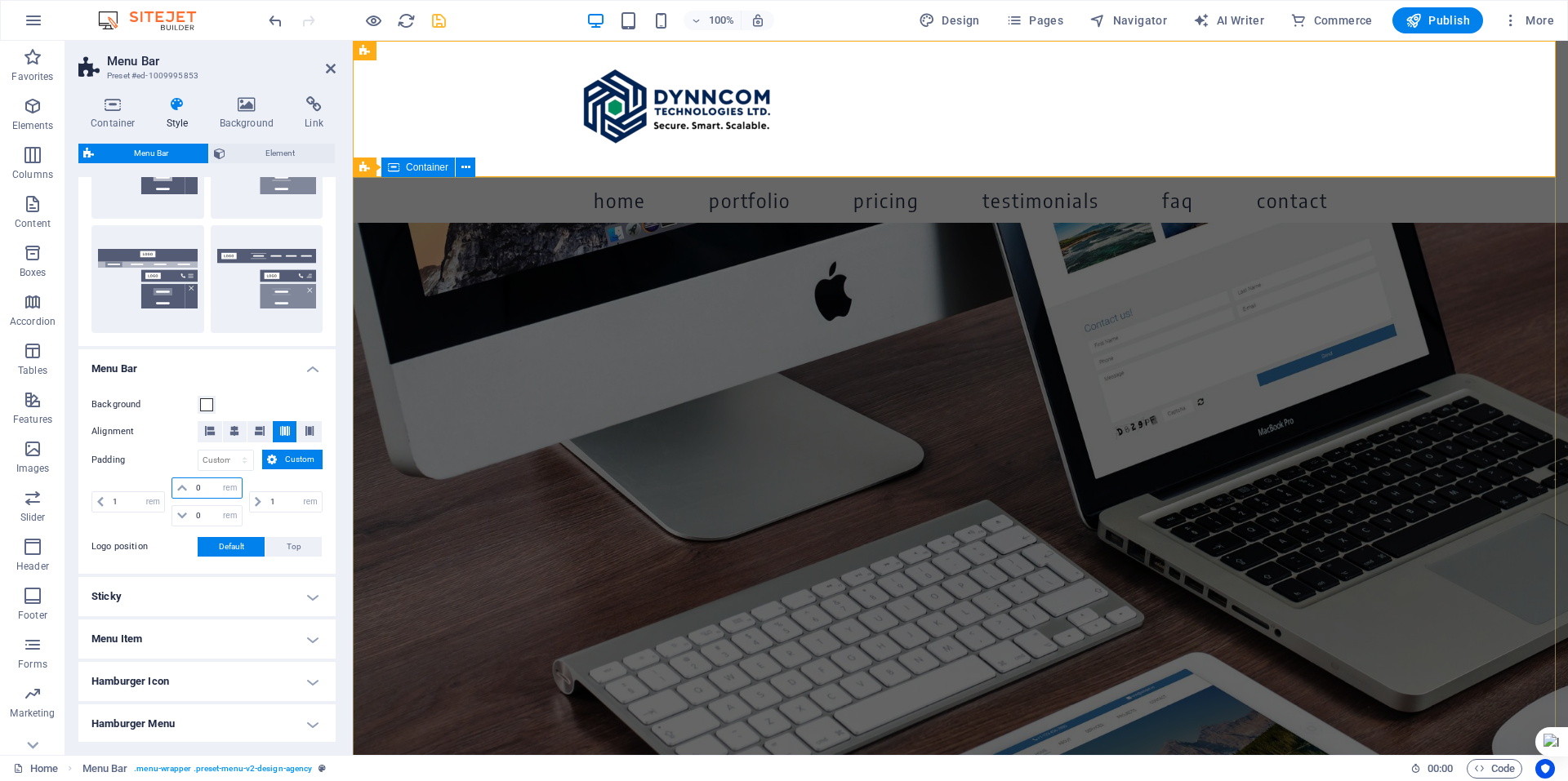
type input "0"
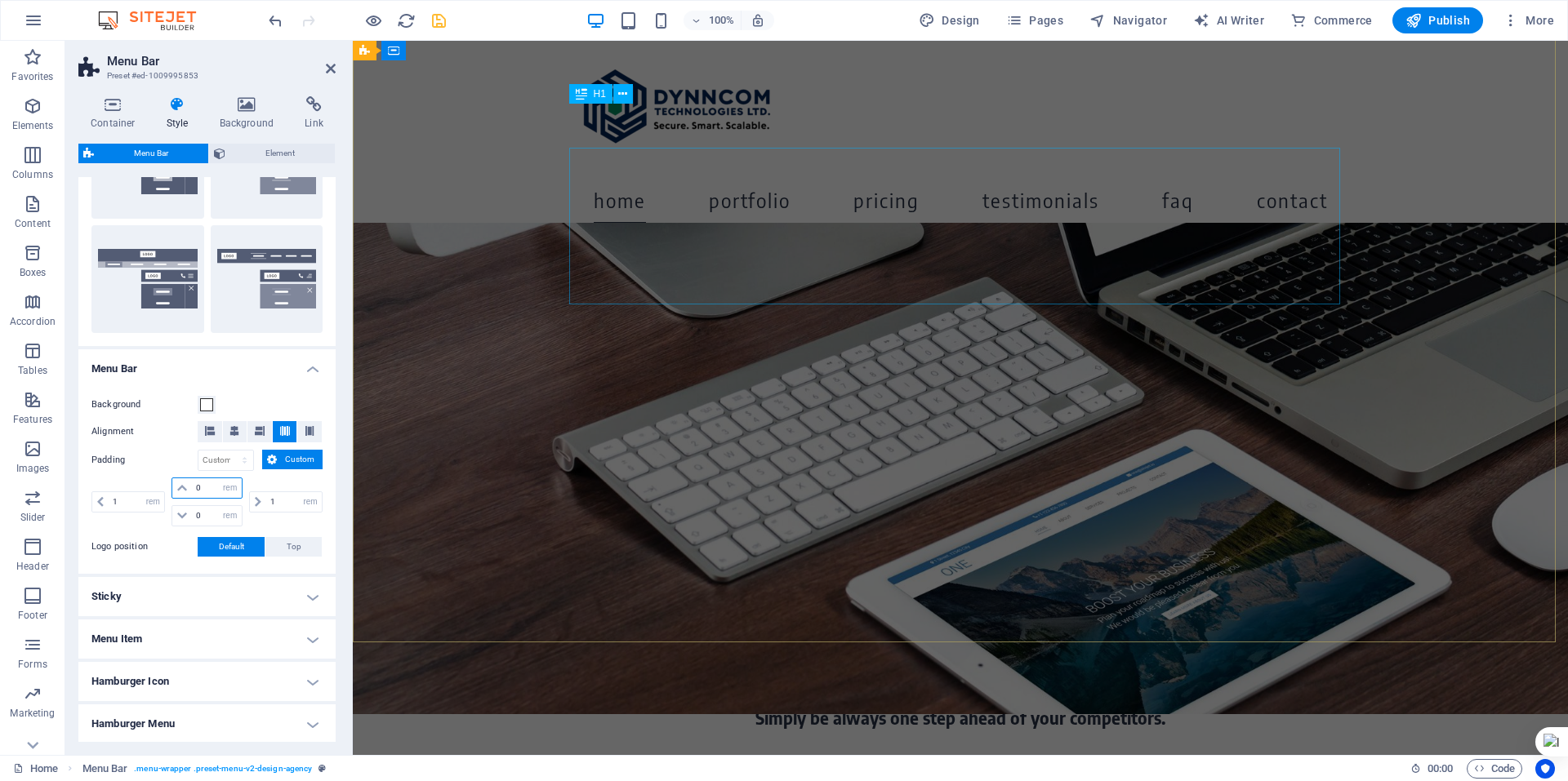
scroll to position [178, 0]
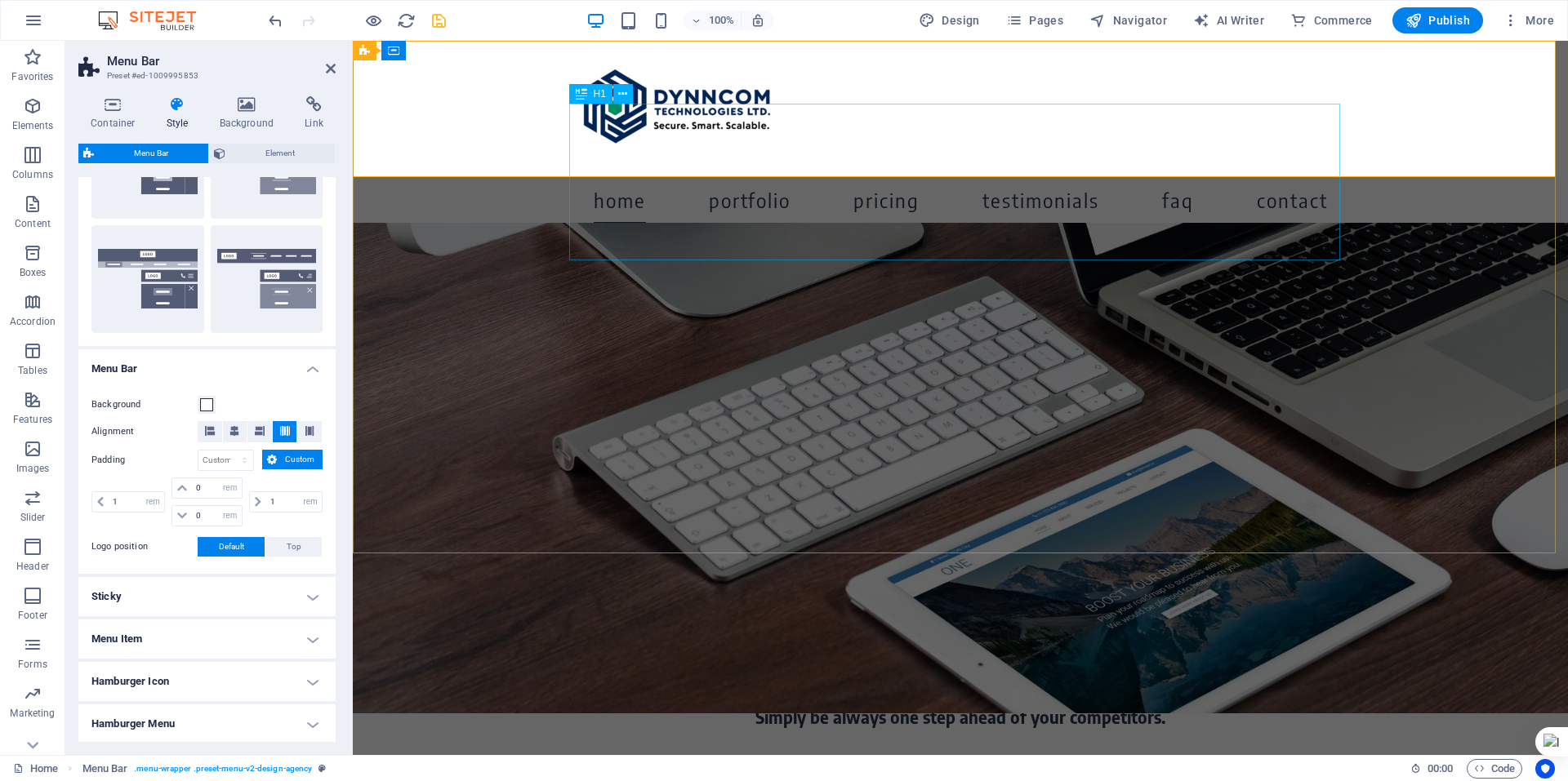
click at [903, 241] on div "About time we create your professional website." at bounding box center [960, 182] width 771 height 157
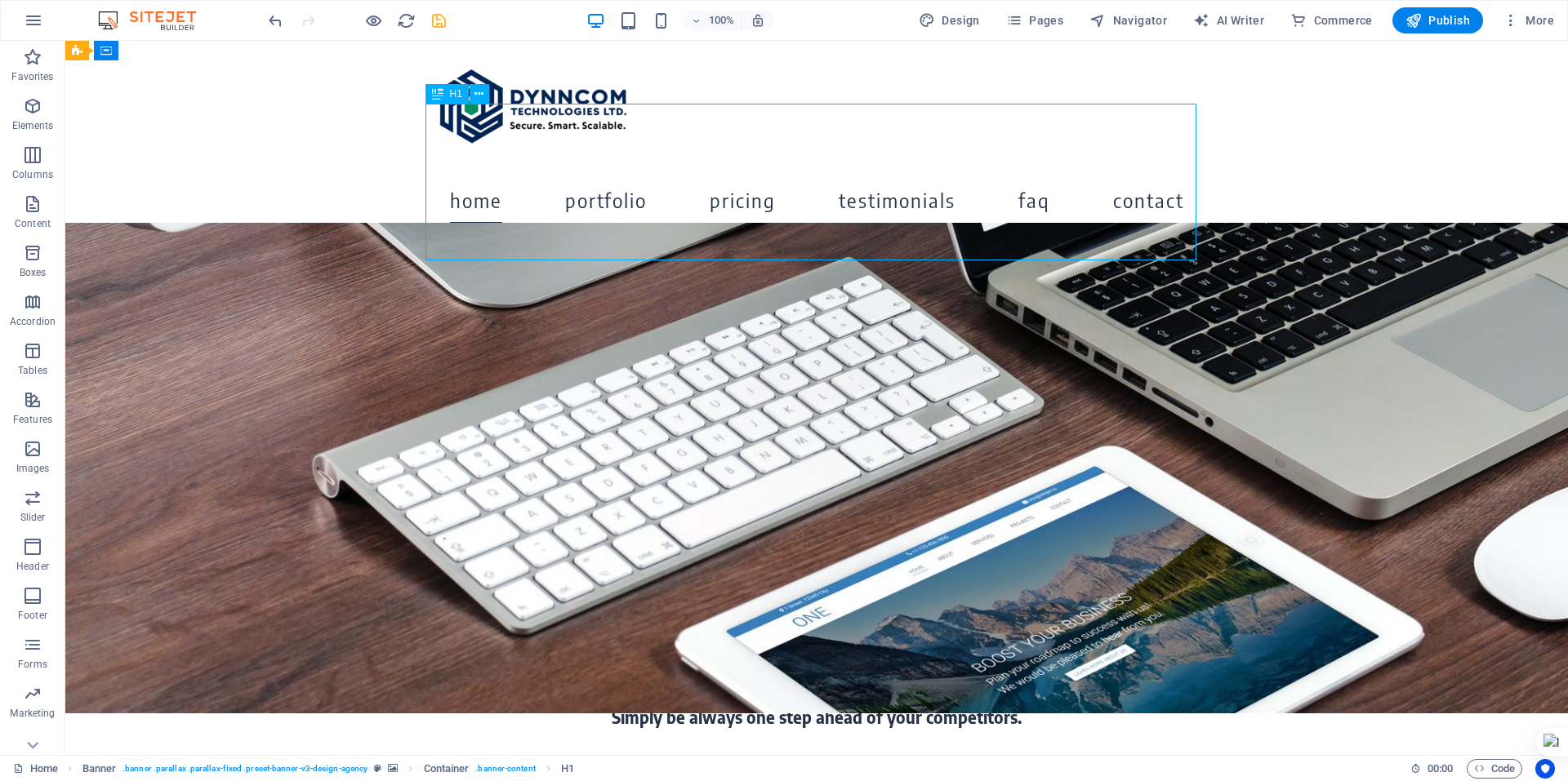
click at [903, 241] on div "About time we create your professional website." at bounding box center [817, 182] width 771 height 157
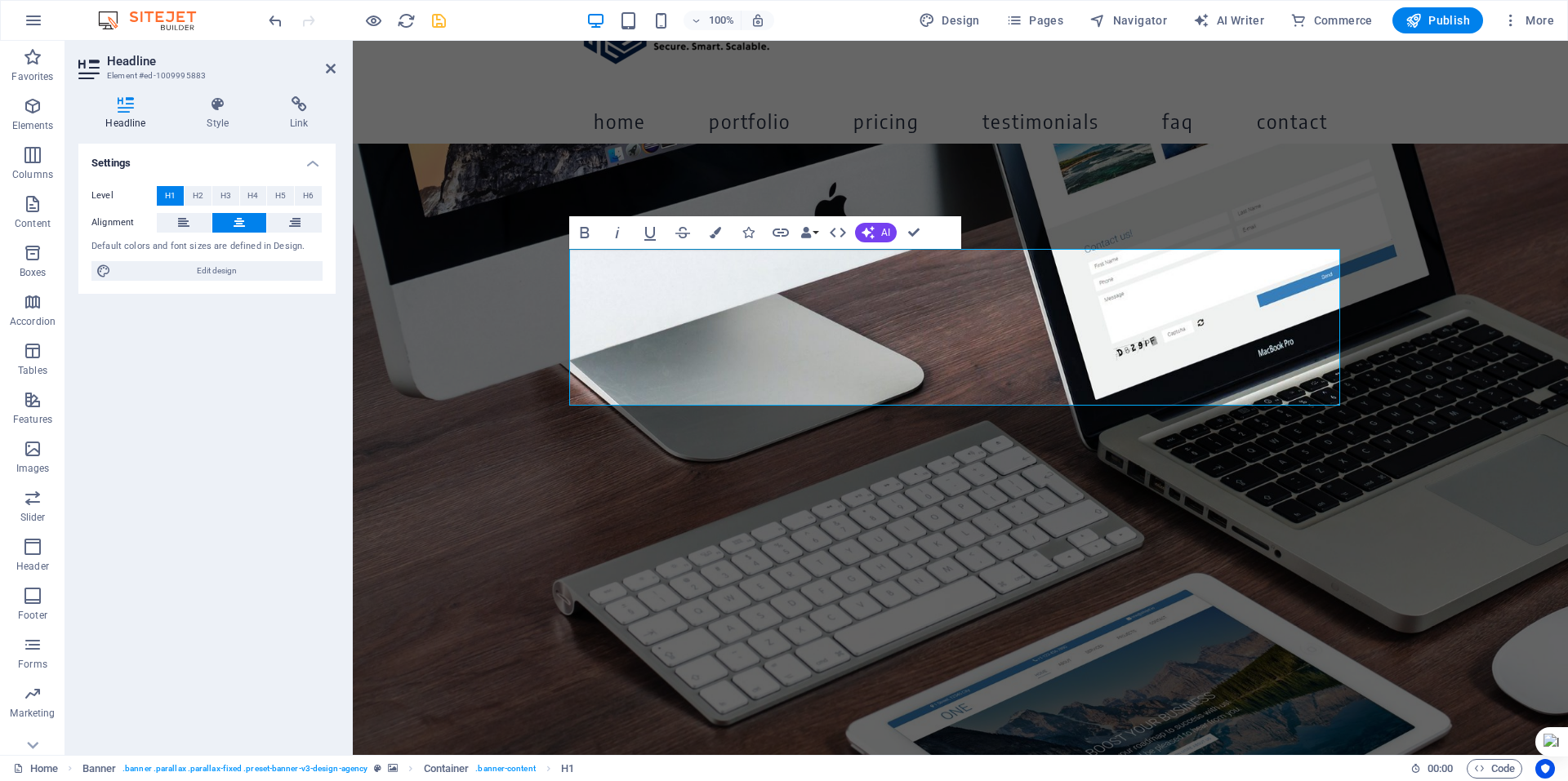
scroll to position [77, 0]
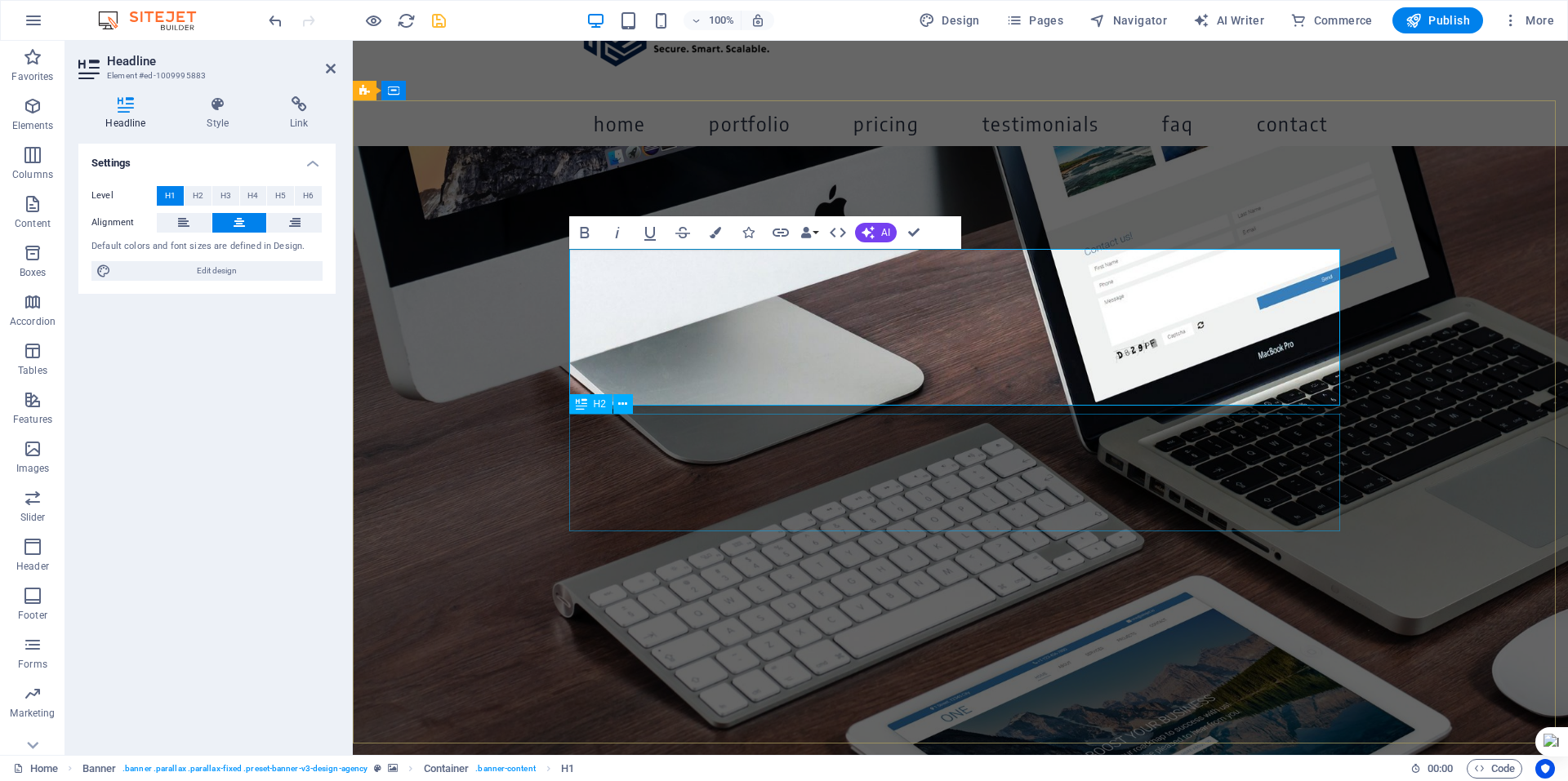
click at [954, 484] on div "Focus on your core business. We take care of your online presence. With modern …" at bounding box center [960, 474] width 771 height 117
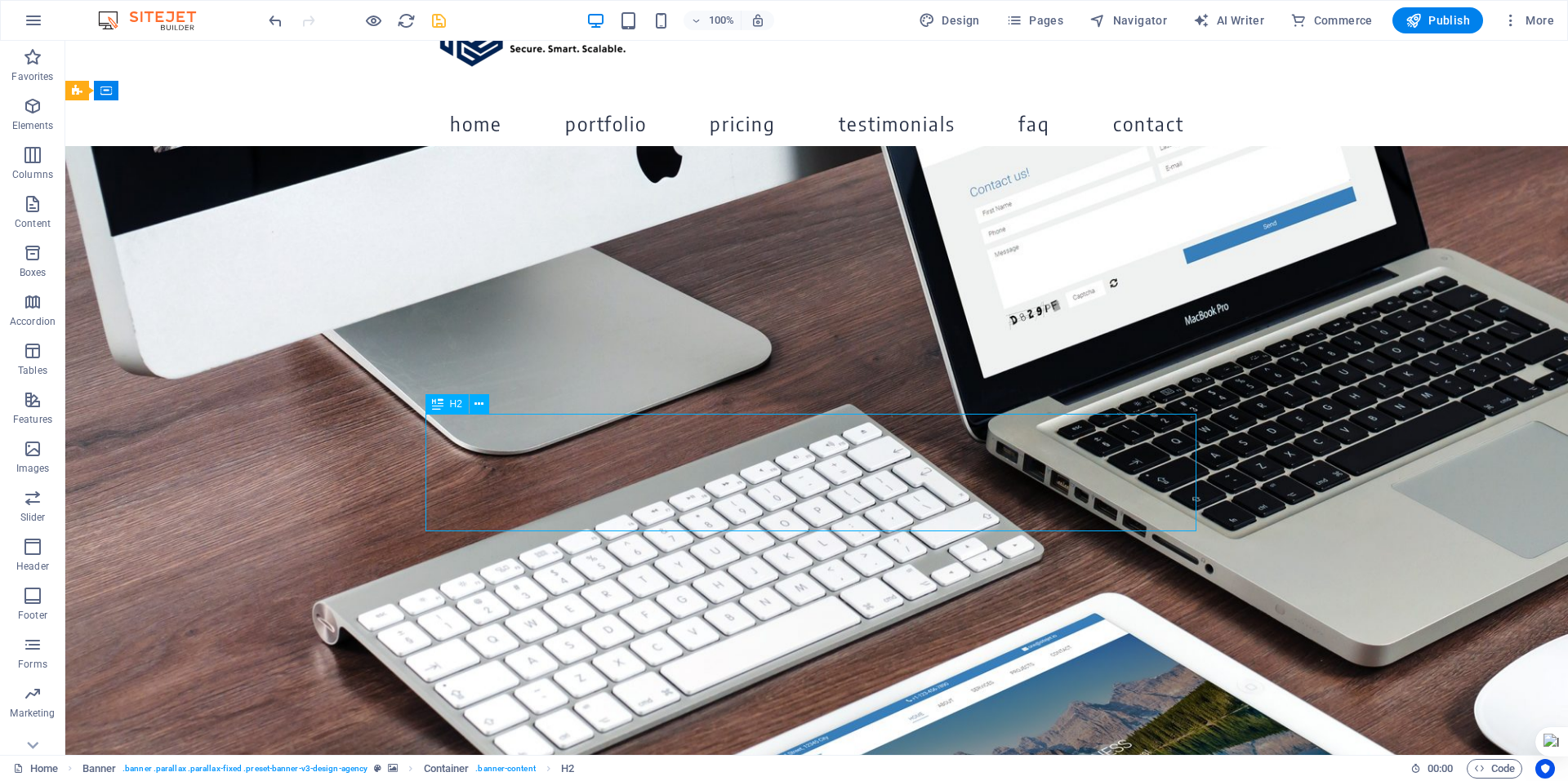
click at [954, 484] on div "Focus on your core business. We take care of your online presence. With modern …" at bounding box center [817, 474] width 771 height 117
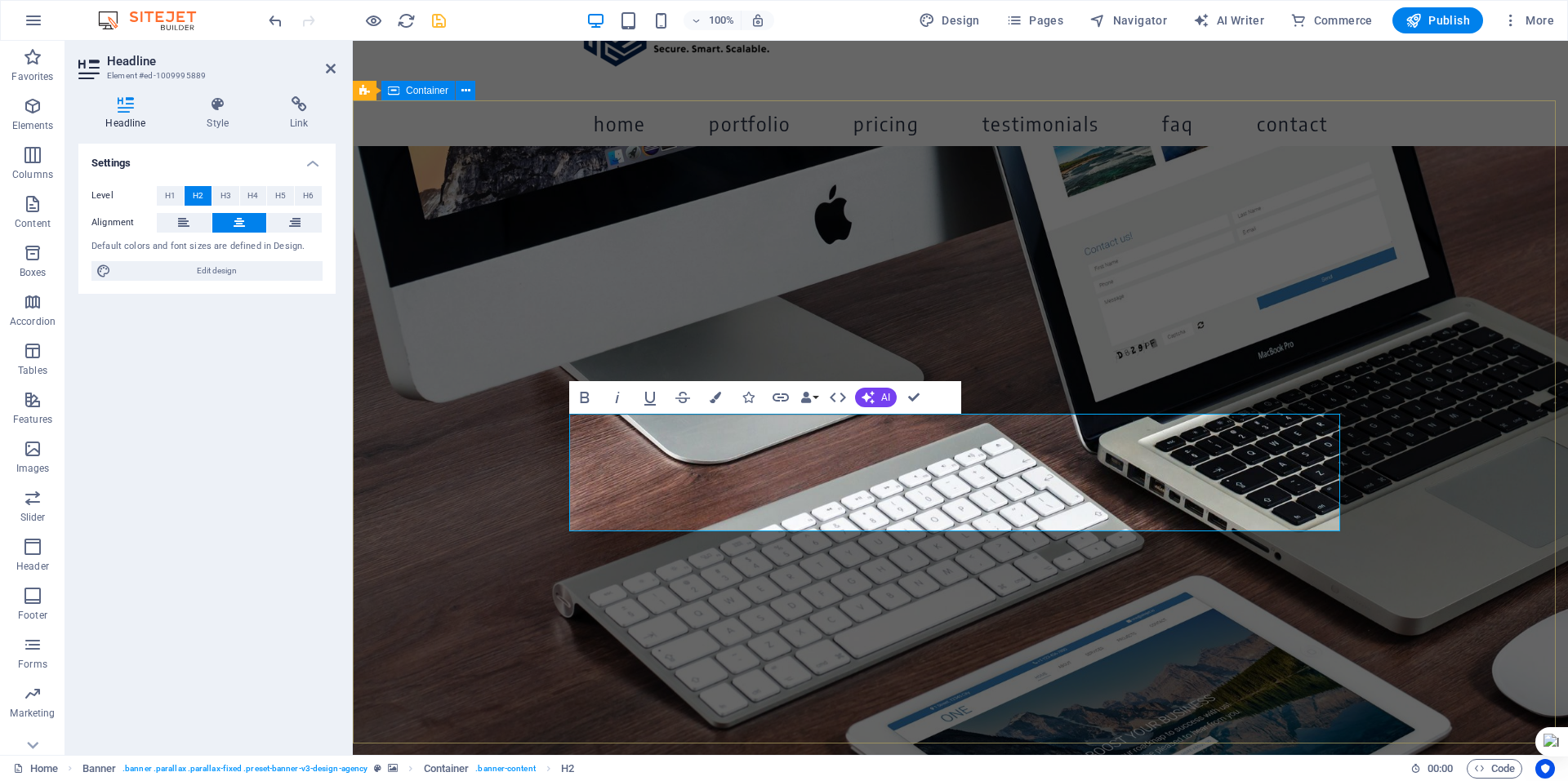
click at [1371, 384] on div "Building the future, one smart system at a time. Each deployment is a step towa…" at bounding box center [960, 423] width 1215 height 555
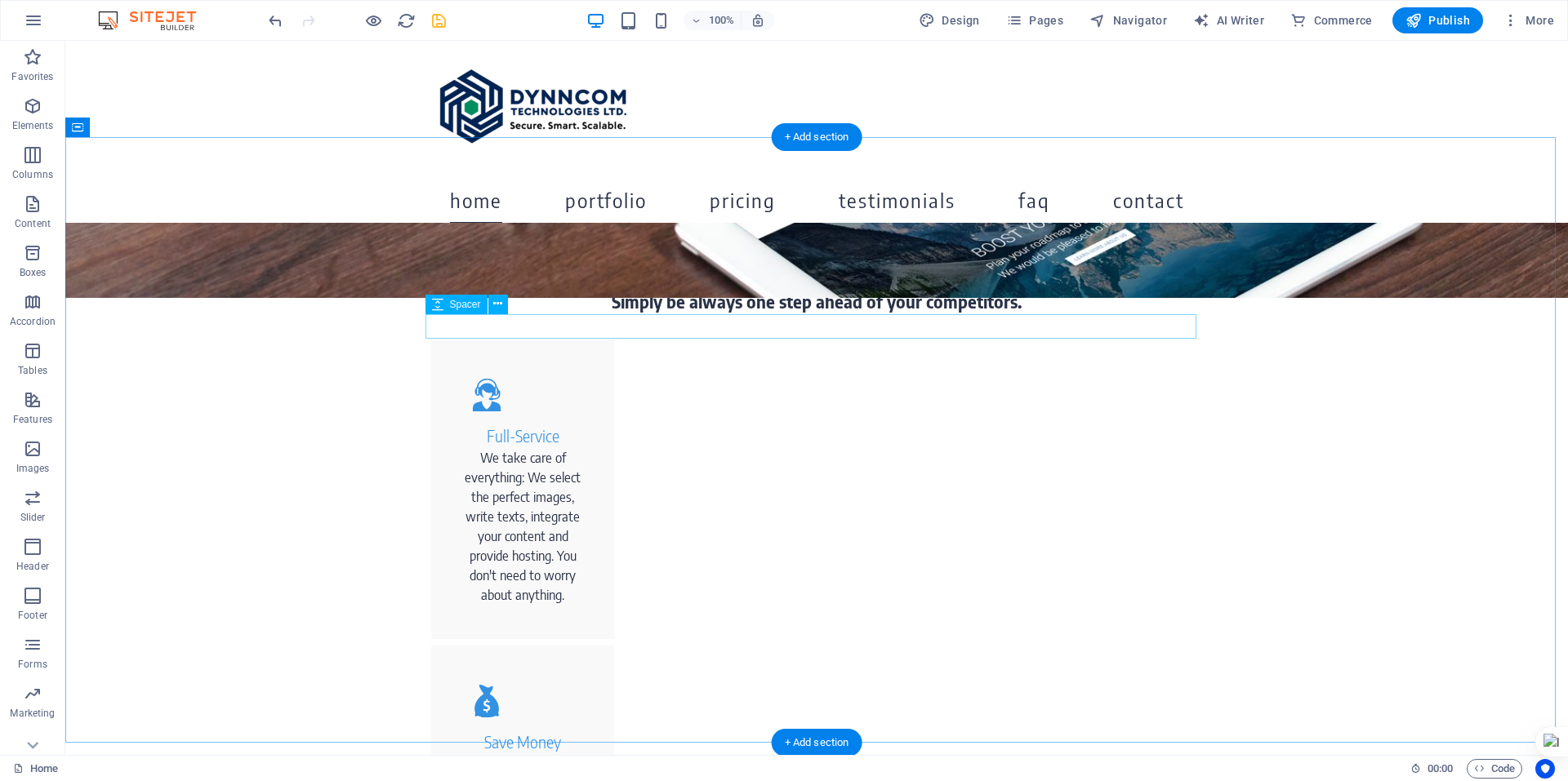
scroll to position [594, 0]
click at [824, 263] on div "Highlights" at bounding box center [817, 261] width 771 height 39
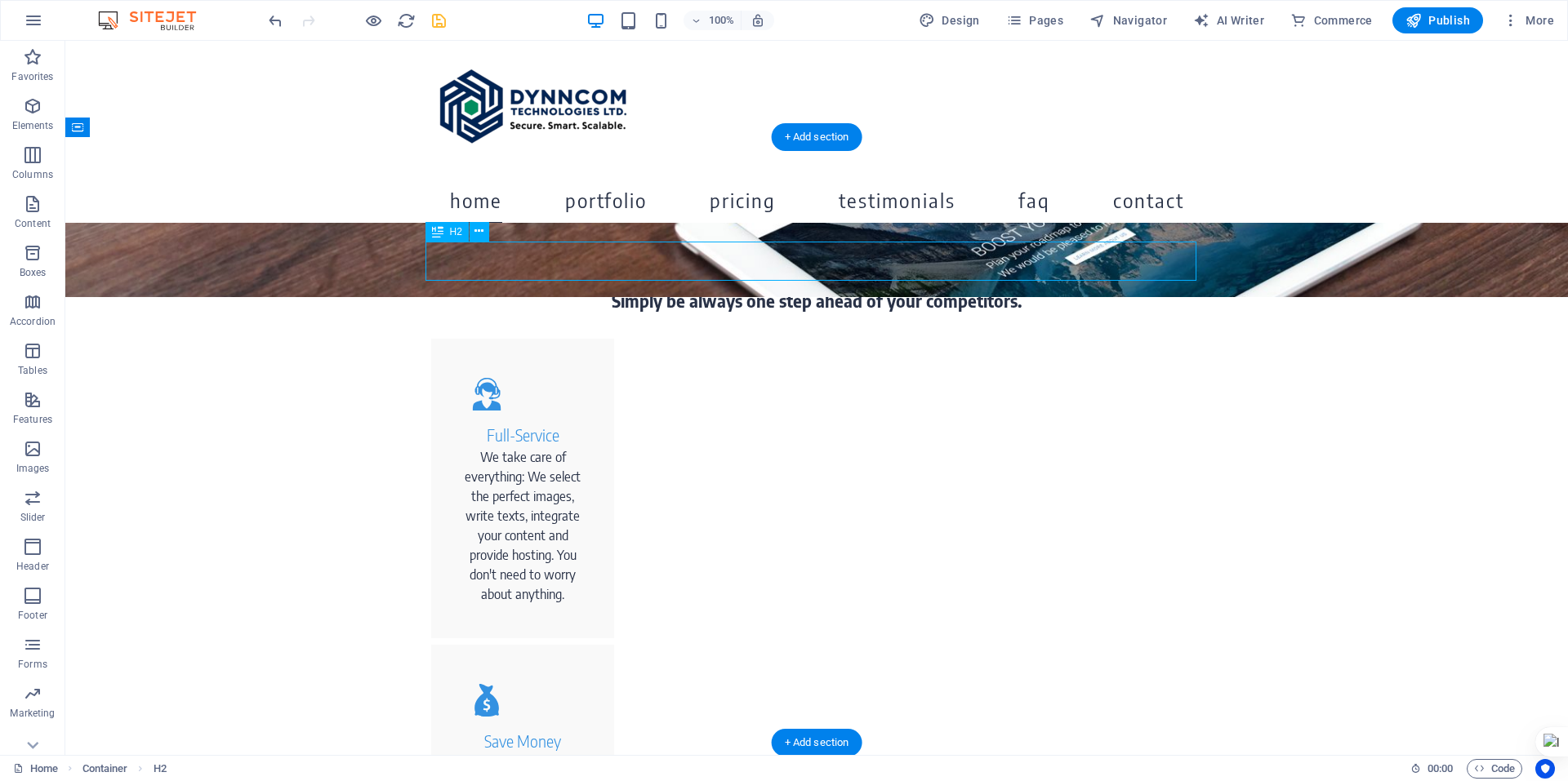
click at [824, 263] on div "Highlights" at bounding box center [817, 261] width 771 height 39
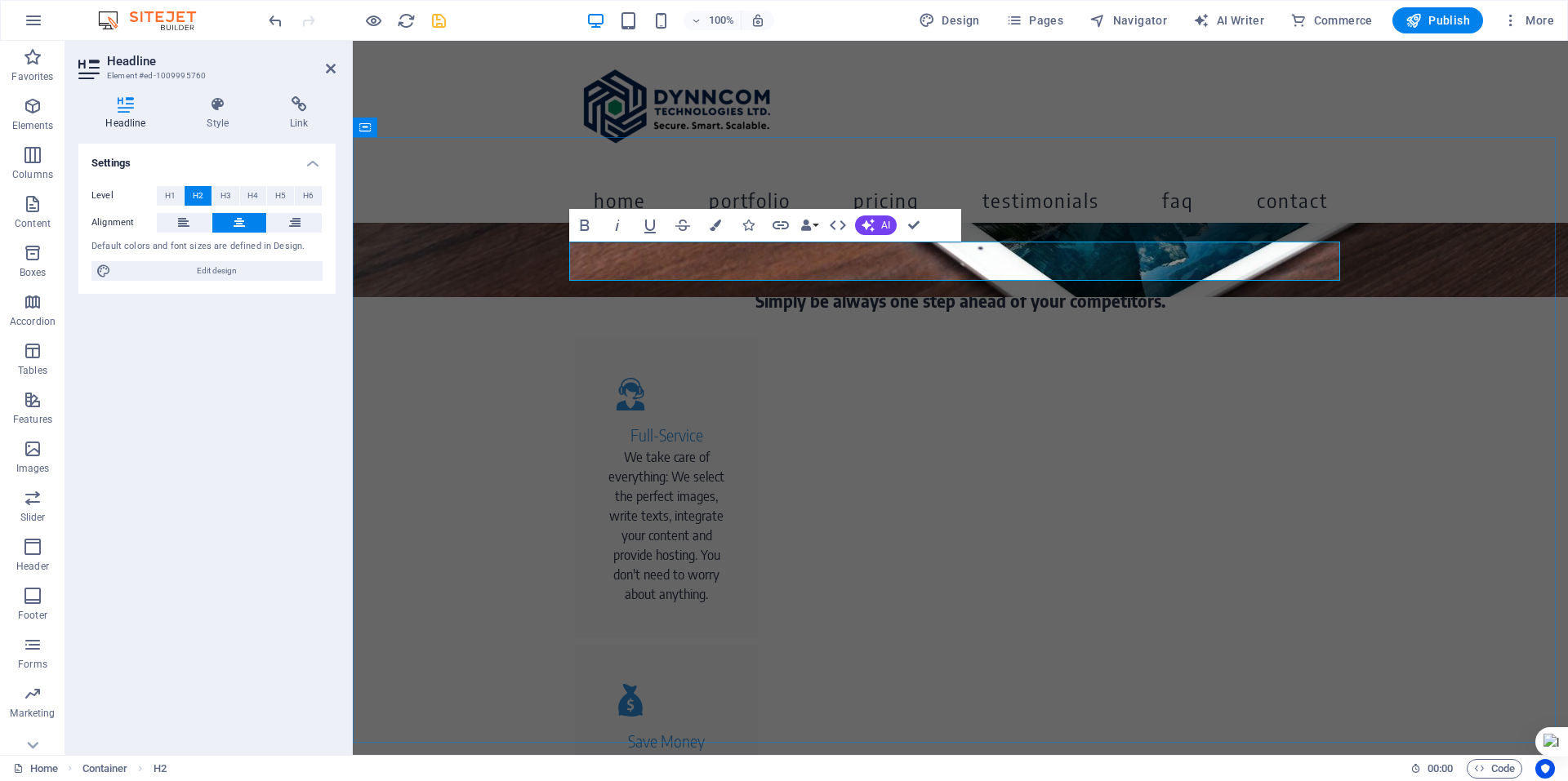
click at [1051, 258] on h2 "What We do" at bounding box center [960, 261] width 771 height 39
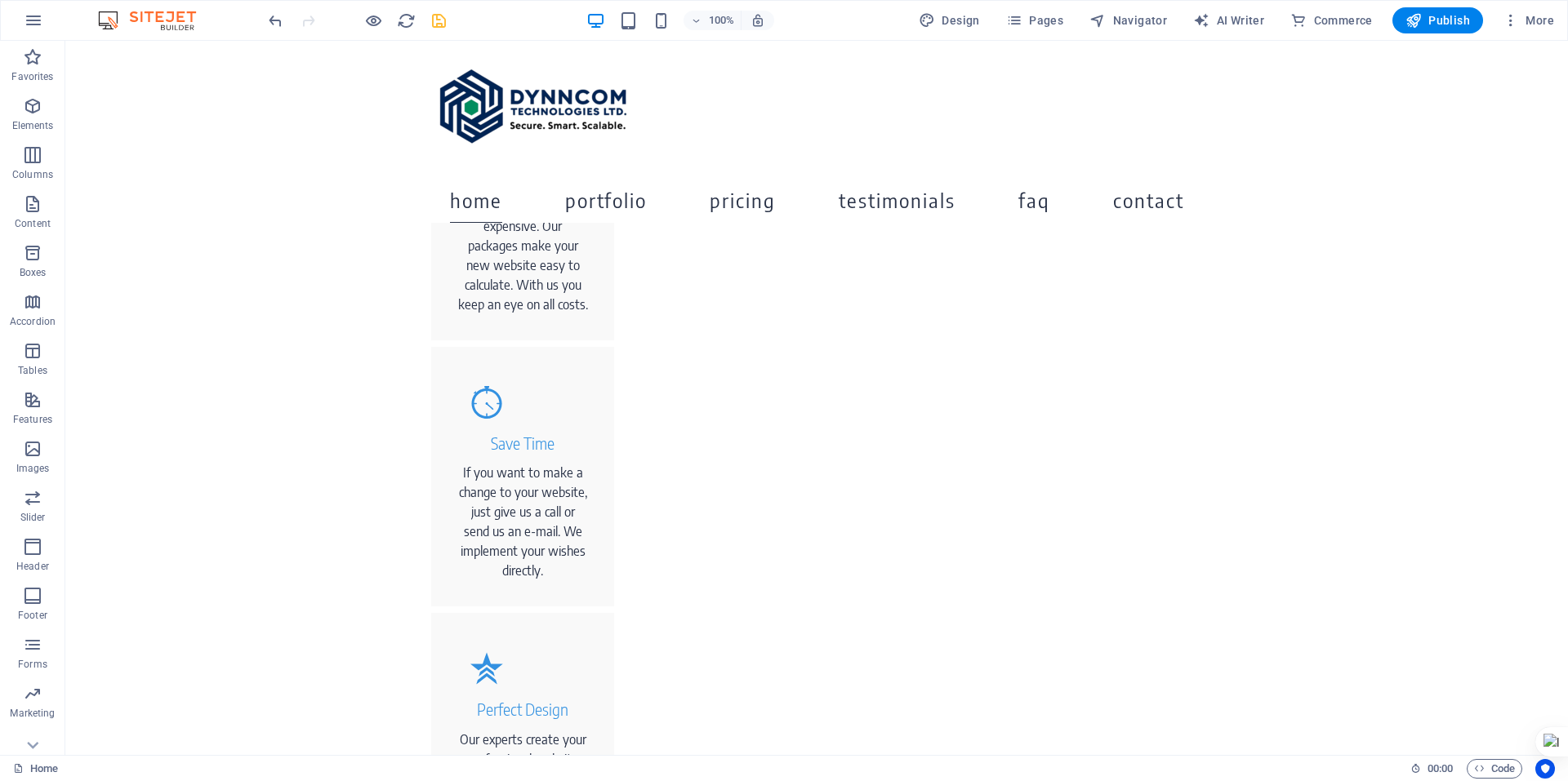
scroll to position [1200, 0]
